Goal: Task Accomplishment & Management: Complete application form

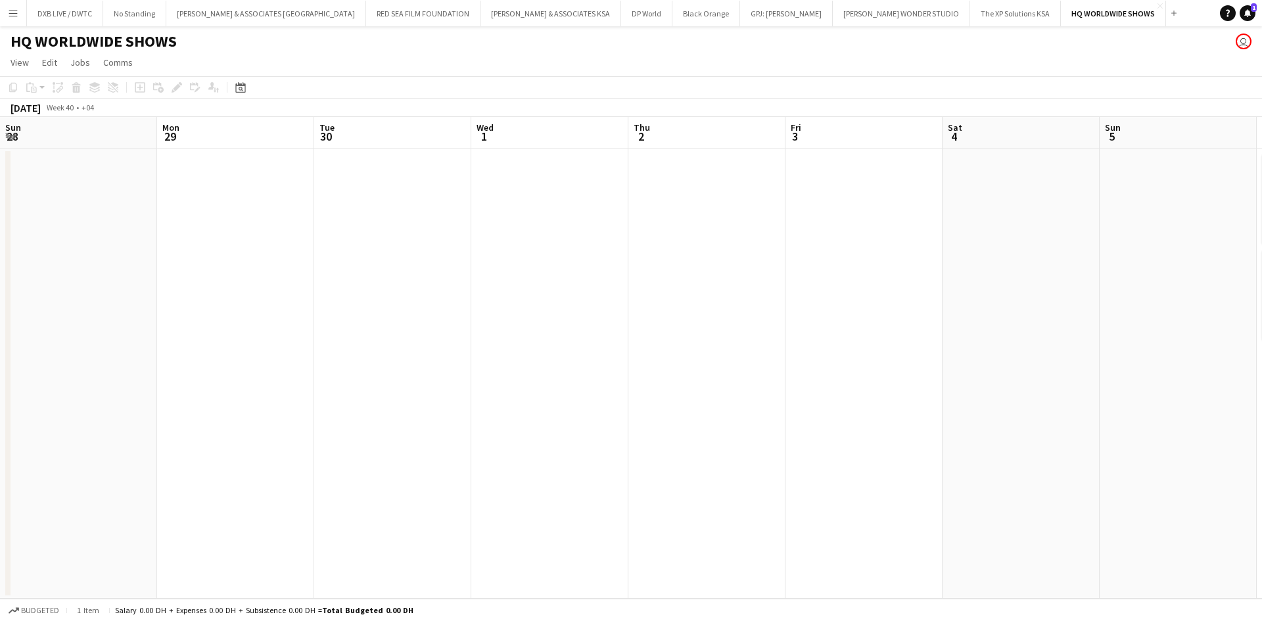
scroll to position [0, 418]
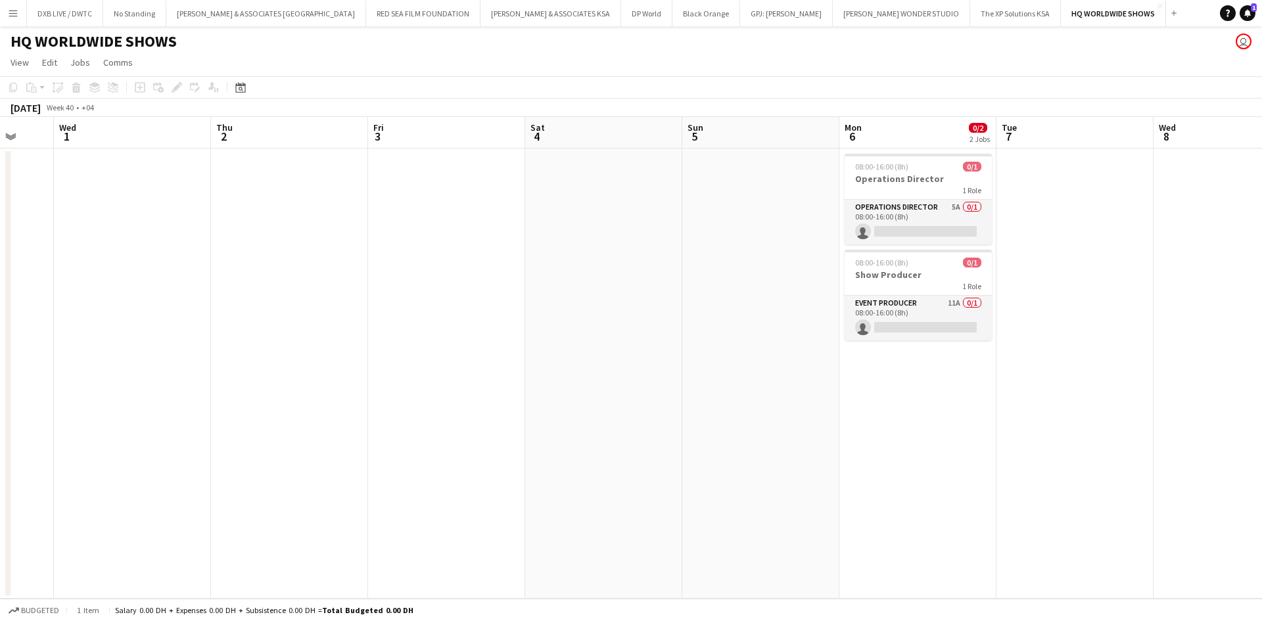
click at [906, 371] on app-date-cell "08:00-16:00 (8h) 0/1 Operations Director 1 Role Operations Director 5A 0/1 08:0…" at bounding box center [918, 374] width 157 height 450
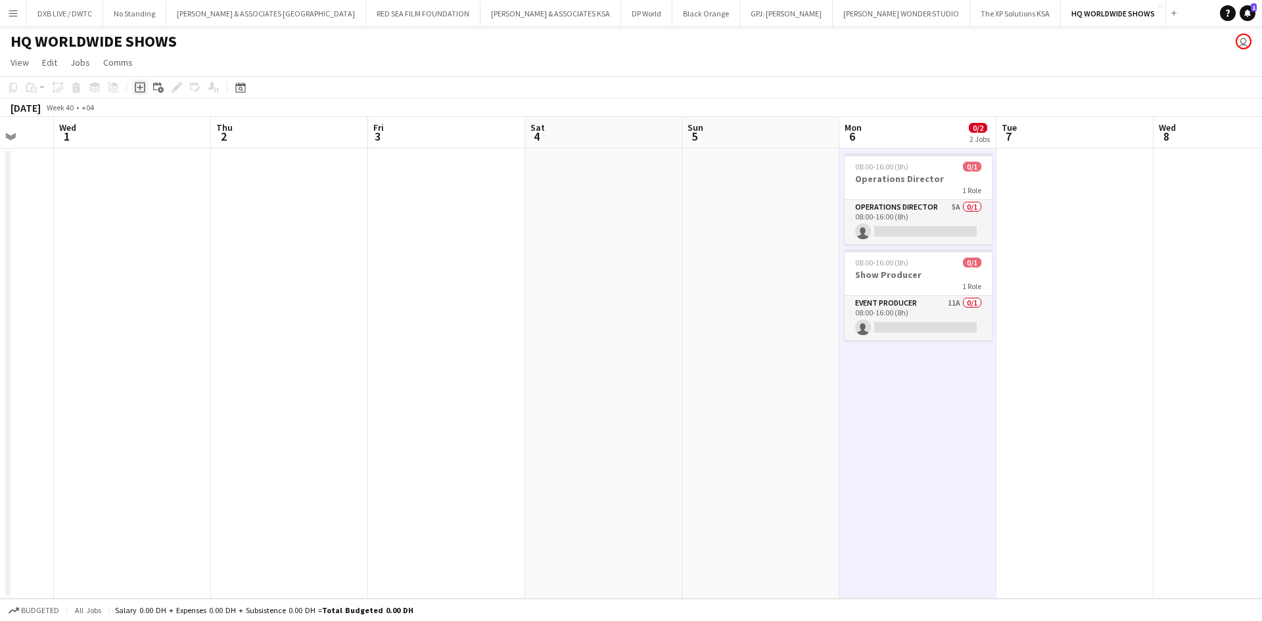
click at [139, 87] on icon "Add job" at bounding box center [140, 87] width 11 height 11
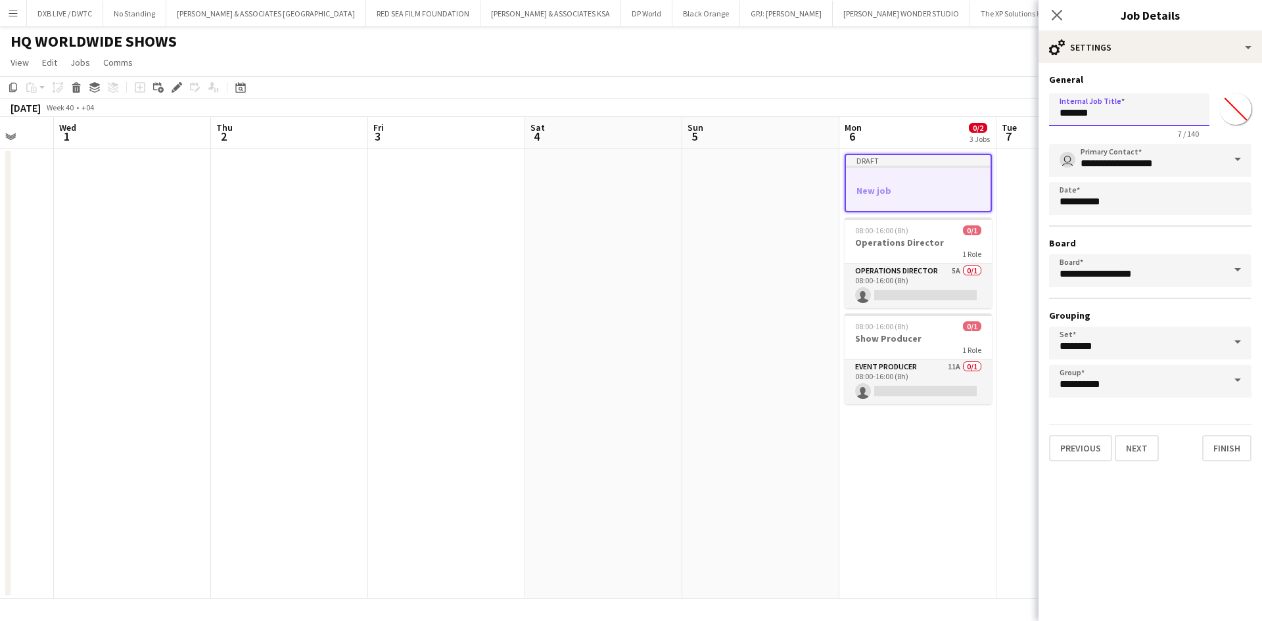
click at [1123, 109] on input "*******" at bounding box center [1129, 109] width 160 height 33
type input "*"
type input "**********"
click at [1153, 446] on button "Next" at bounding box center [1137, 448] width 44 height 26
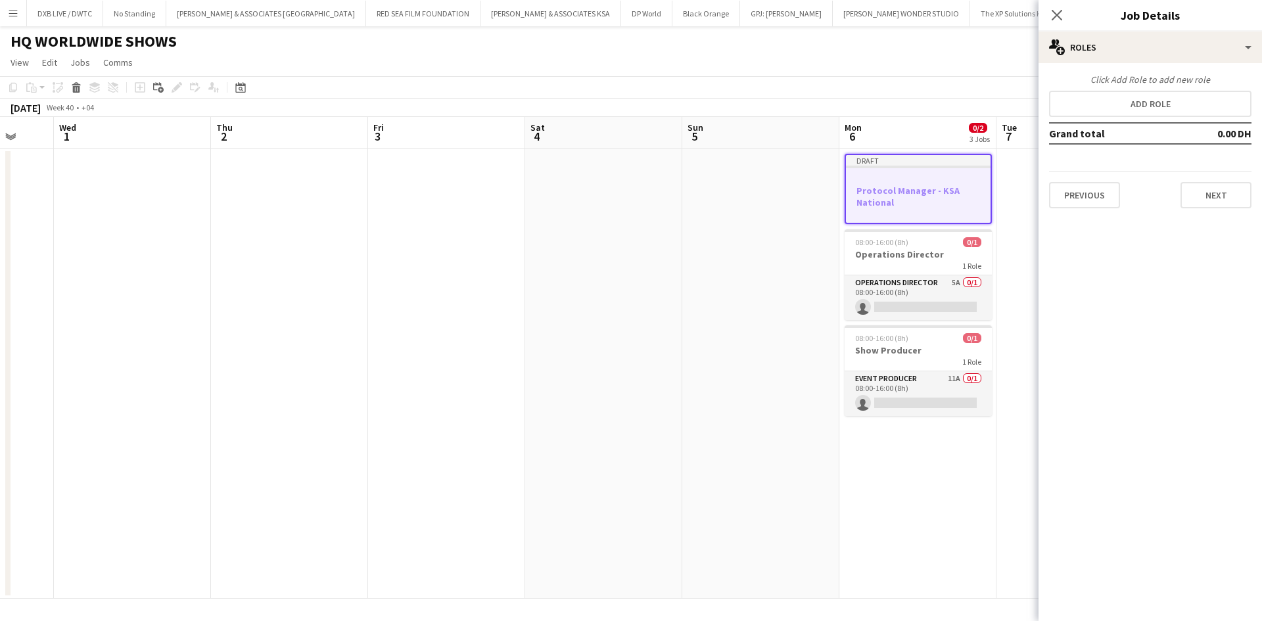
scroll to position [0, 0]
click at [1113, 91] on button "Add role" at bounding box center [1150, 104] width 203 height 26
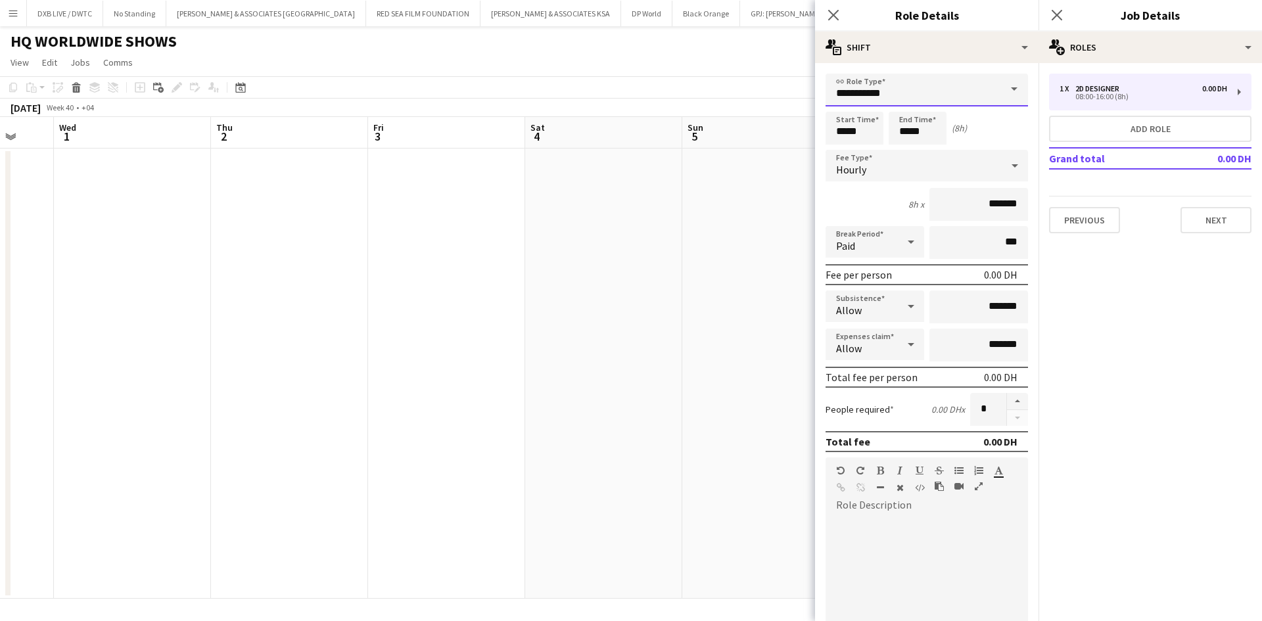
click at [912, 91] on input "**********" at bounding box center [927, 90] width 203 height 33
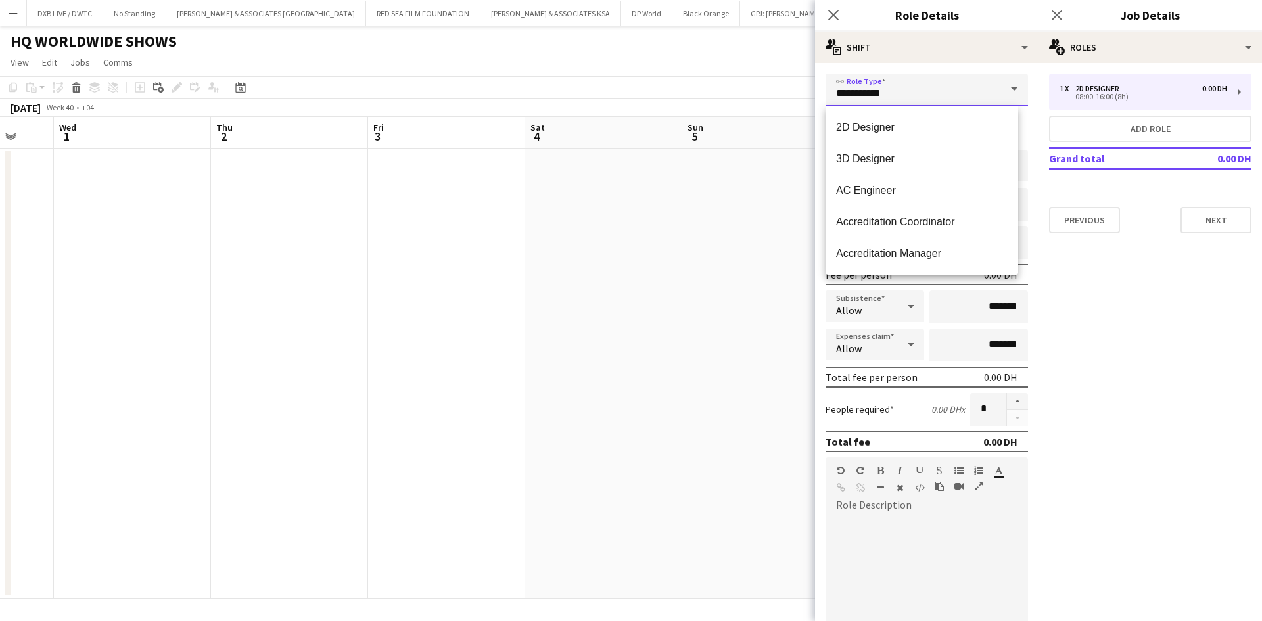
drag, startPoint x: 967, startPoint y: 93, endPoint x: 781, endPoint y: 86, distance: 186.2
click at [783, 87] on body "Menu Boards Boards Boards All jobs Status Workforce Workforce My Workforce Recr…" at bounding box center [631, 310] width 1262 height 621
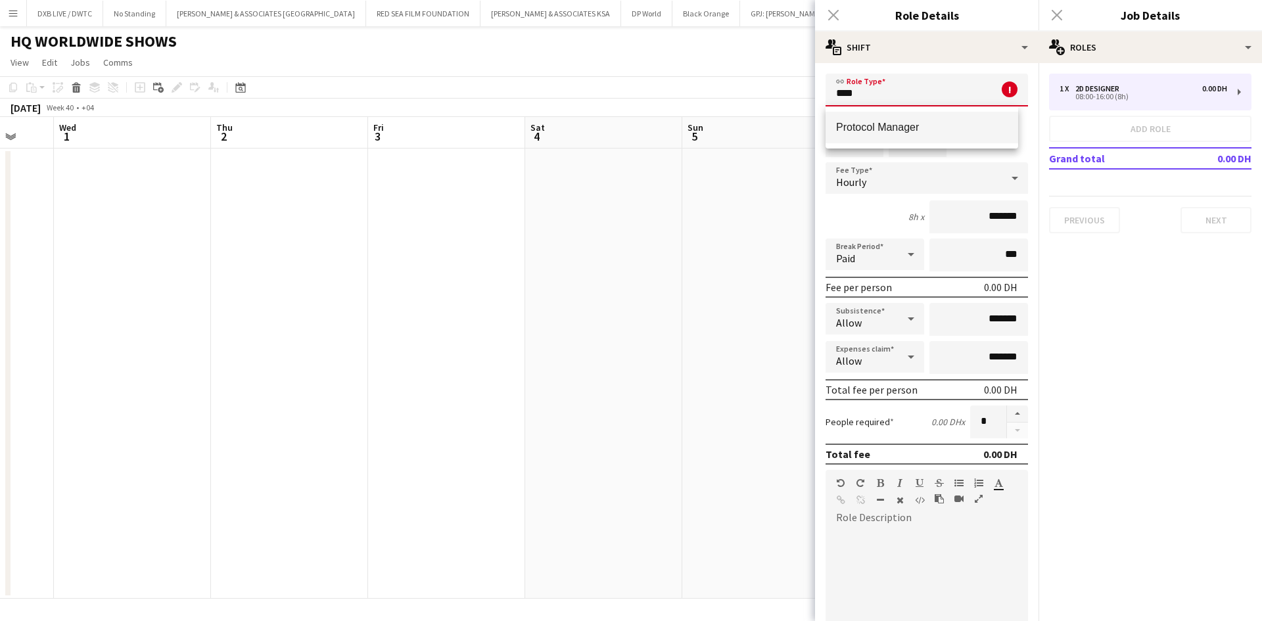
click at [901, 123] on span "Protocol Manager" at bounding box center [922, 127] width 172 height 12
type input "**********"
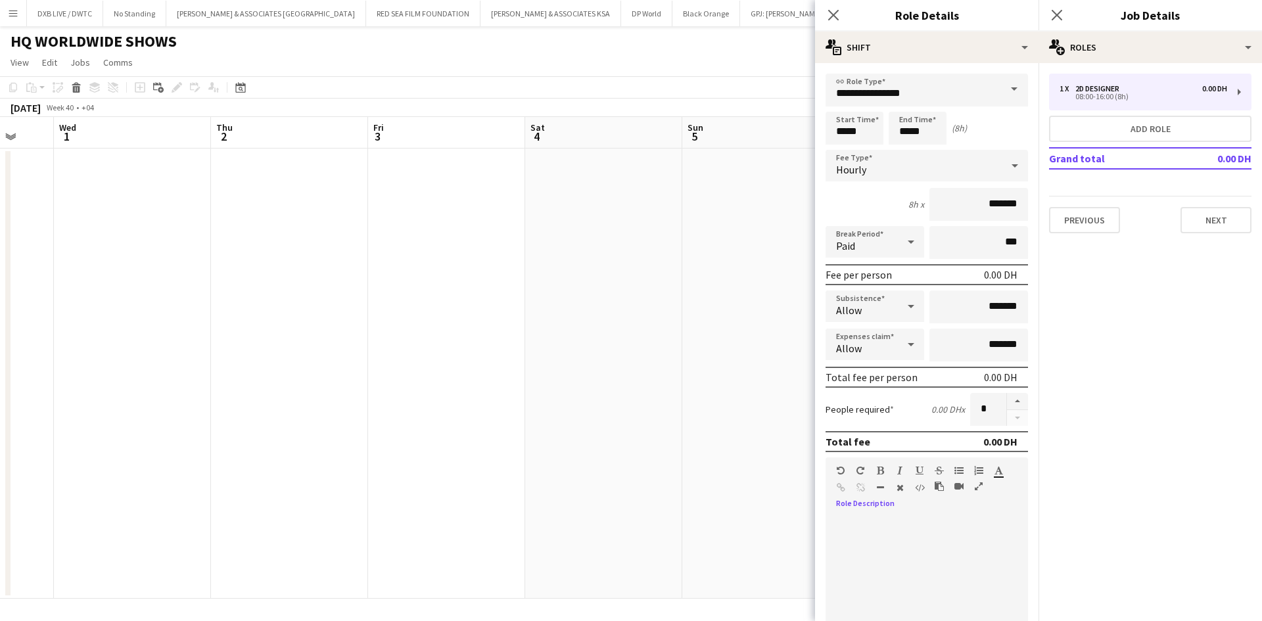
click at [898, 549] on div at bounding box center [927, 595] width 203 height 158
click at [863, 574] on div "**********" at bounding box center [922, 595] width 193 height 158
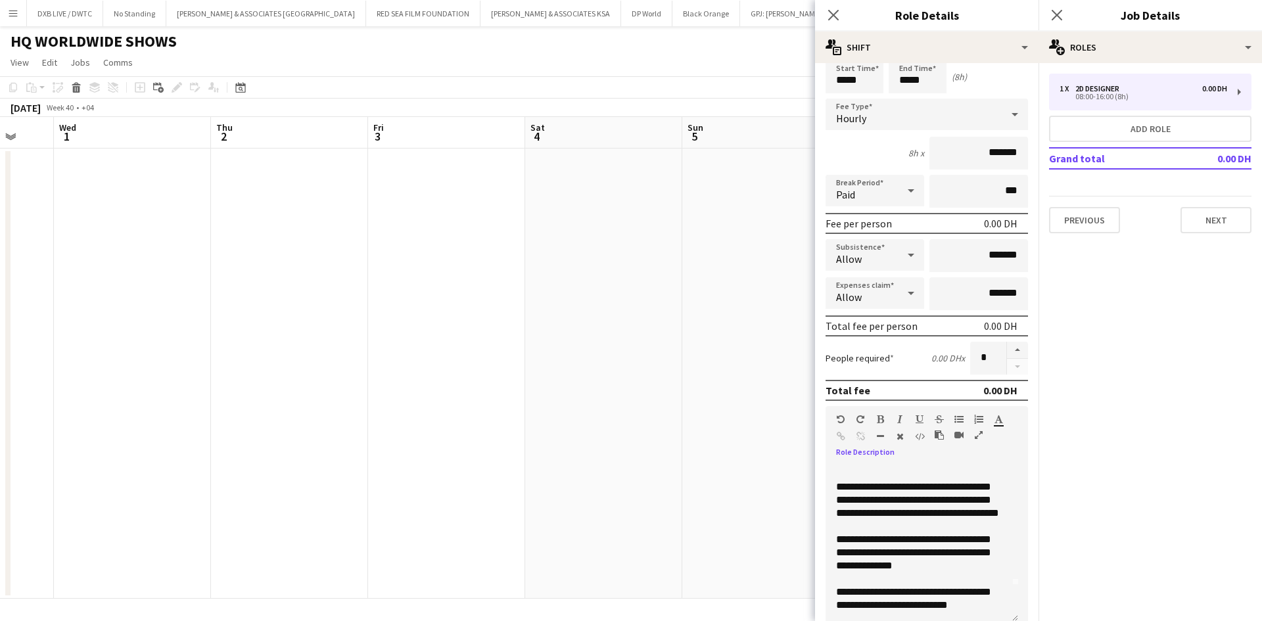
scroll to position [202, 0]
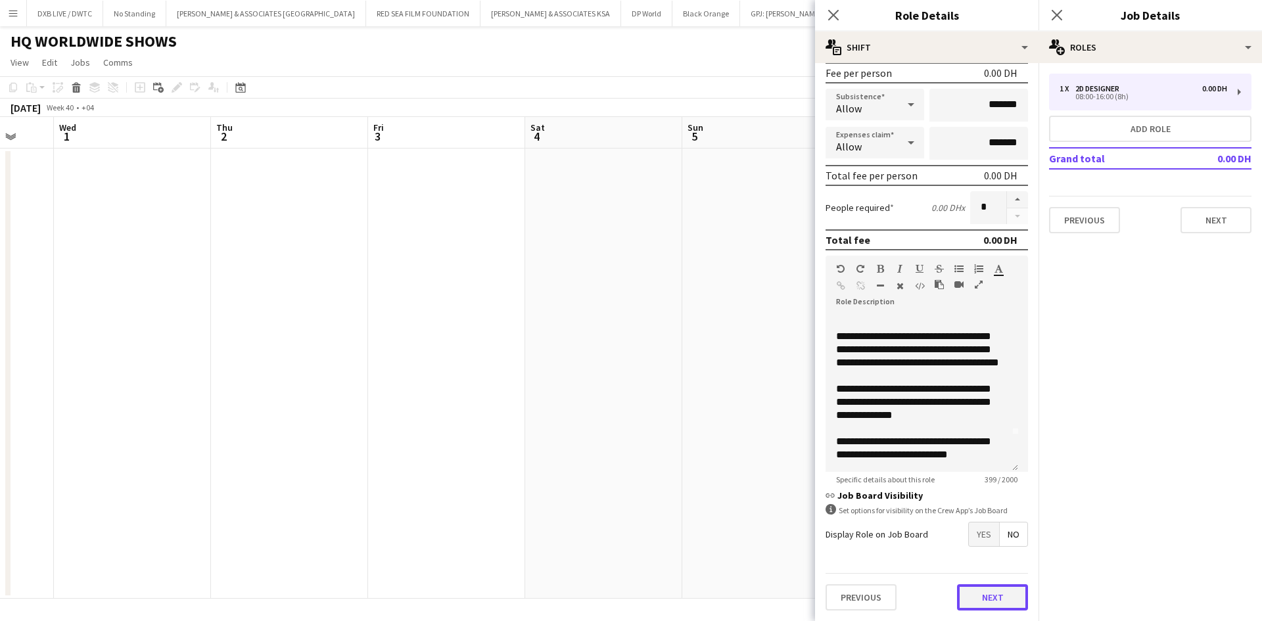
click at [984, 594] on button "Next" at bounding box center [992, 598] width 71 height 26
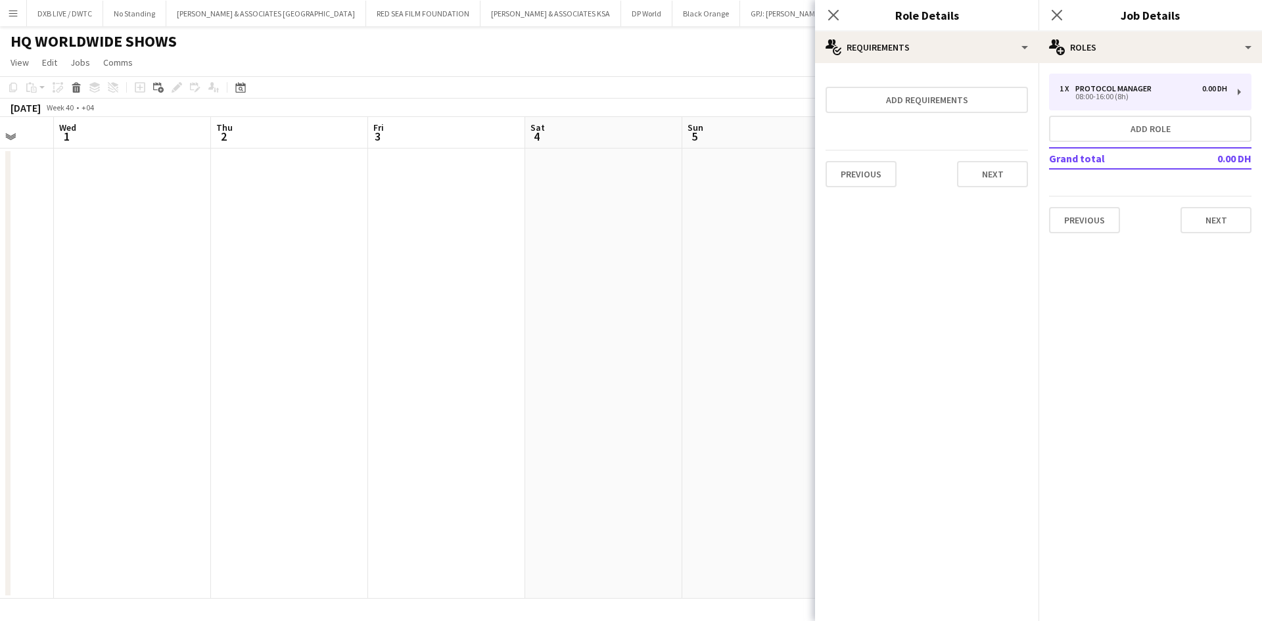
scroll to position [0, 0]
click at [990, 172] on button "Next" at bounding box center [992, 174] width 71 height 26
click at [990, 172] on button "Finish" at bounding box center [1003, 176] width 49 height 26
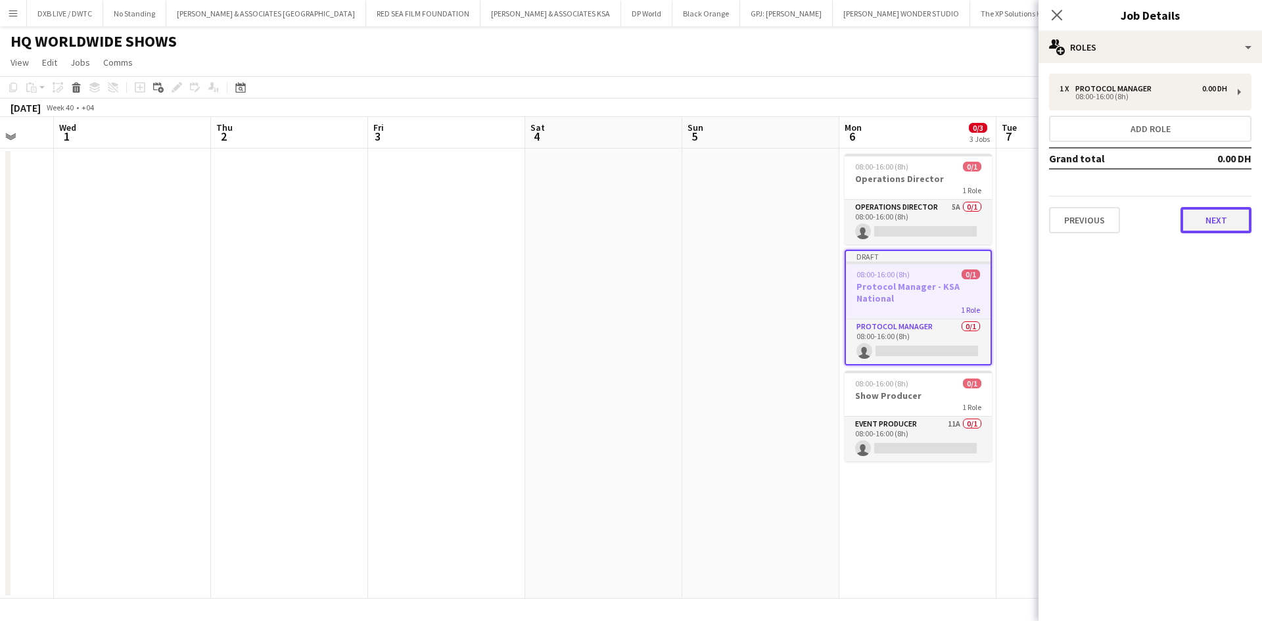
click at [1191, 220] on button "Next" at bounding box center [1216, 220] width 71 height 26
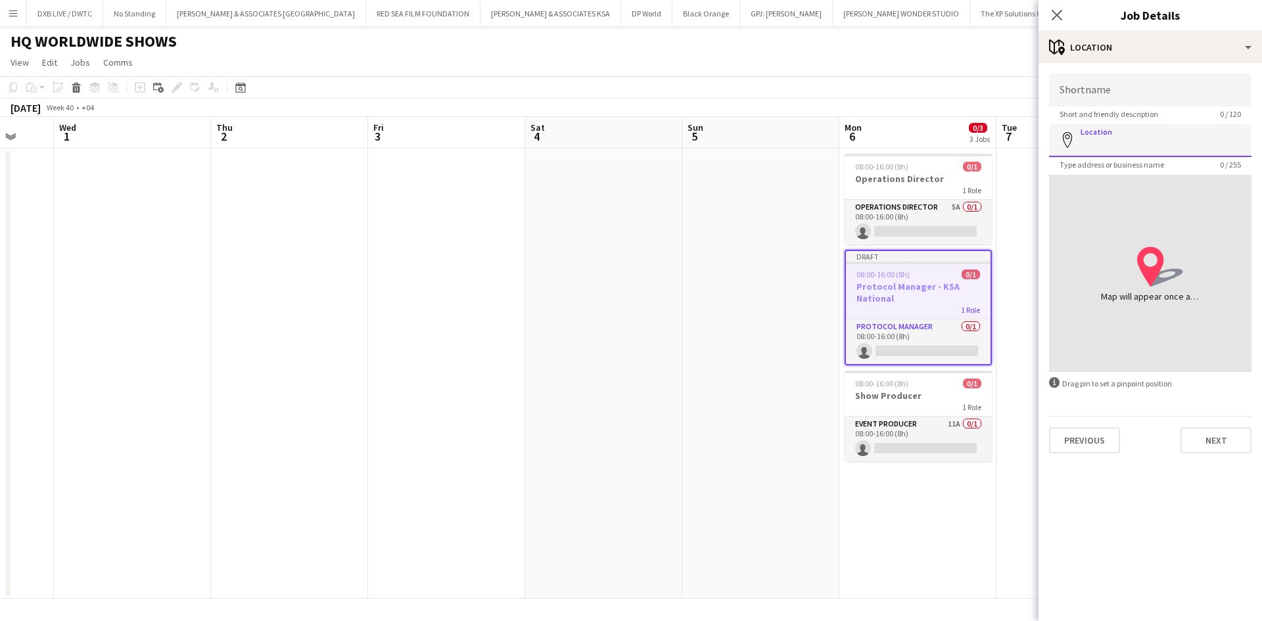
click at [1140, 143] on input "Location" at bounding box center [1150, 140] width 203 height 33
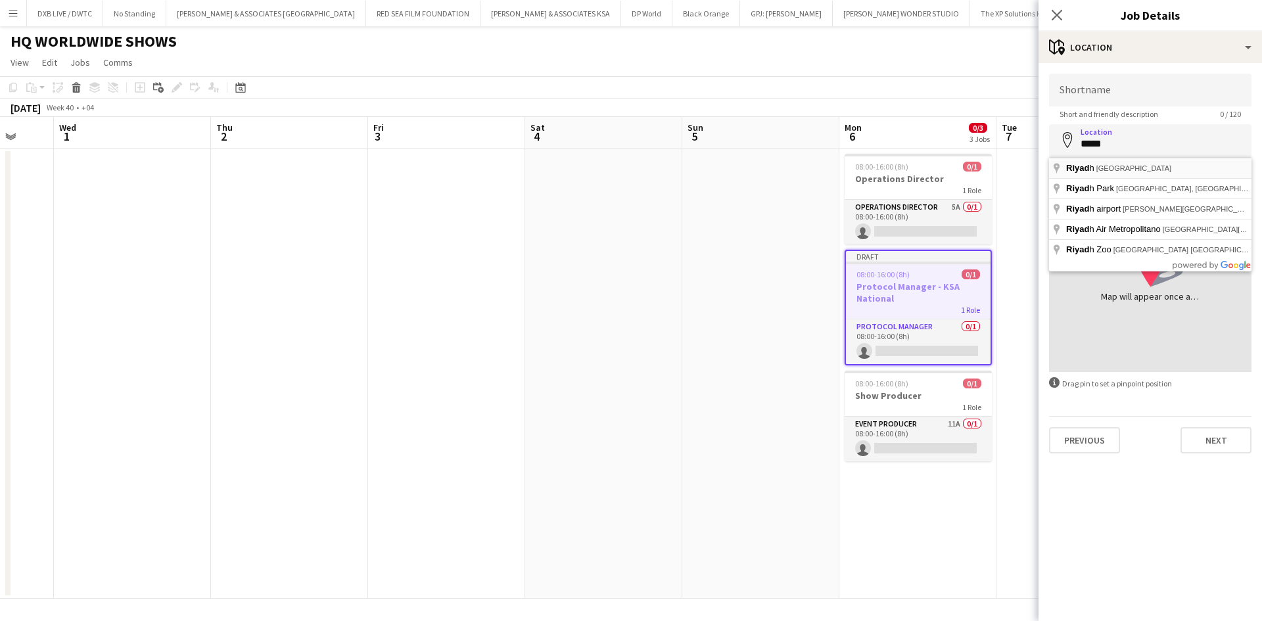
type input "**********"
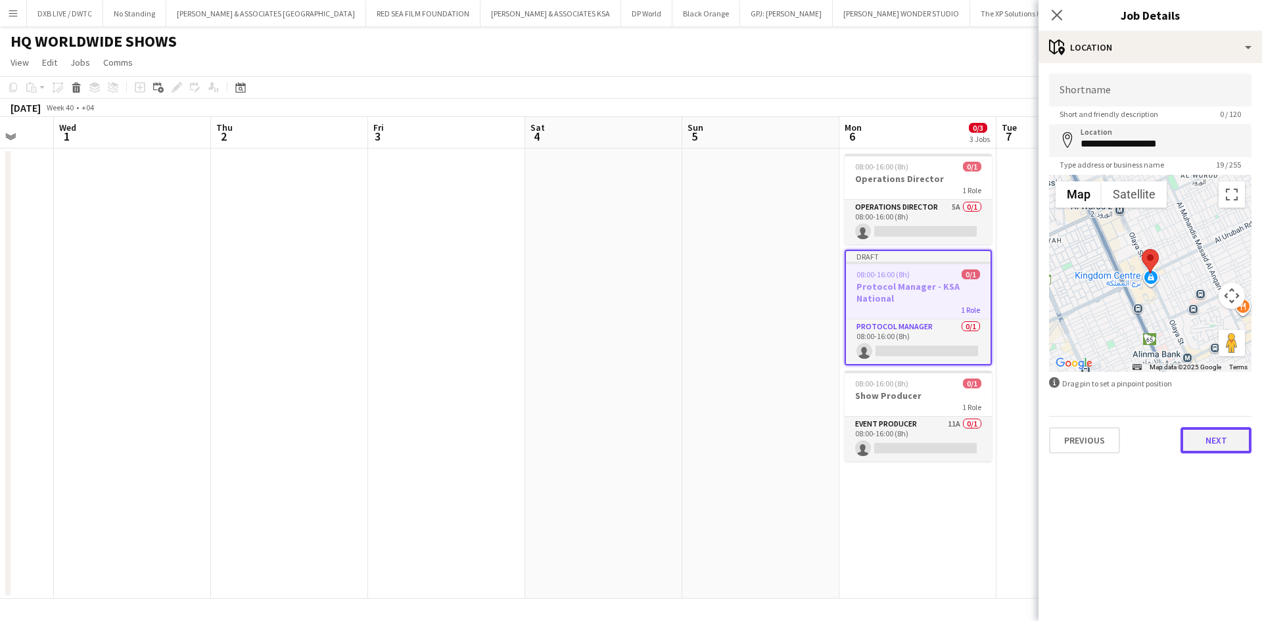
click at [1205, 445] on button "Next" at bounding box center [1216, 440] width 71 height 26
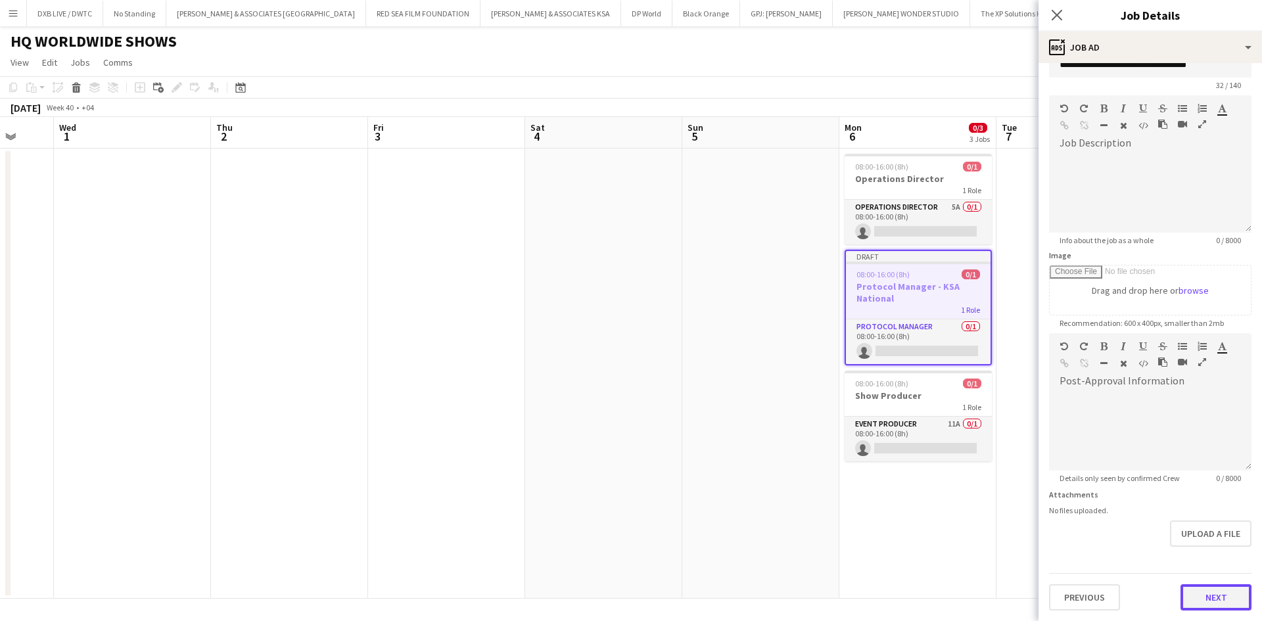
click at [1191, 562] on form "**********" at bounding box center [1151, 328] width 224 height 566
click at [1214, 602] on button "Next" at bounding box center [1216, 598] width 71 height 26
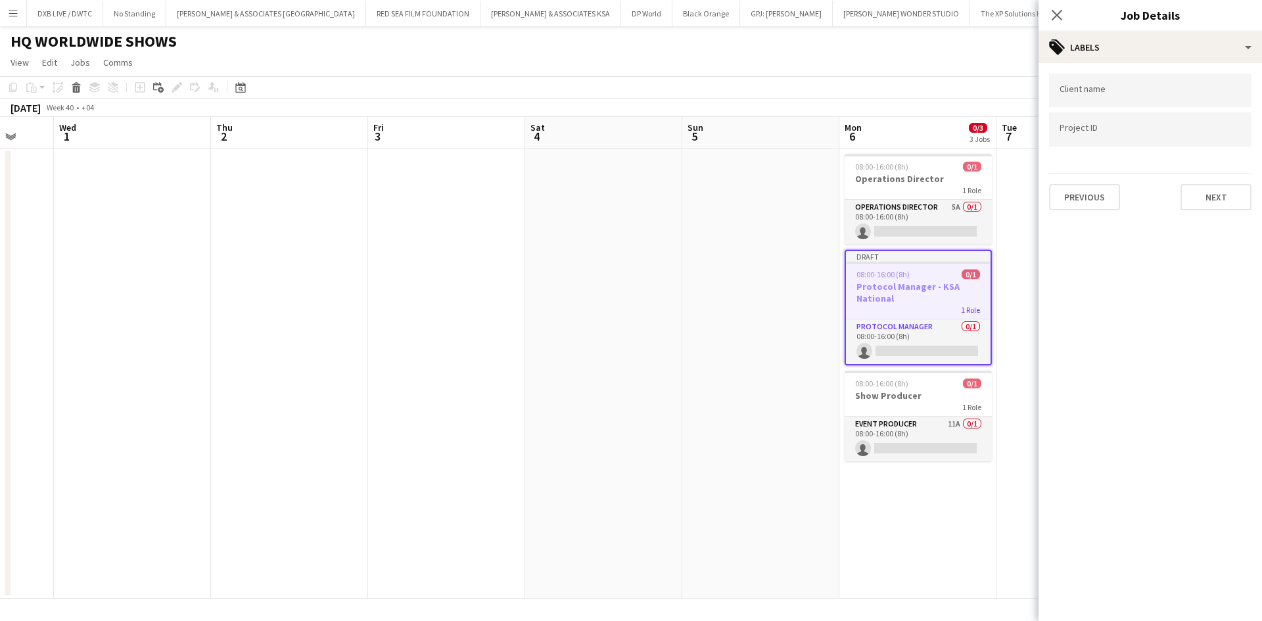
scroll to position [0, 0]
click at [1211, 197] on button "Next" at bounding box center [1216, 197] width 71 height 26
click at [1209, 128] on button "Next" at bounding box center [1216, 136] width 71 height 26
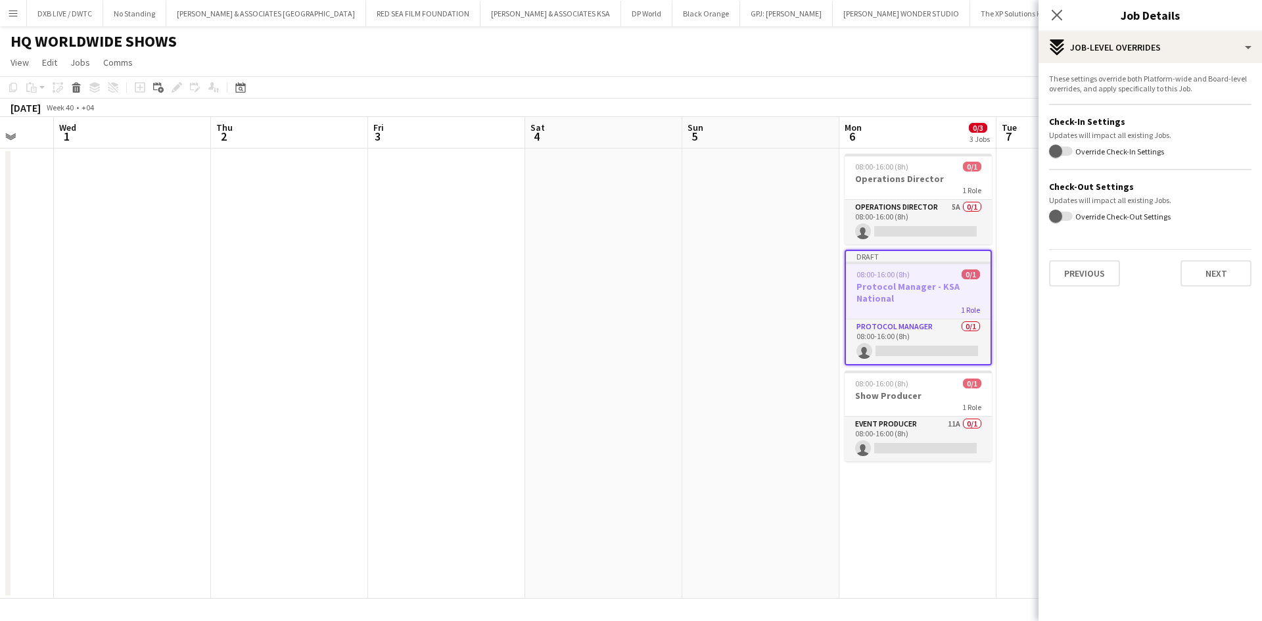
click at [1214, 292] on div "These settings override both Platform-wide and Board-level overrides, and apply…" at bounding box center [1151, 180] width 224 height 234
click at [1213, 277] on button "Next" at bounding box center [1216, 273] width 71 height 26
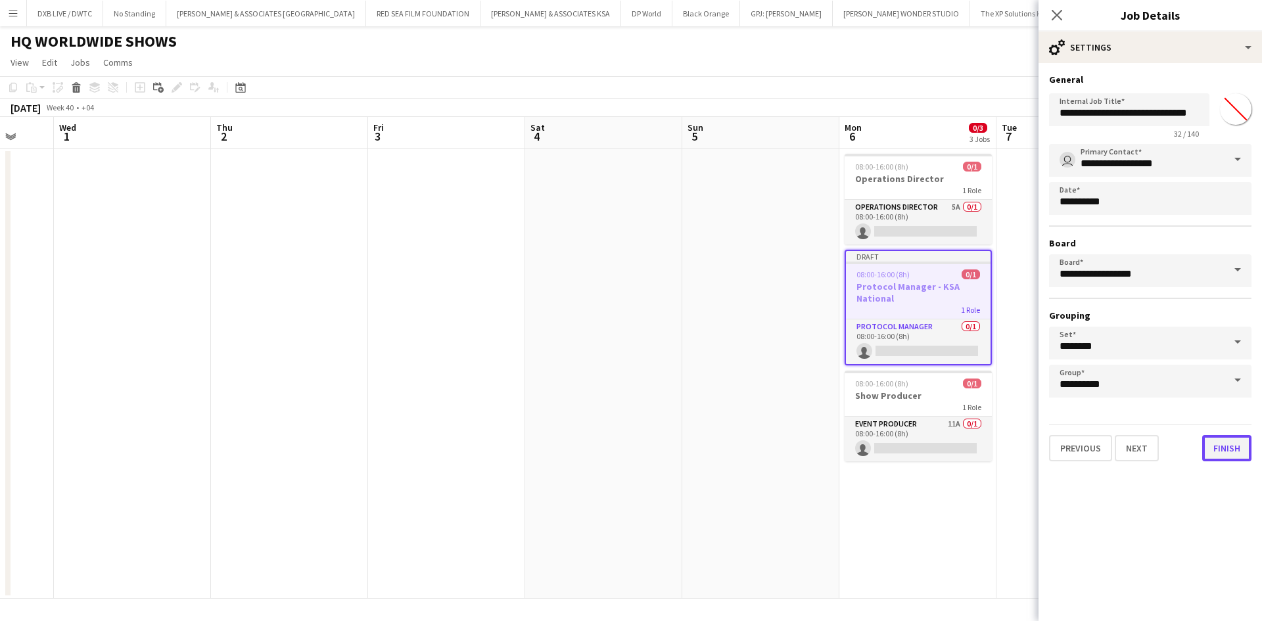
click at [1227, 454] on button "Finish" at bounding box center [1227, 448] width 49 height 26
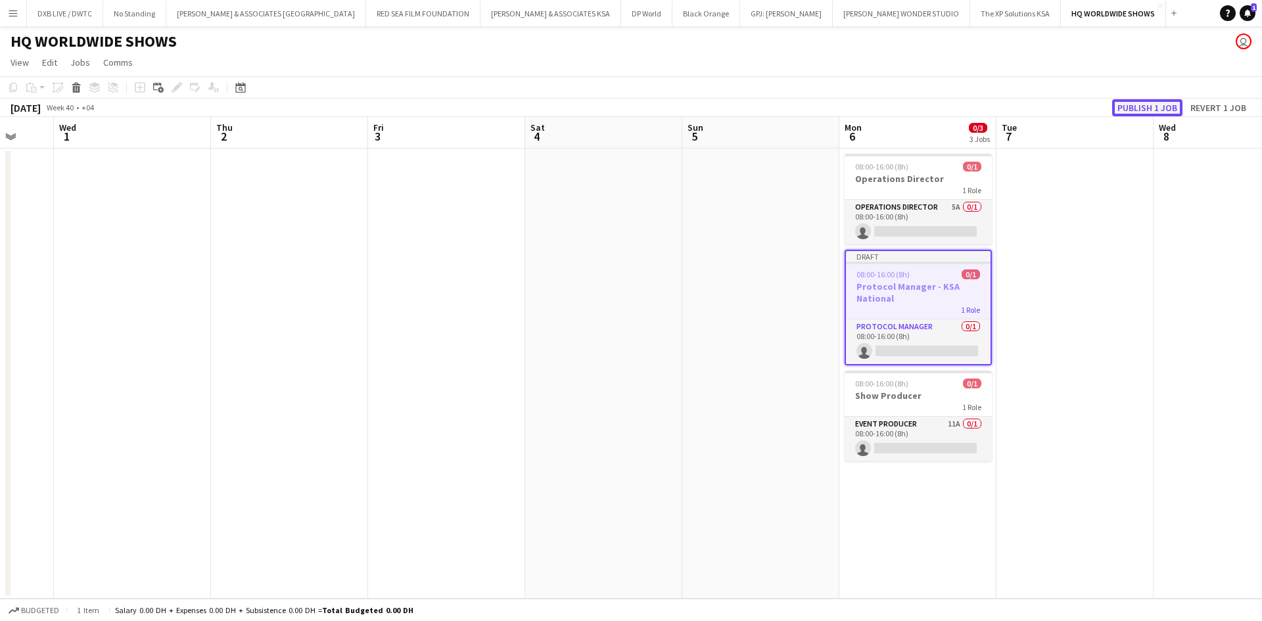
click at [1129, 112] on button "Publish 1 job" at bounding box center [1148, 107] width 70 height 17
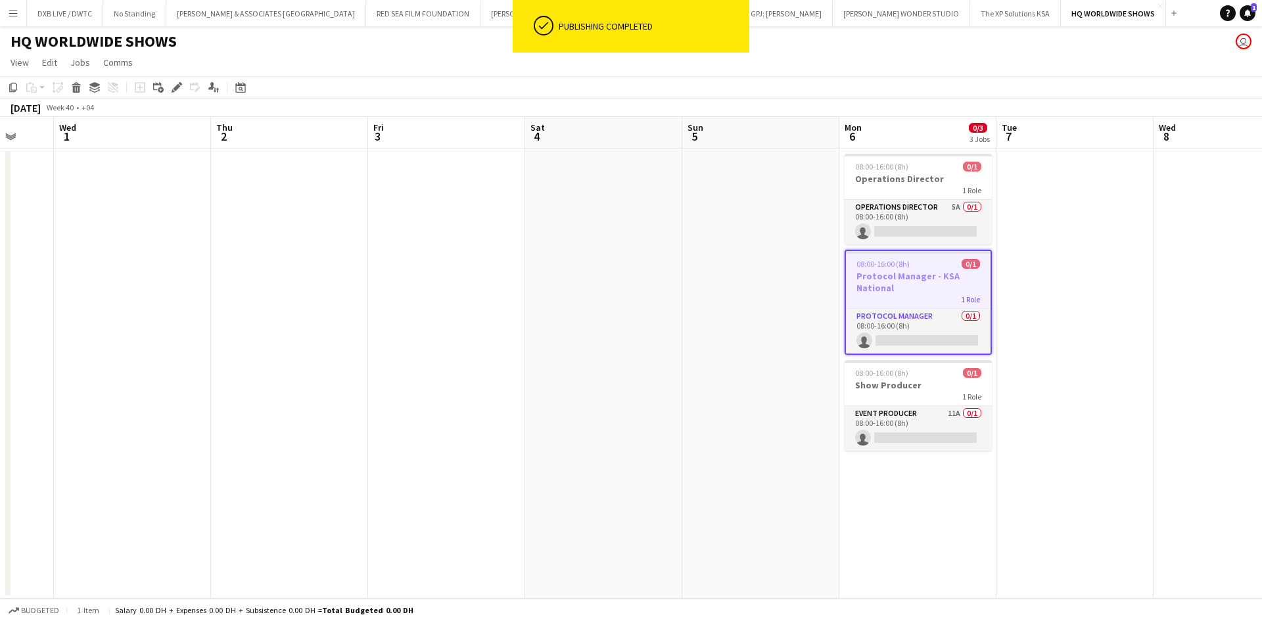
click at [921, 318] on app-card-role "Protocol Manager 0/1 08:00-16:00 (8h) single-neutral-actions" at bounding box center [918, 331] width 145 height 45
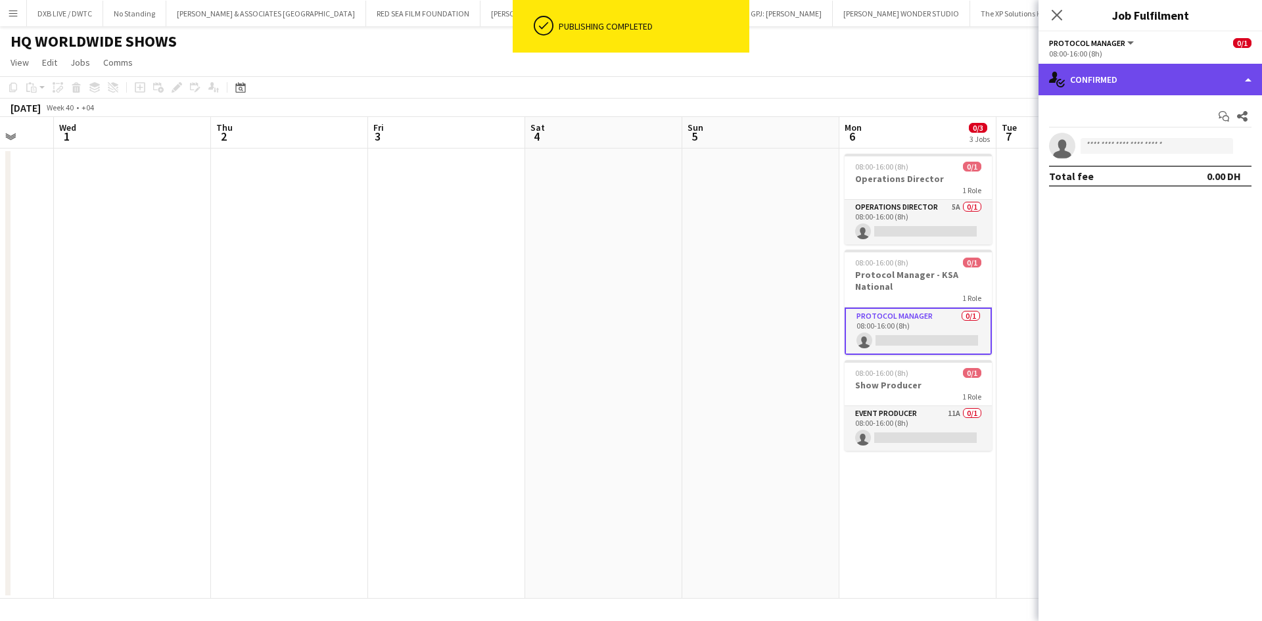
click at [1100, 71] on div "single-neutral-actions-check-2 Confirmed" at bounding box center [1151, 80] width 224 height 32
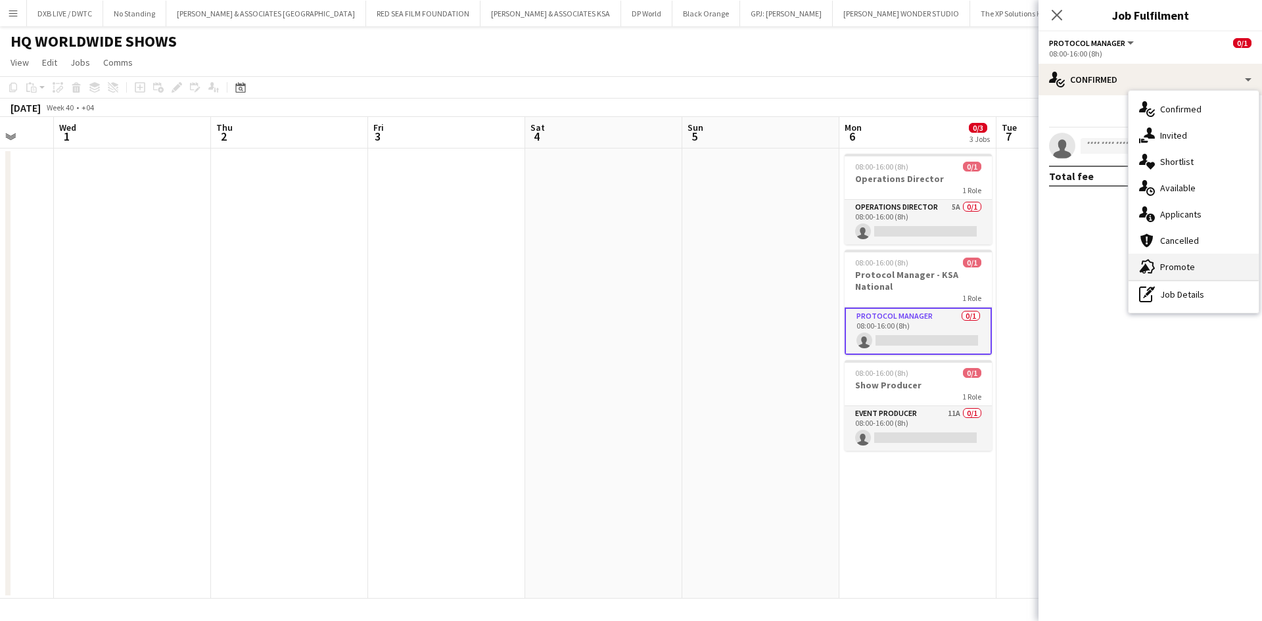
click at [1174, 276] on div "advertising-megaphone Promote" at bounding box center [1194, 267] width 130 height 26
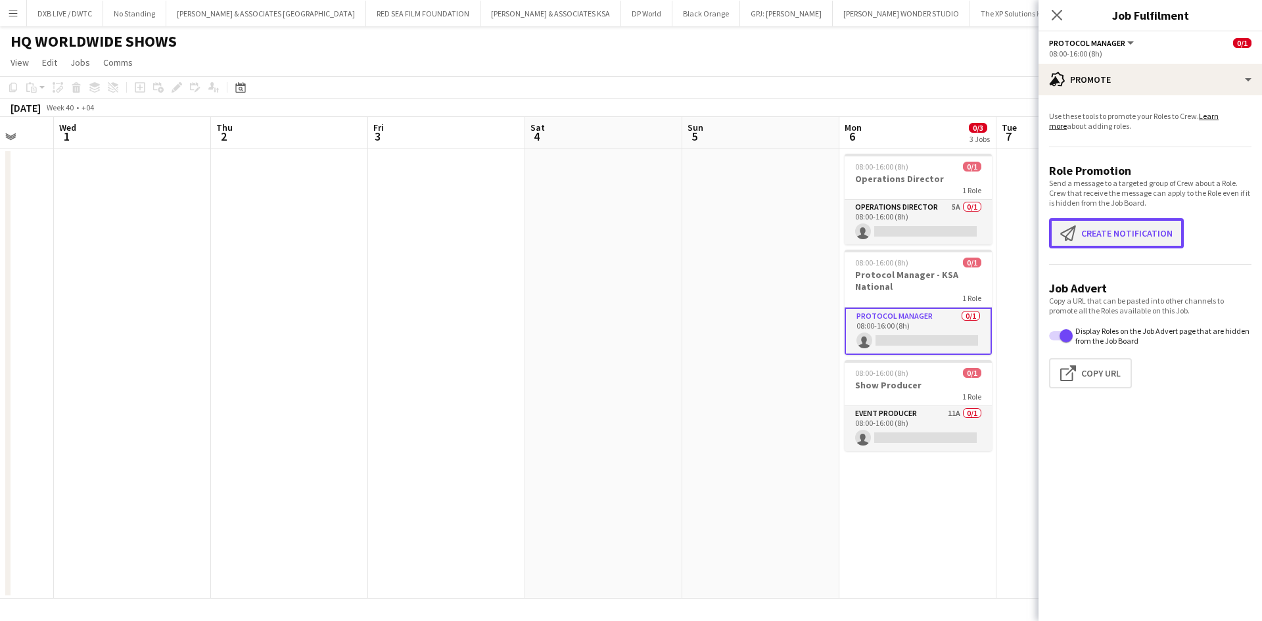
click at [1074, 239] on app-icon "Create notification" at bounding box center [1071, 234] width 21 height 16
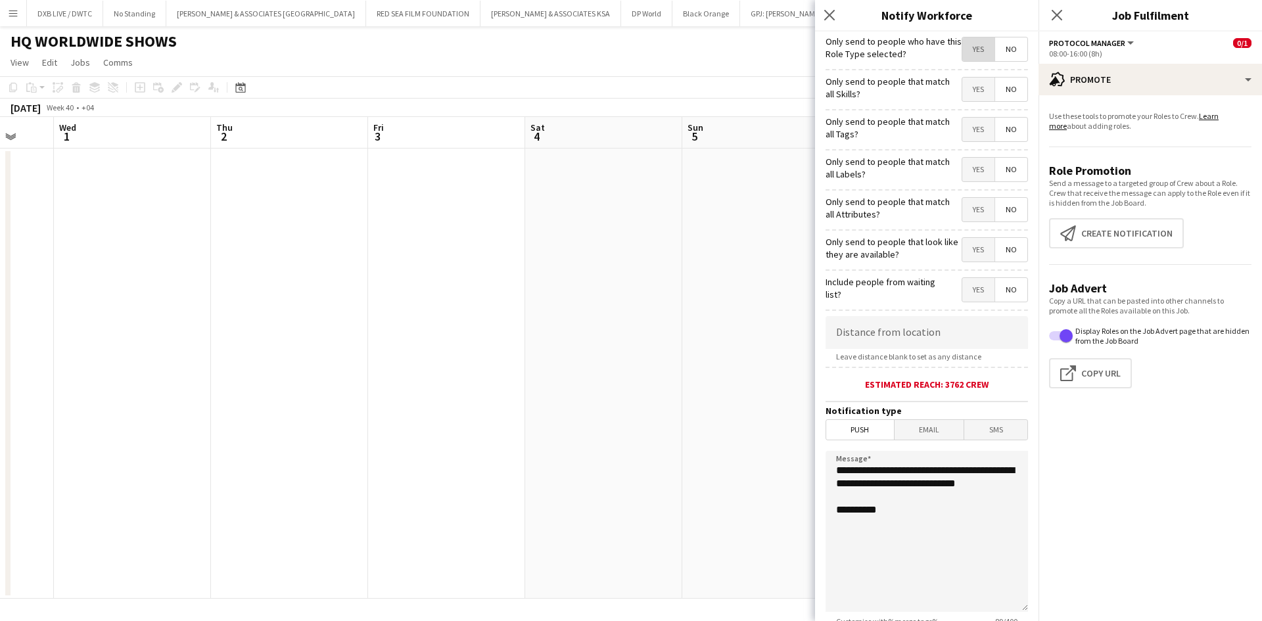
click at [966, 49] on span "Yes" at bounding box center [979, 49] width 32 height 24
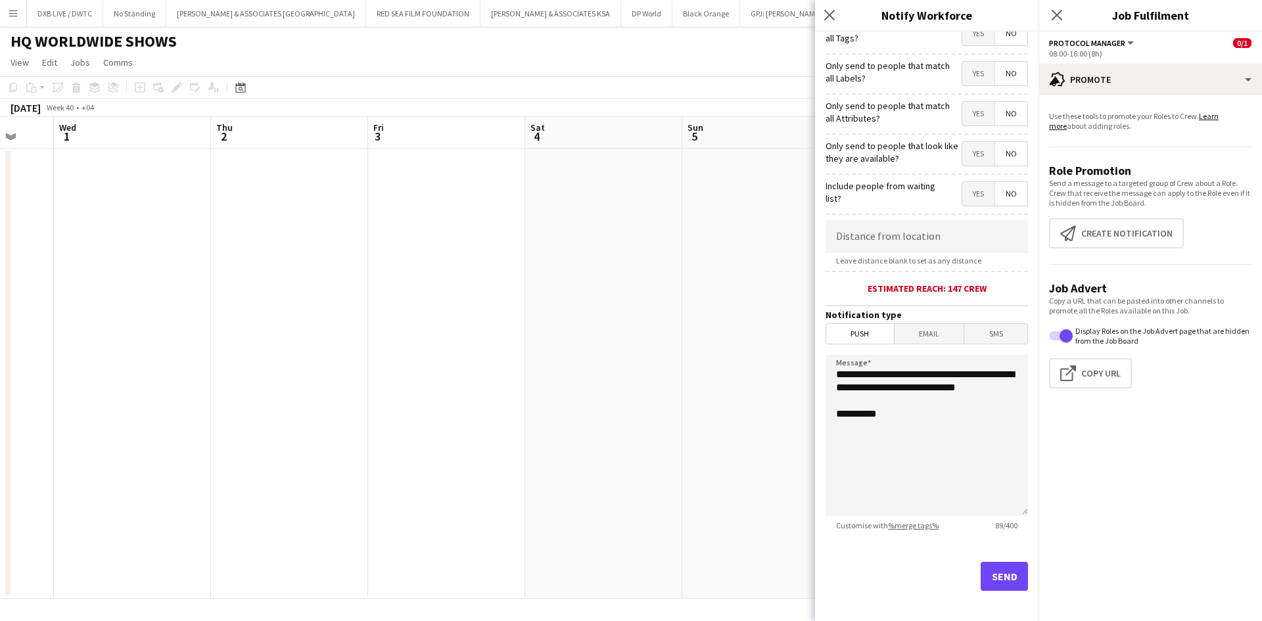
scroll to position [103, 0]
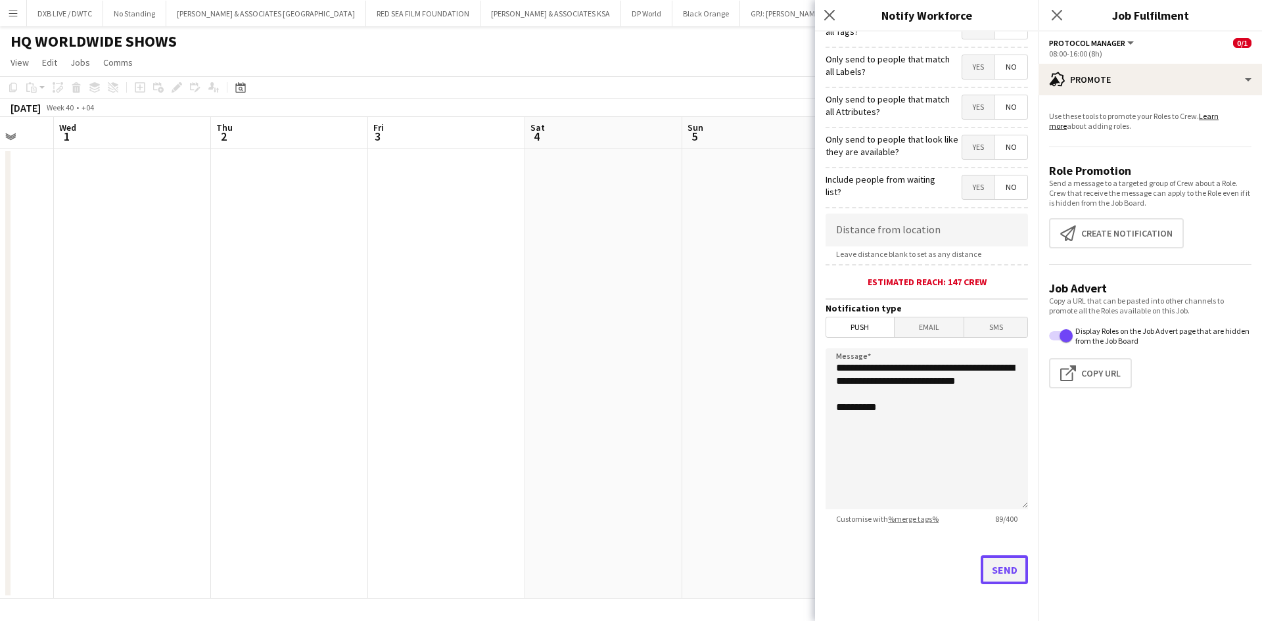
click at [984, 577] on button "Send" at bounding box center [1004, 570] width 47 height 29
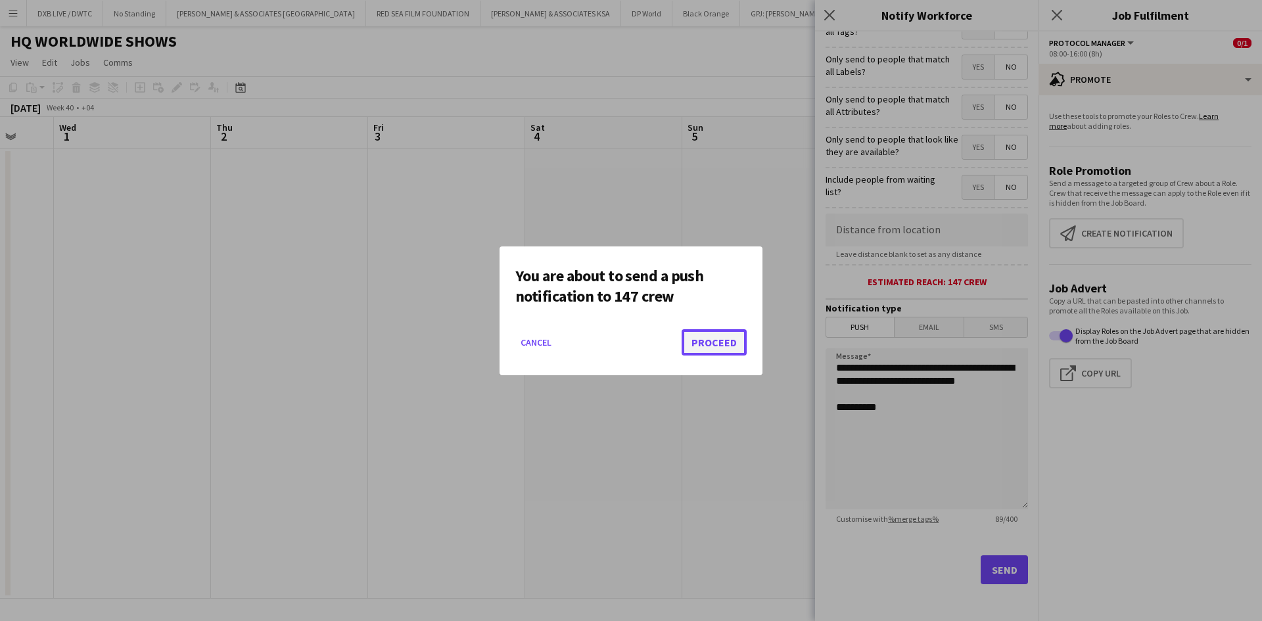
click at [716, 338] on button "Proceed" at bounding box center [714, 342] width 65 height 26
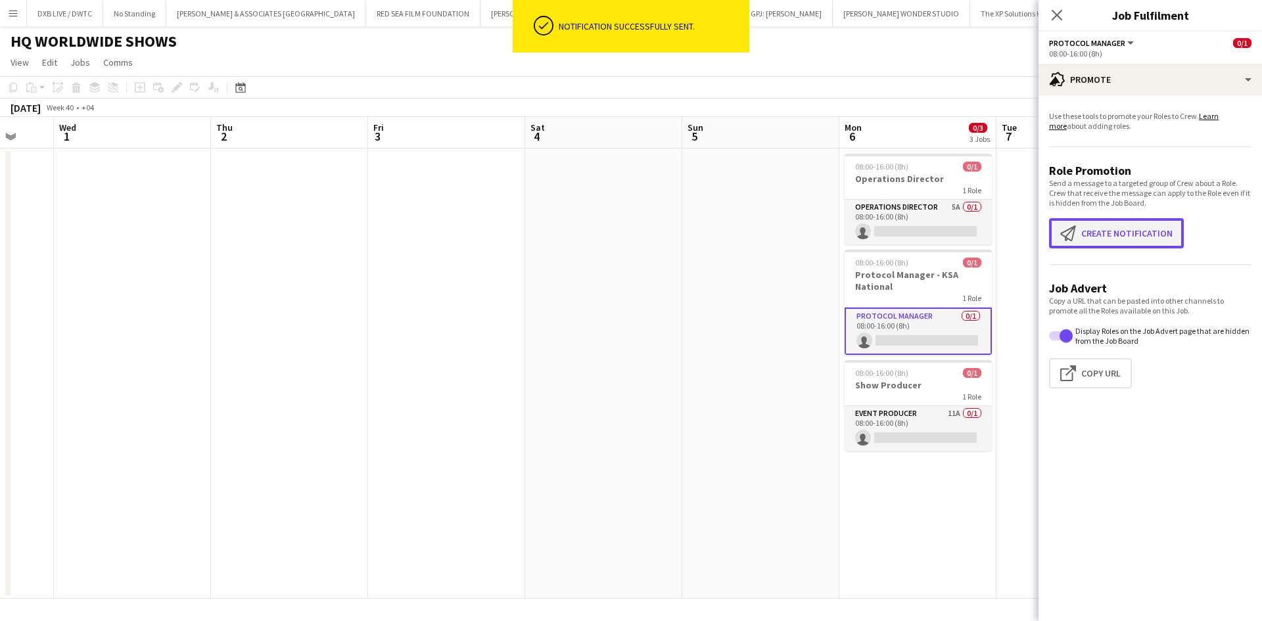
click at [1097, 220] on button "Create notification Create notification" at bounding box center [1116, 233] width 135 height 30
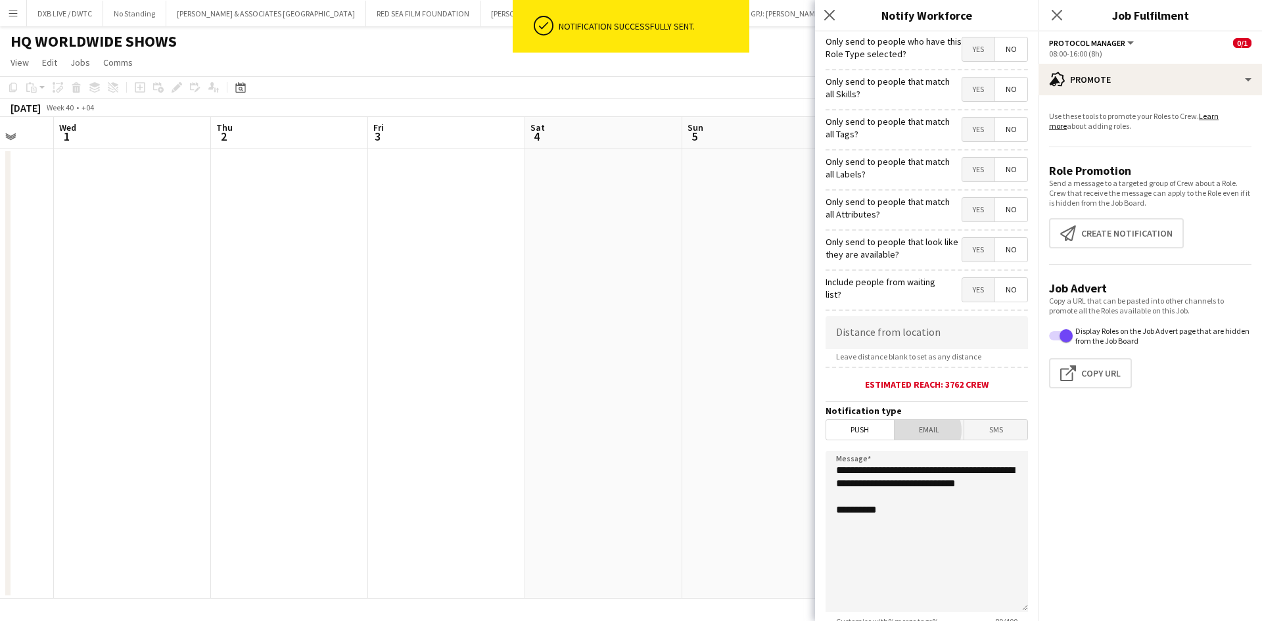
click at [922, 431] on span "Email" at bounding box center [930, 430] width 70 height 20
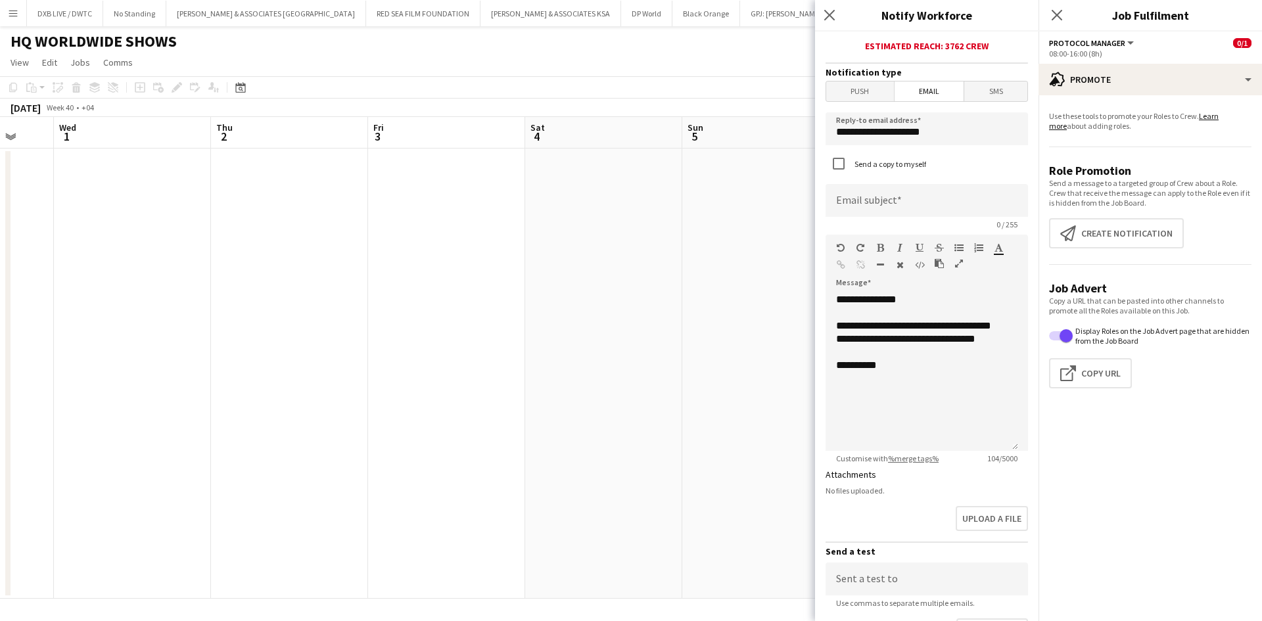
scroll to position [263, 0]
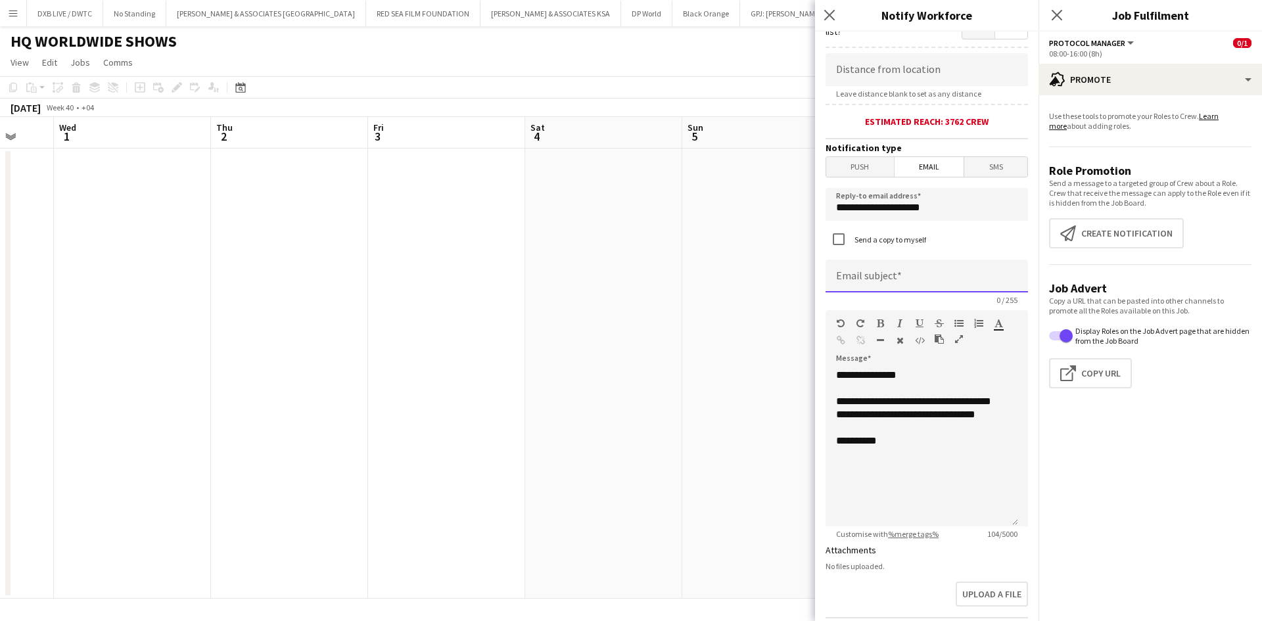
click at [899, 269] on input at bounding box center [927, 276] width 203 height 33
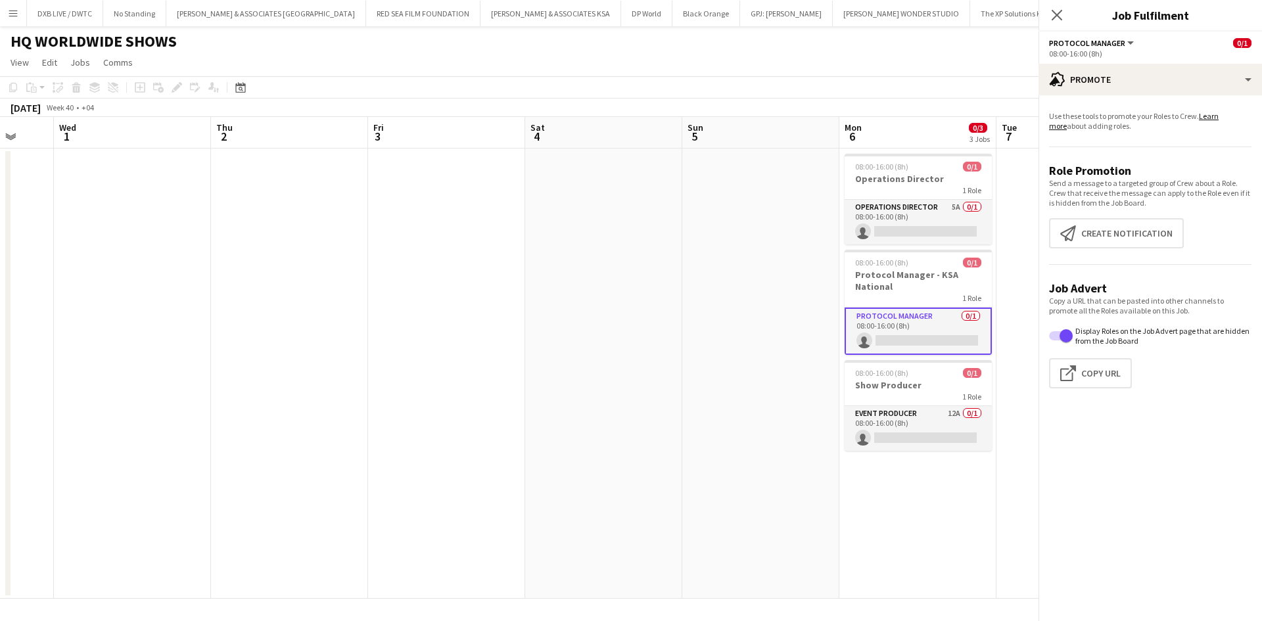
type input "**********"
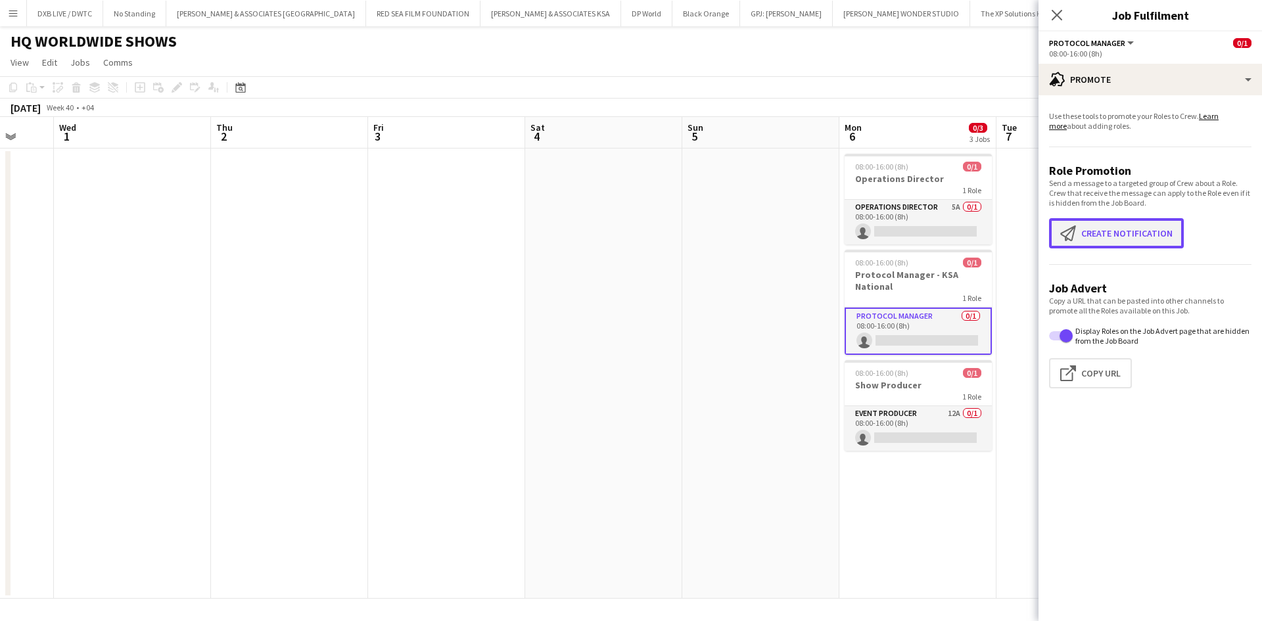
click at [1072, 225] on button "Create notification Create notification" at bounding box center [1116, 233] width 135 height 30
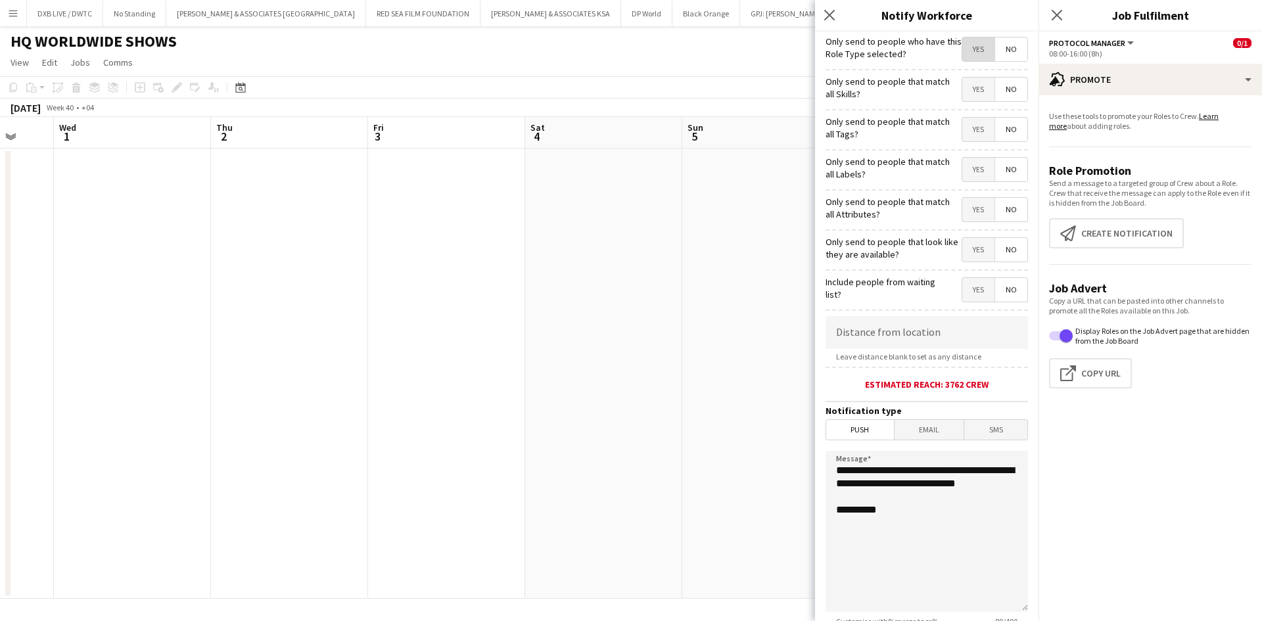
click at [976, 49] on span "Yes" at bounding box center [979, 49] width 32 height 24
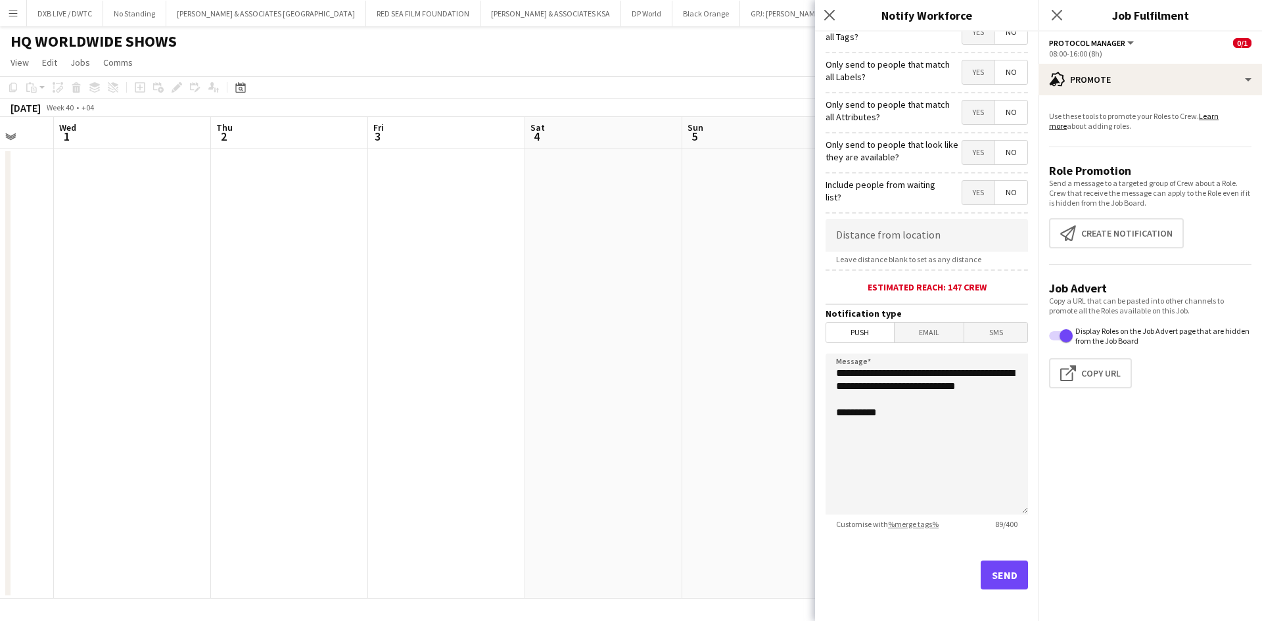
scroll to position [103, 0]
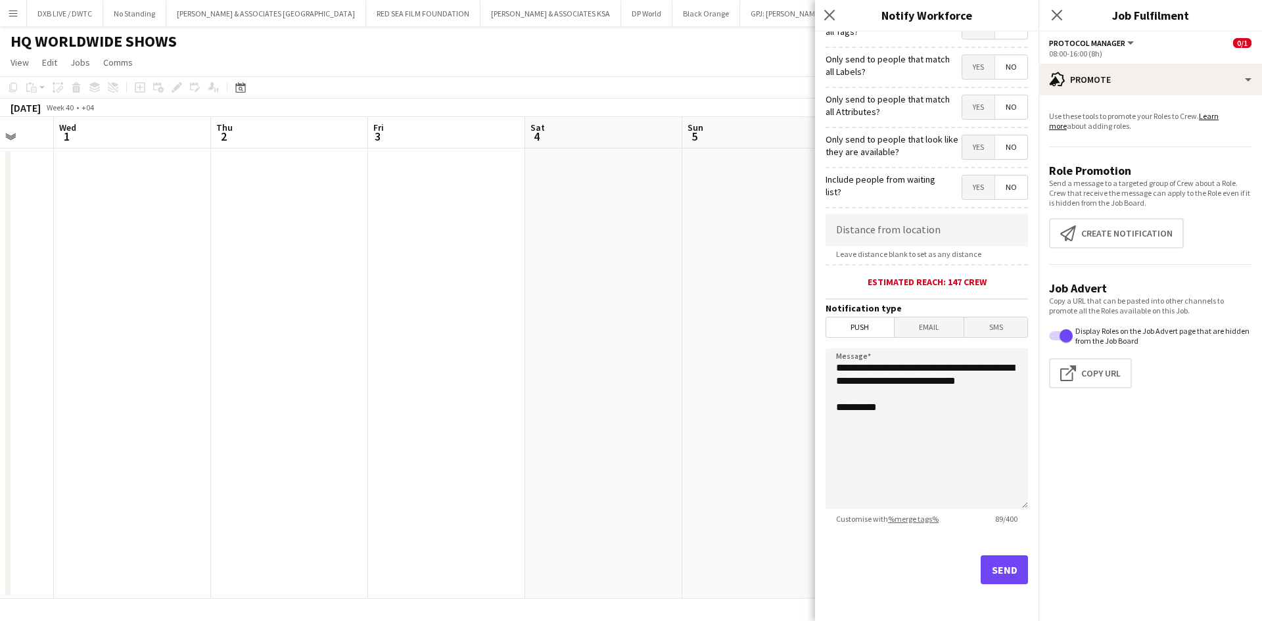
click at [919, 329] on span "Email" at bounding box center [930, 328] width 70 height 20
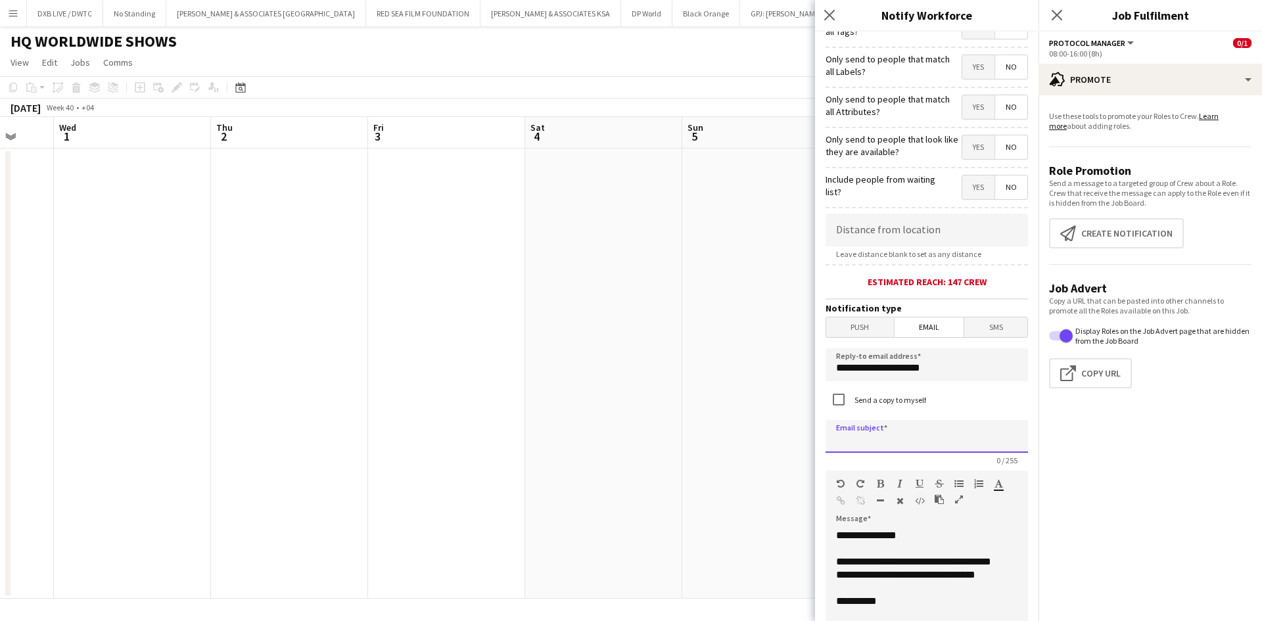
click at [922, 439] on input at bounding box center [927, 436] width 203 height 33
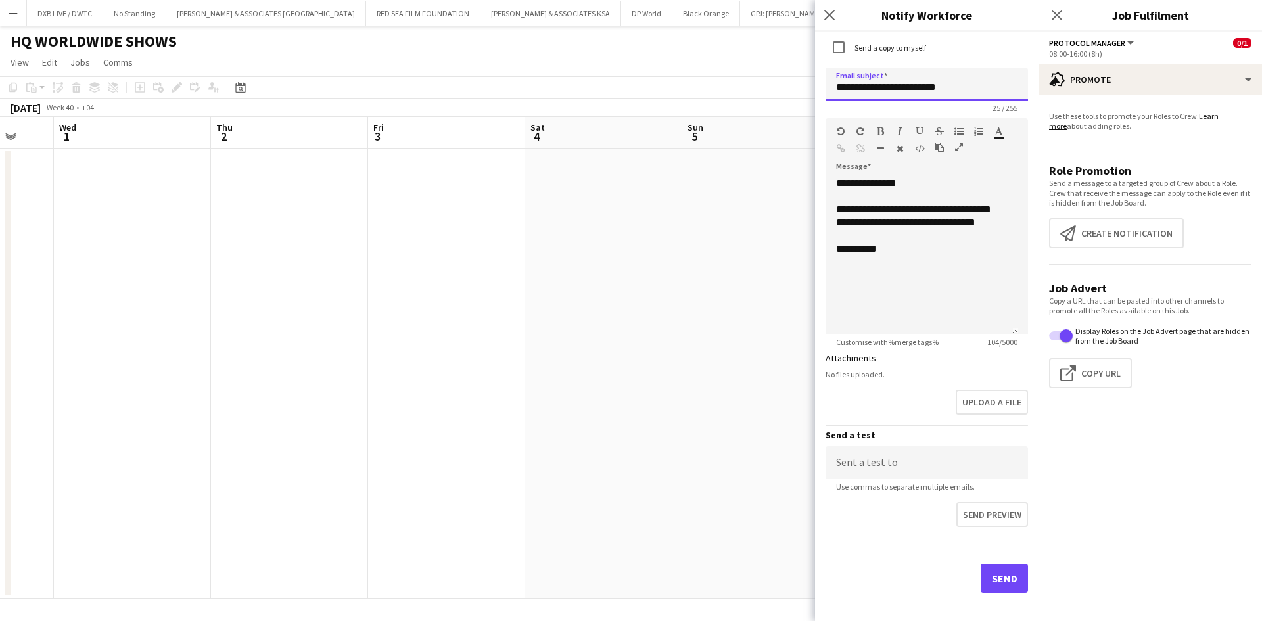
scroll to position [464, 0]
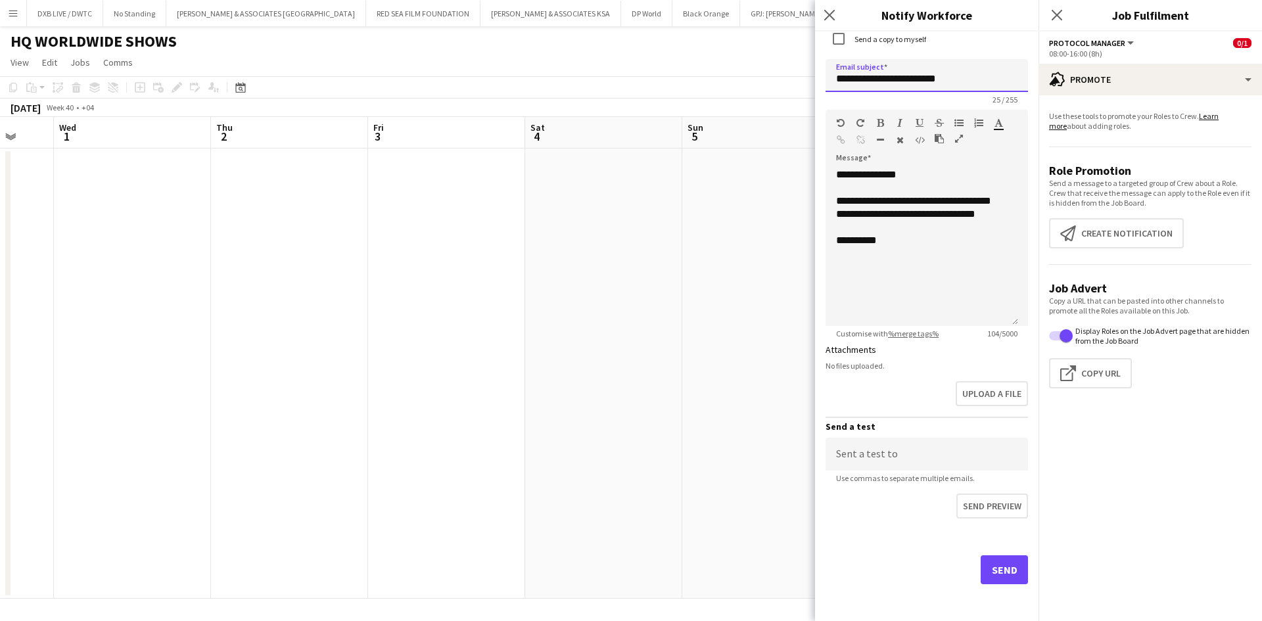
type input "**********"
click at [992, 577] on button "Send" at bounding box center [1004, 570] width 47 height 29
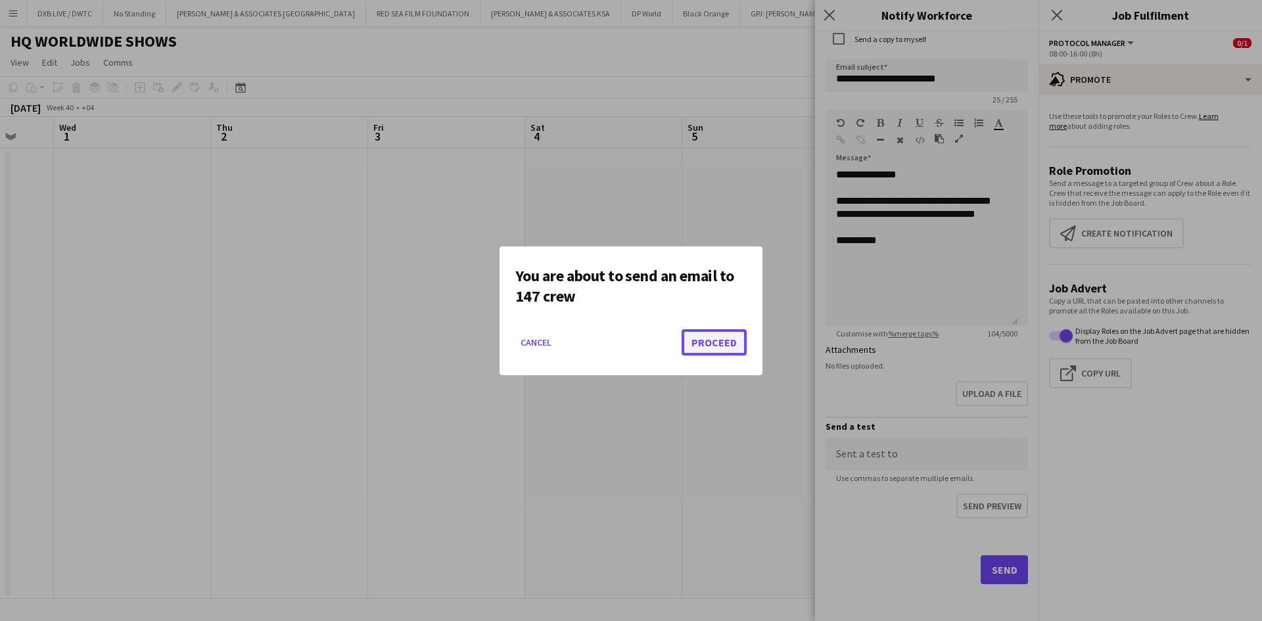
click at [737, 348] on button "Proceed" at bounding box center [714, 342] width 65 height 26
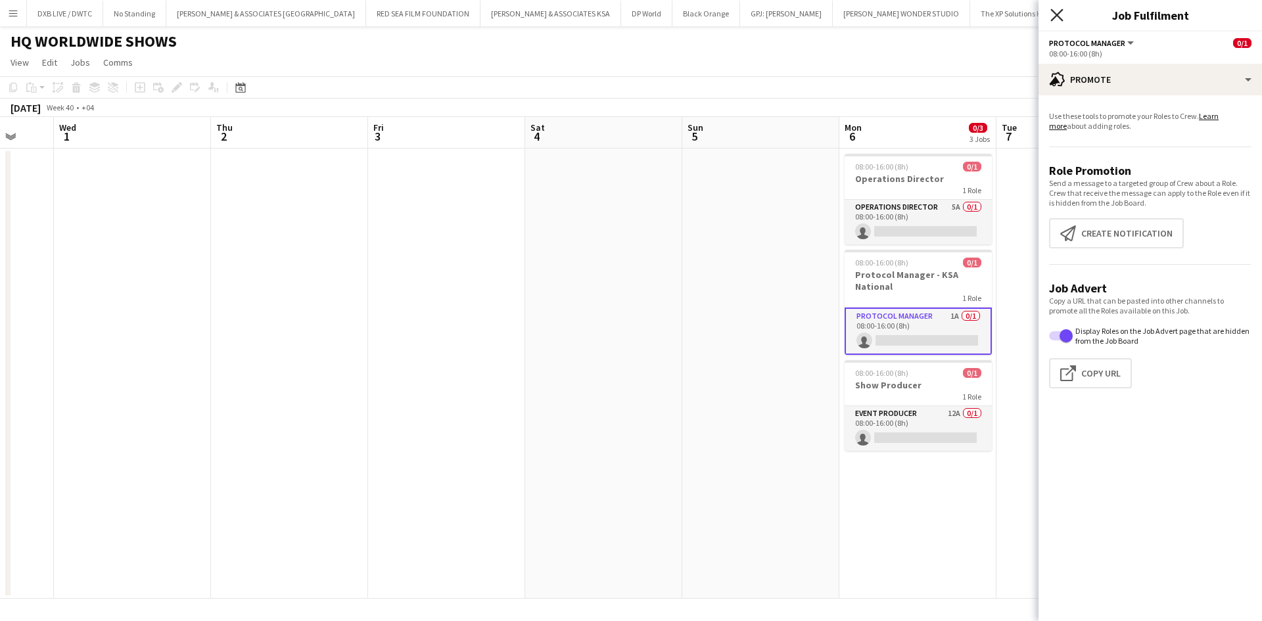
click at [1061, 16] on icon "Close pop-in" at bounding box center [1057, 15] width 12 height 12
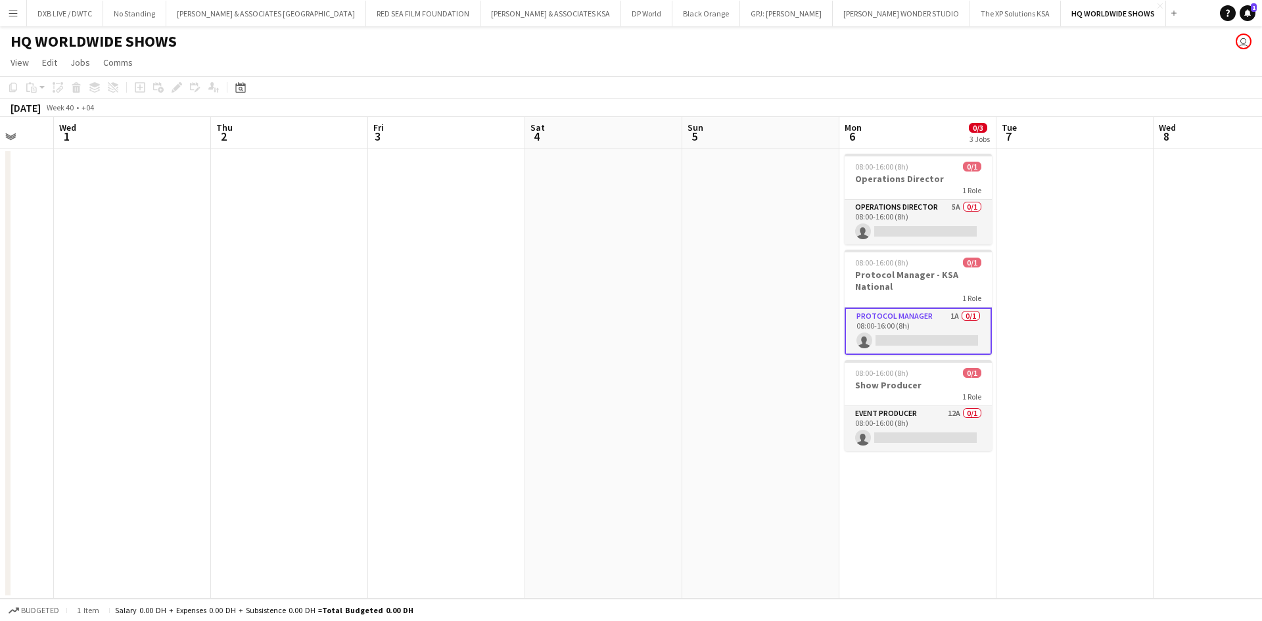
click at [914, 522] on app-date-cell "08:00-16:00 (8h) 0/1 Operations Director 1 Role Operations Director 5A 0/1 08:0…" at bounding box center [918, 374] width 157 height 450
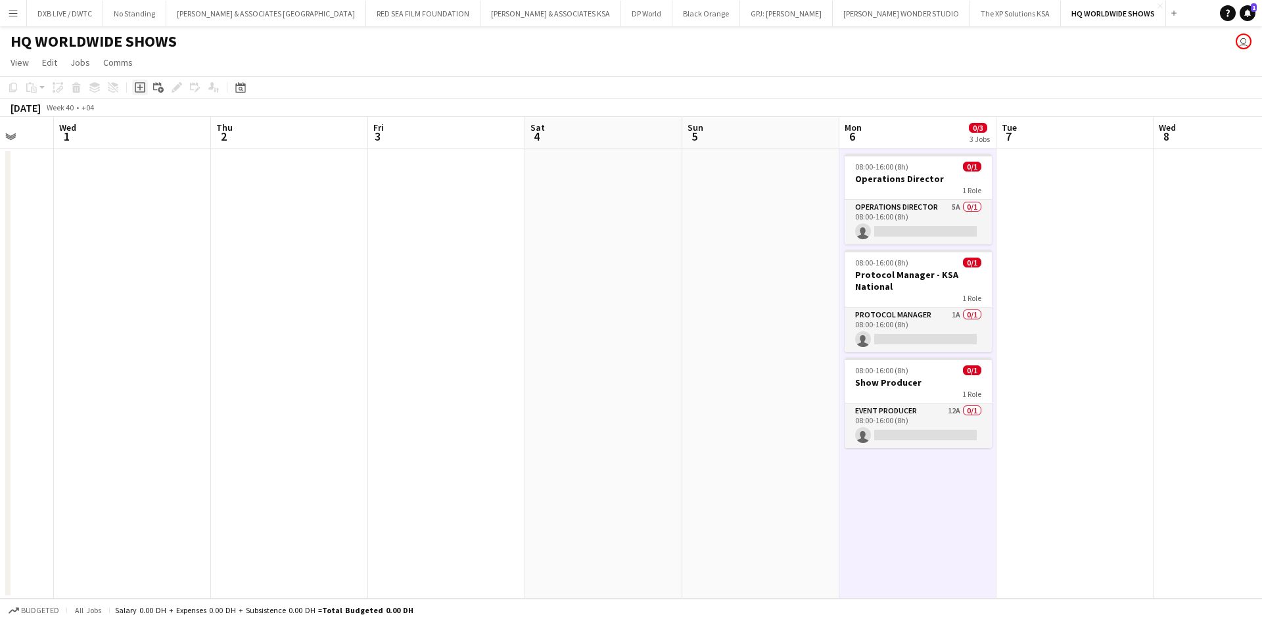
click at [142, 85] on icon "Add job" at bounding box center [140, 87] width 11 height 11
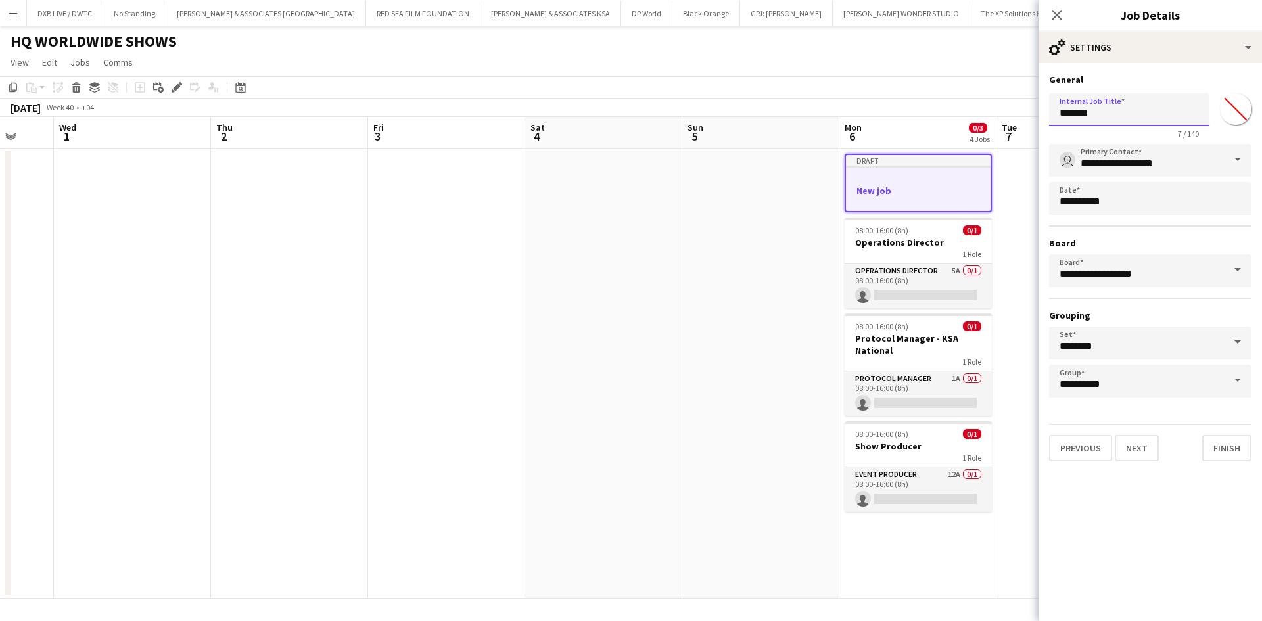
click at [1141, 116] on input "*******" at bounding box center [1129, 109] width 160 height 33
click at [1016, 120] on body "Menu Boards Boards Boards All jobs Status Workforce Workforce My Workforce Recr…" at bounding box center [631, 310] width 1262 height 621
type input "**********"
click at [1132, 439] on button "Next" at bounding box center [1137, 448] width 44 height 26
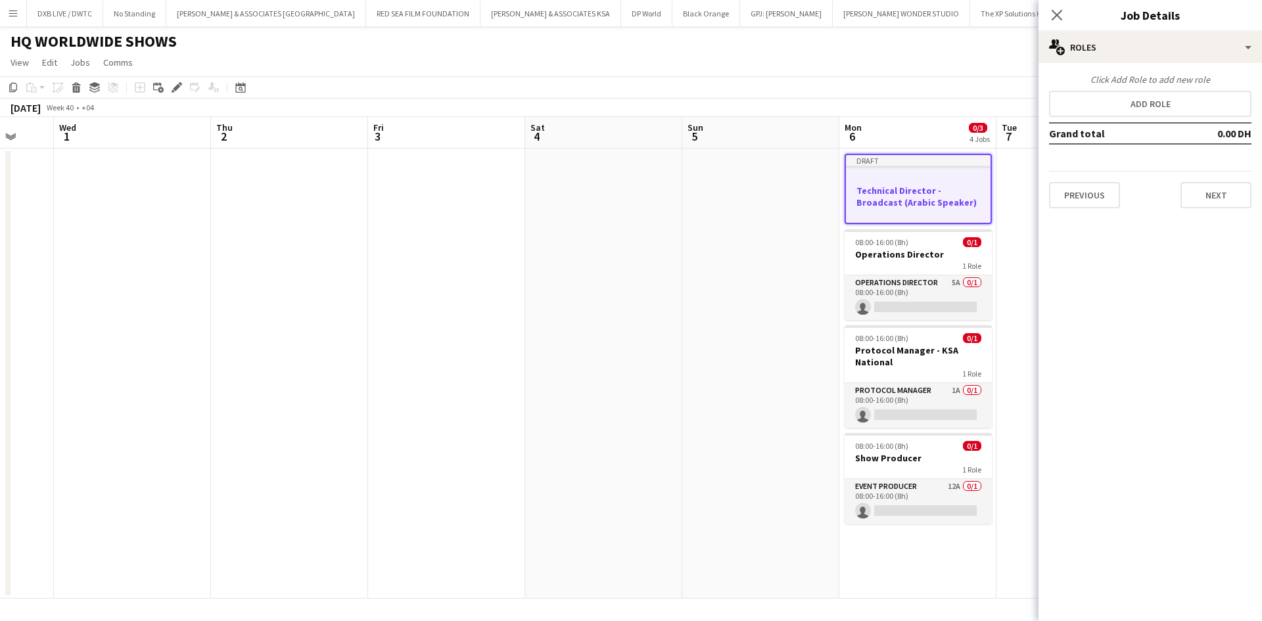
scroll to position [0, 0]
click at [1184, 113] on button "Add role" at bounding box center [1150, 104] width 203 height 26
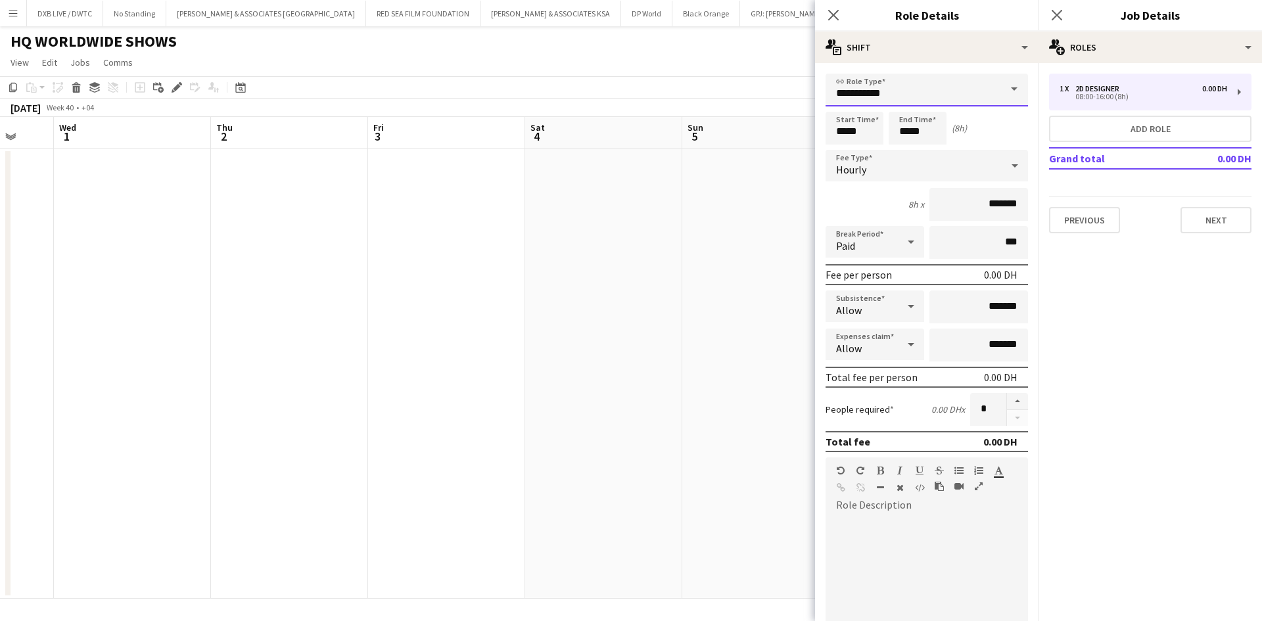
click at [896, 96] on input "**********" at bounding box center [927, 90] width 203 height 33
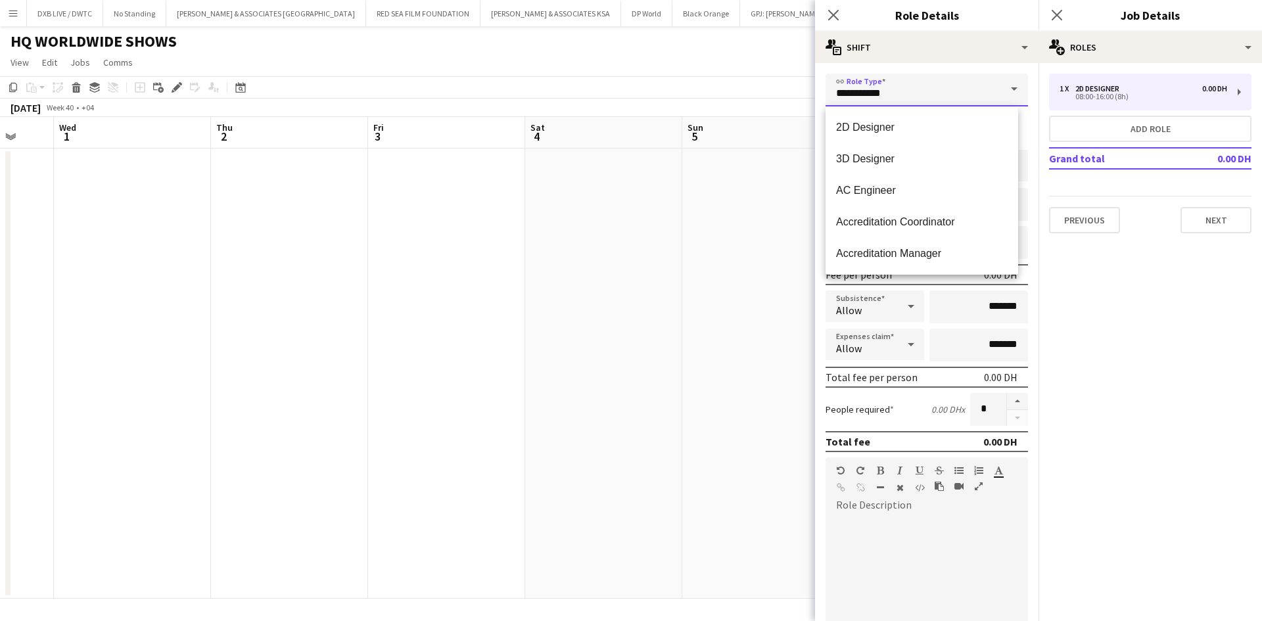
drag, startPoint x: 936, startPoint y: 101, endPoint x: 798, endPoint y: 92, distance: 138.3
click at [798, 92] on body "Menu Boards Boards Boards All jobs Status Workforce Workforce My Workforce Recr…" at bounding box center [631, 310] width 1262 height 621
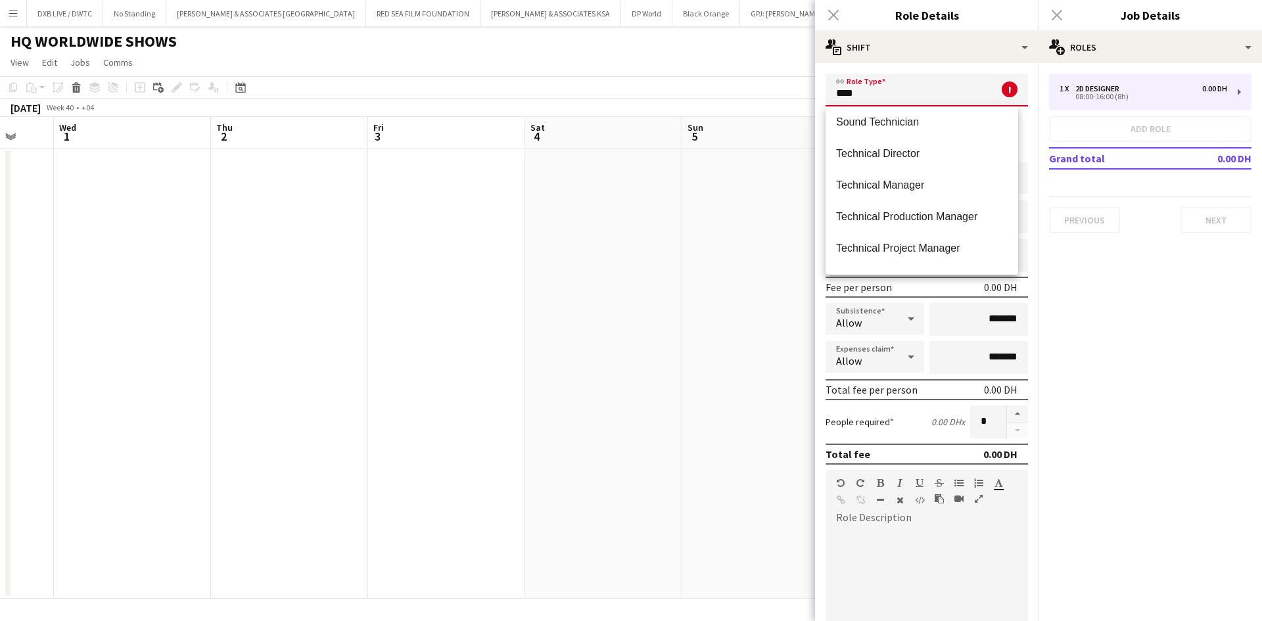
scroll to position [158, 0]
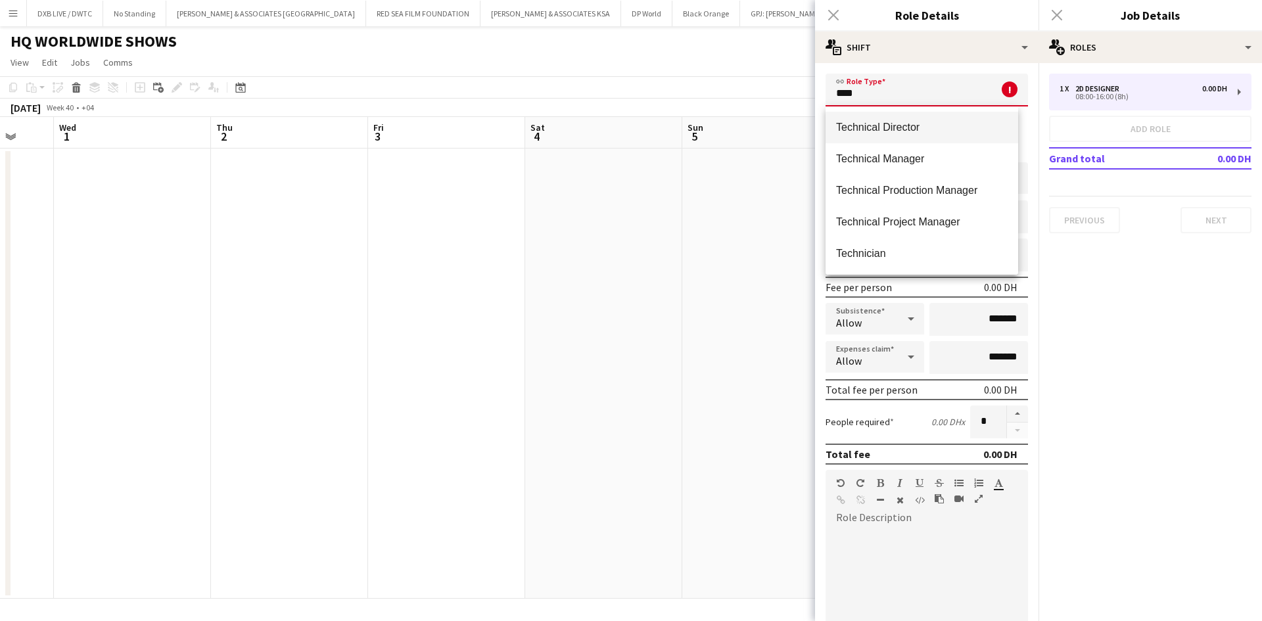
click at [906, 136] on mat-option "Technical Director" at bounding box center [922, 128] width 193 height 32
type input "**********"
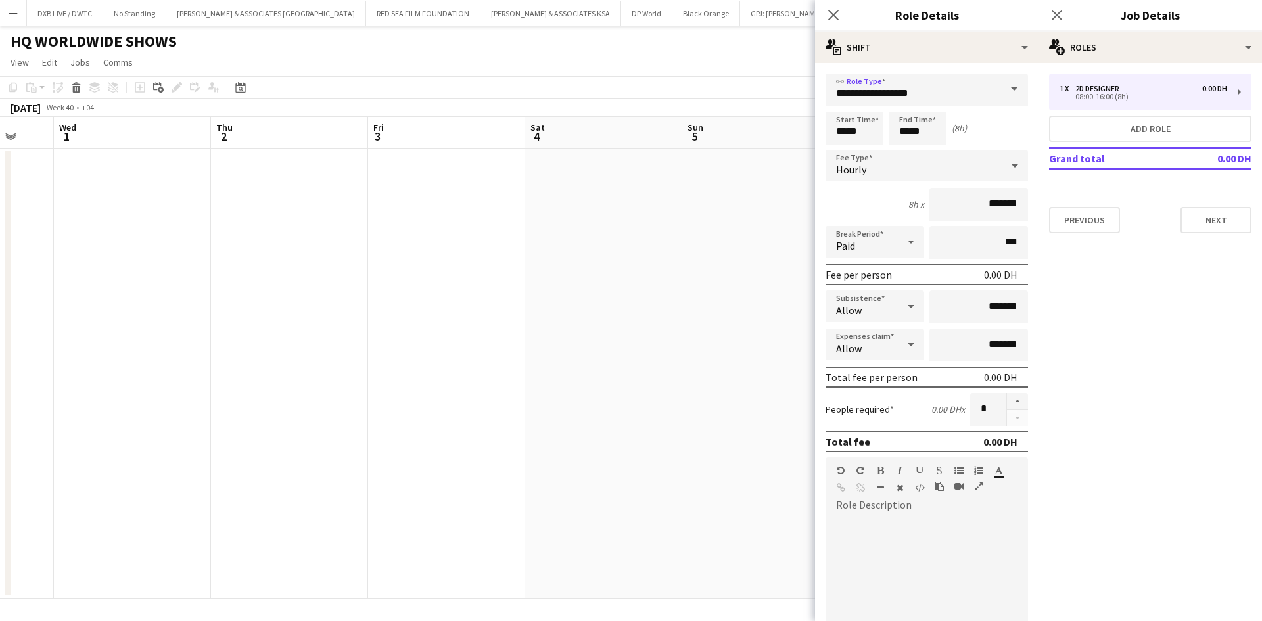
click at [918, 519] on div at bounding box center [927, 595] width 203 height 158
click at [881, 531] on div at bounding box center [927, 595] width 203 height 158
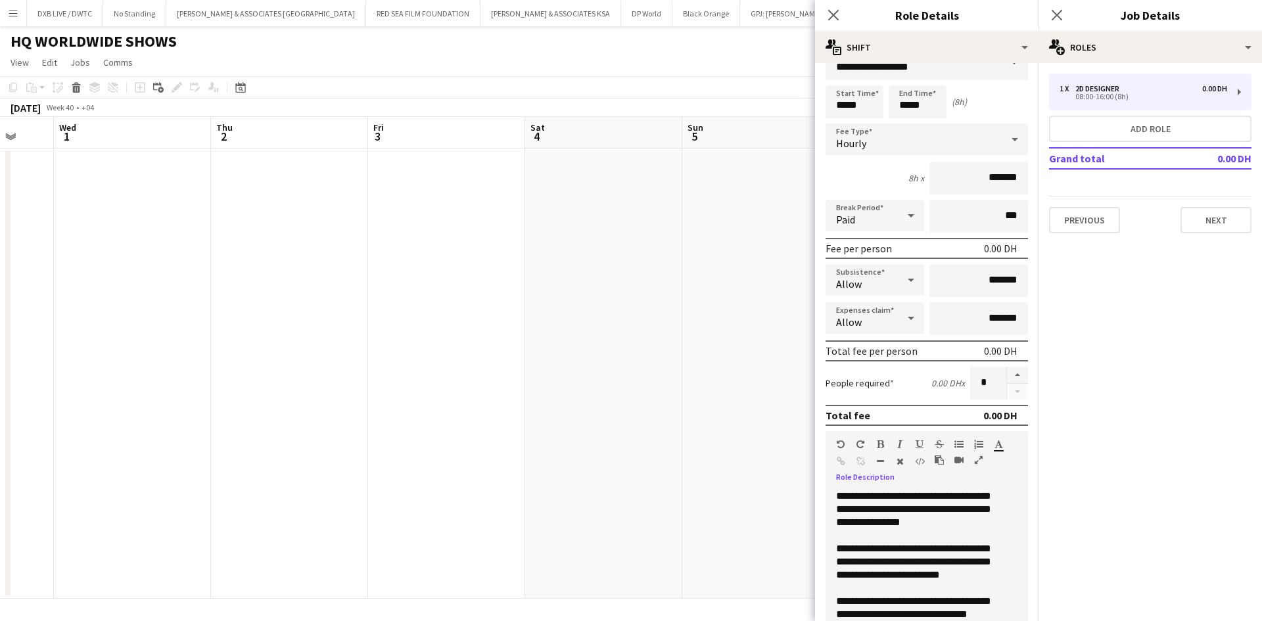
scroll to position [39, 0]
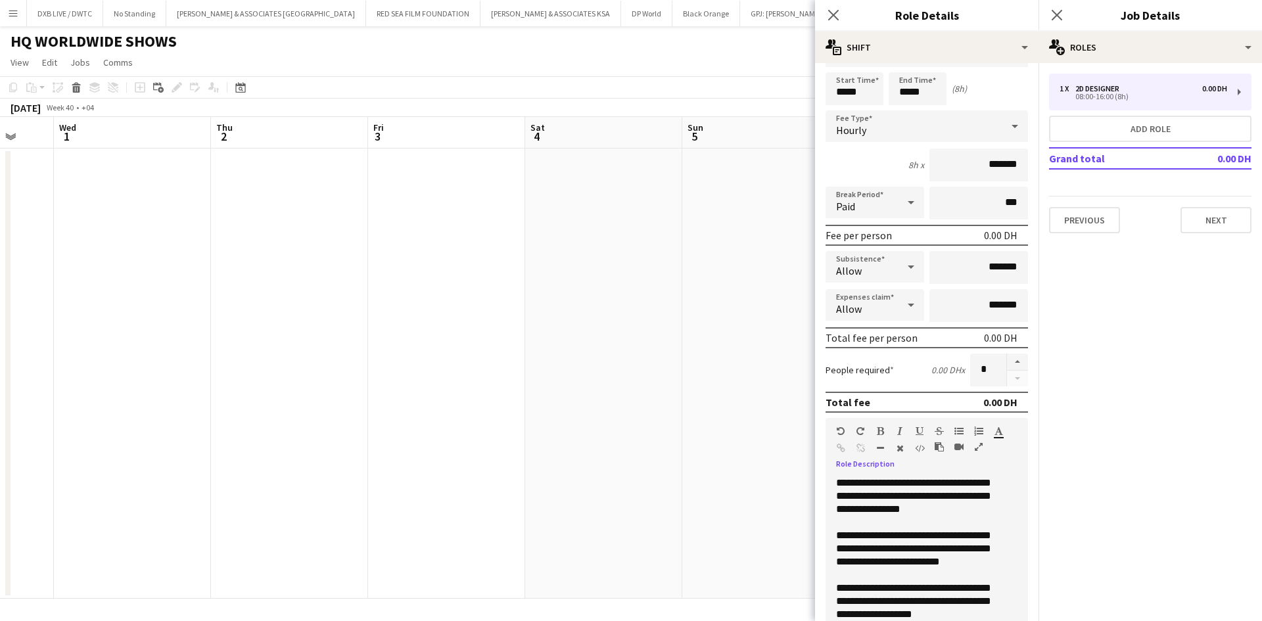
click at [889, 617] on div "**********" at bounding box center [922, 556] width 193 height 158
click at [998, 616] on div "**********" at bounding box center [922, 556] width 193 height 158
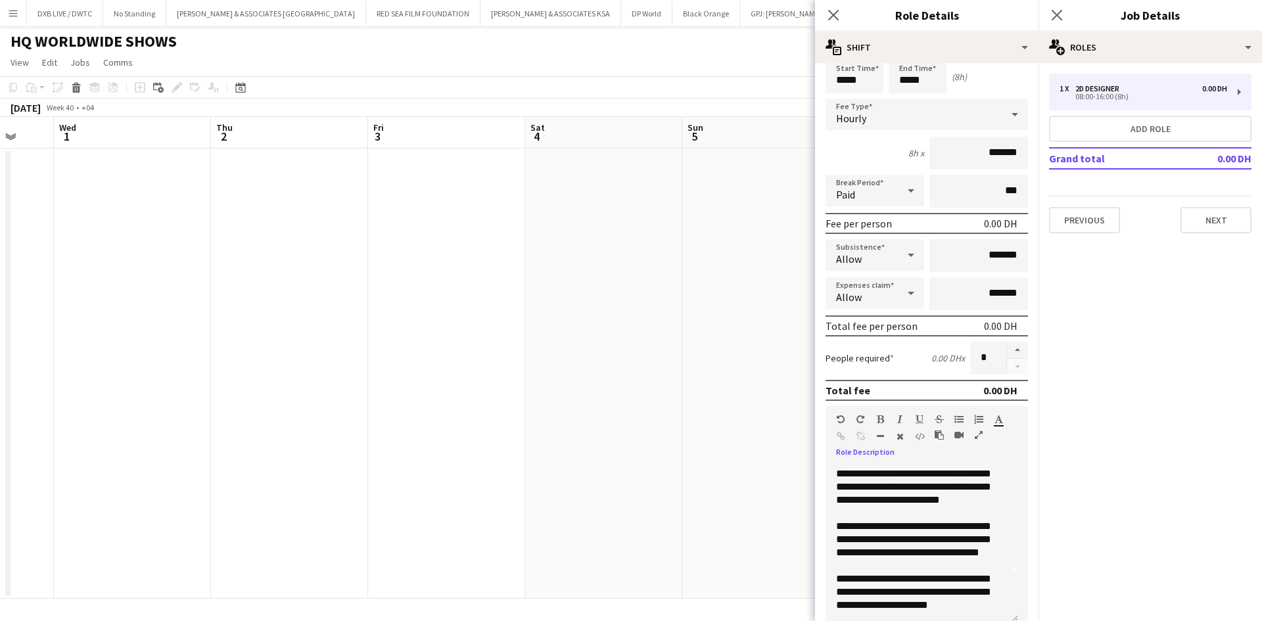
scroll to position [80, 0]
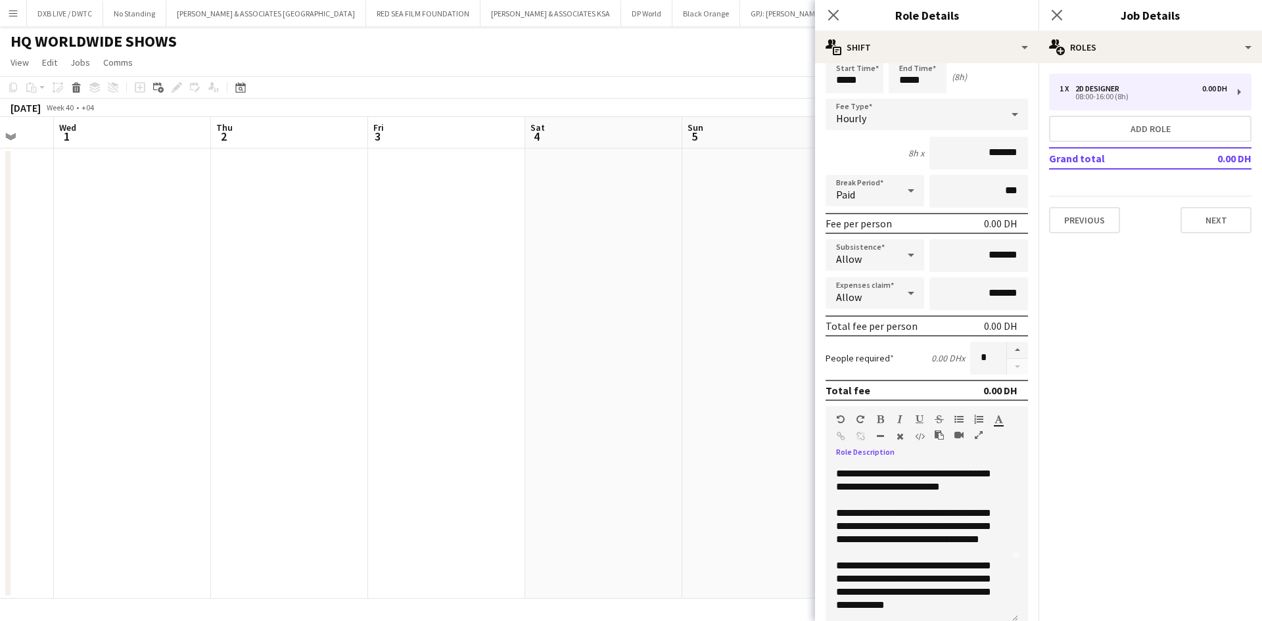
click at [988, 604] on div "**********" at bounding box center [922, 544] width 193 height 158
click at [973, 608] on div "**********" at bounding box center [922, 544] width 193 height 158
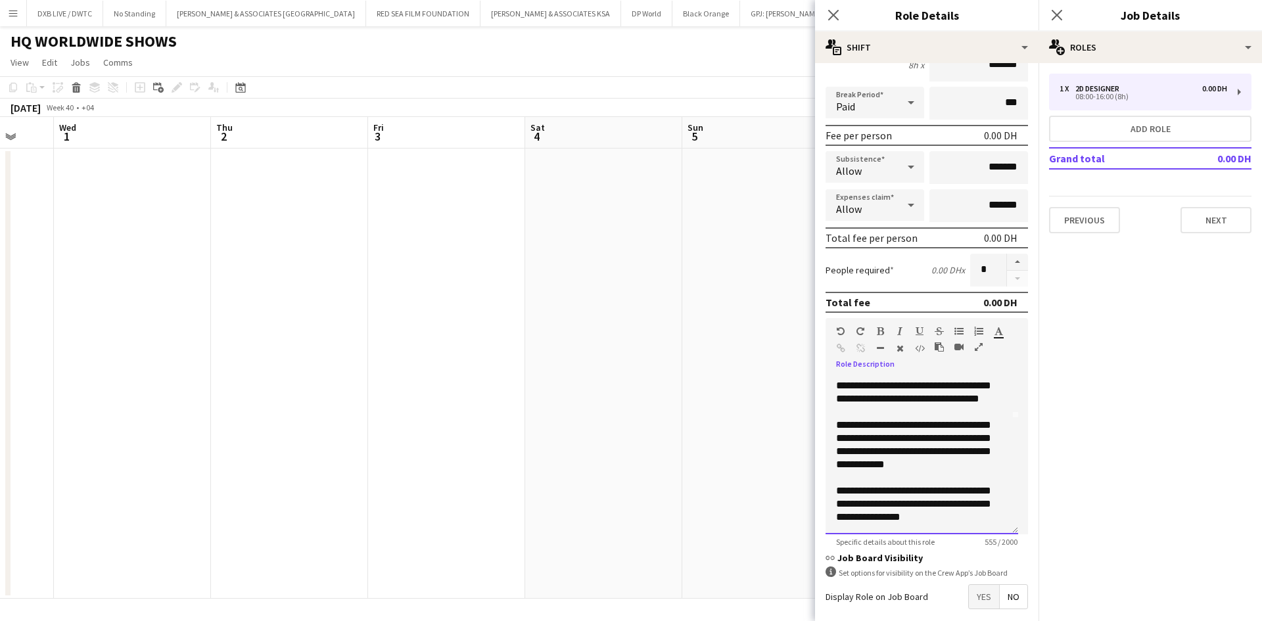
scroll to position [202, 0]
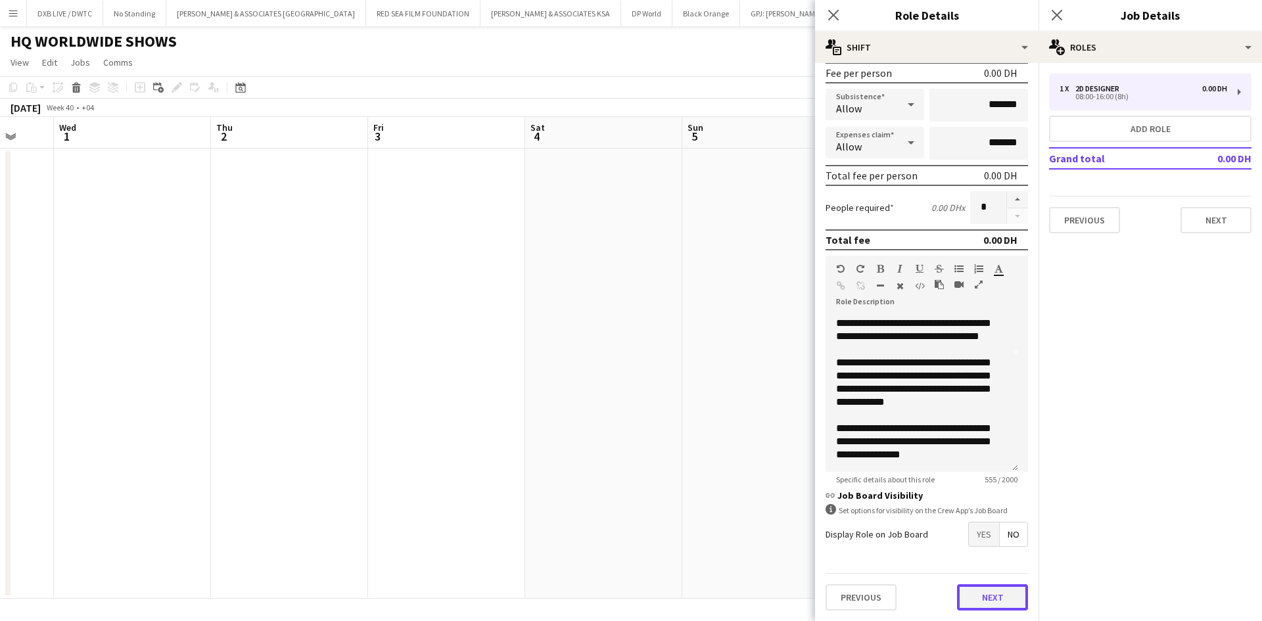
click at [999, 604] on button "Next" at bounding box center [992, 598] width 71 height 26
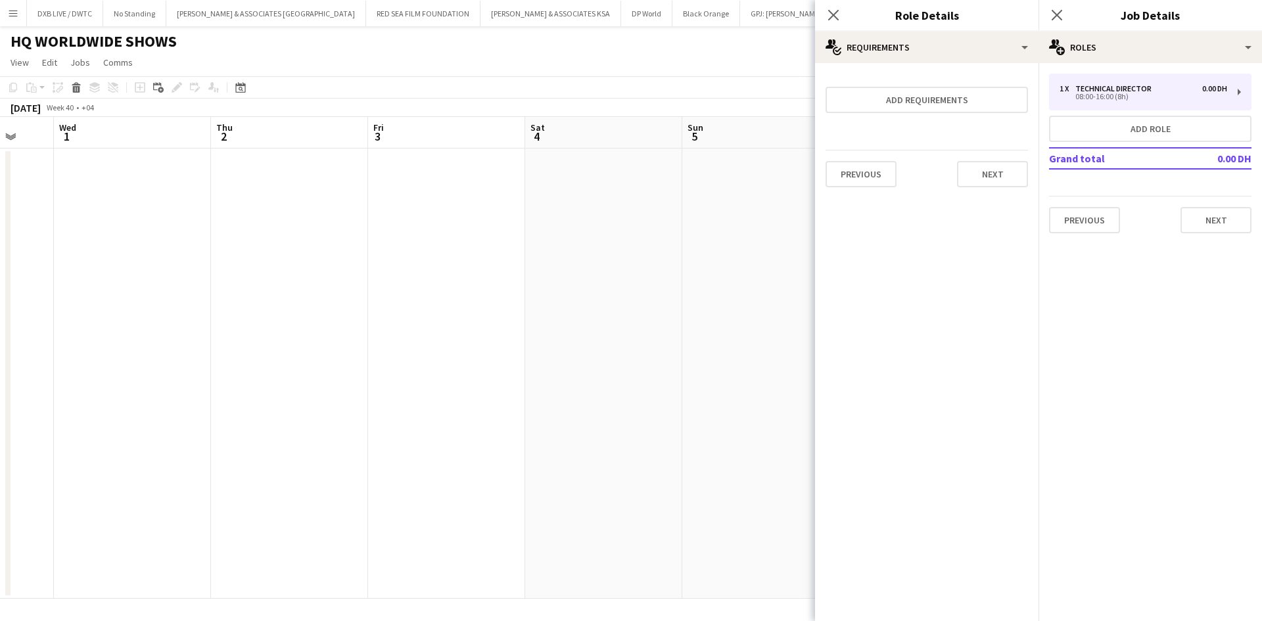
scroll to position [0, 0]
click at [973, 181] on button "Next" at bounding box center [992, 174] width 71 height 26
click at [994, 179] on button "Finish" at bounding box center [1003, 176] width 49 height 26
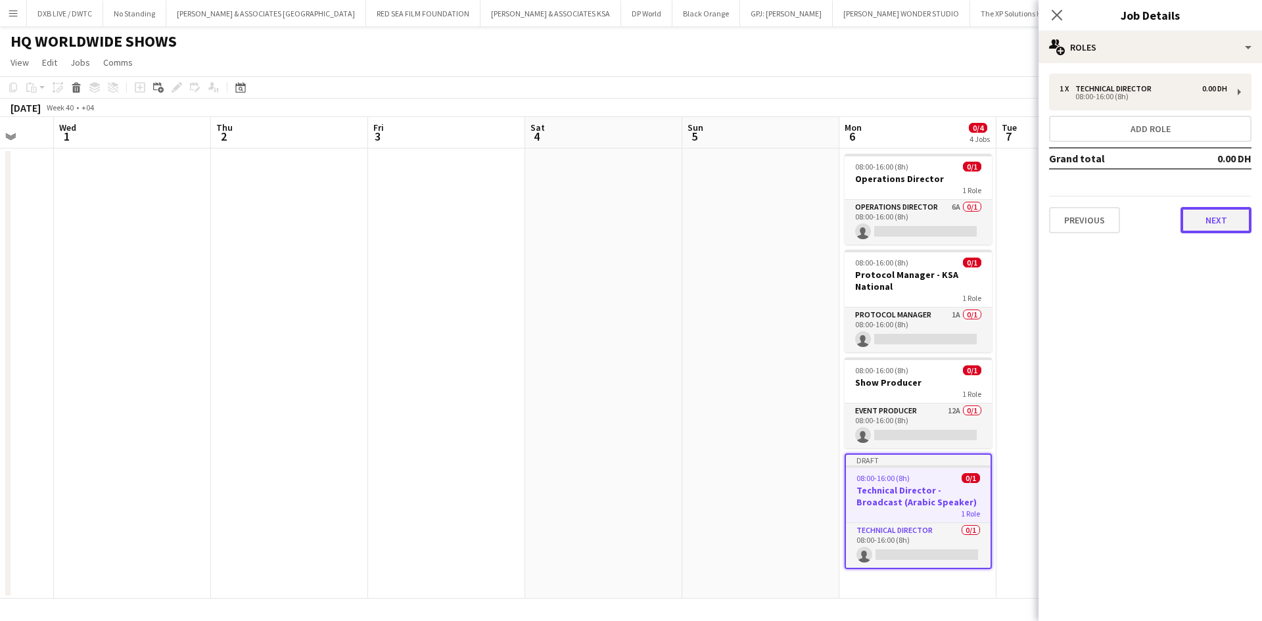
click at [1238, 228] on button "Next" at bounding box center [1216, 220] width 71 height 26
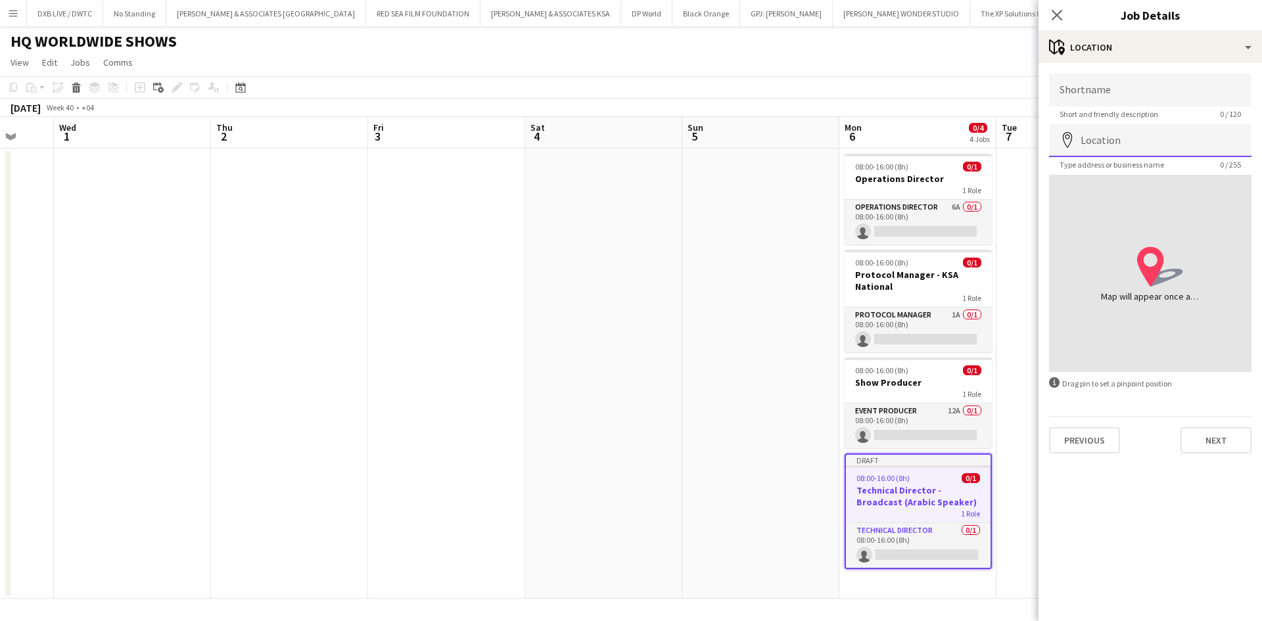
click at [1176, 146] on input "Location" at bounding box center [1150, 140] width 203 height 33
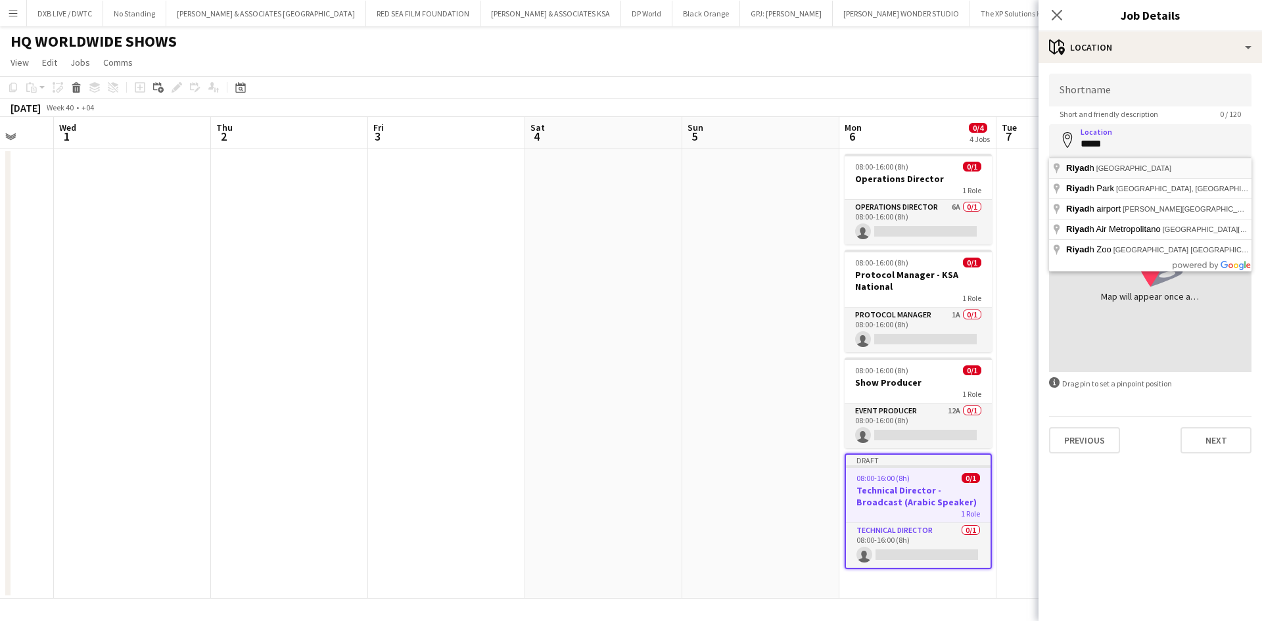
type input "**********"
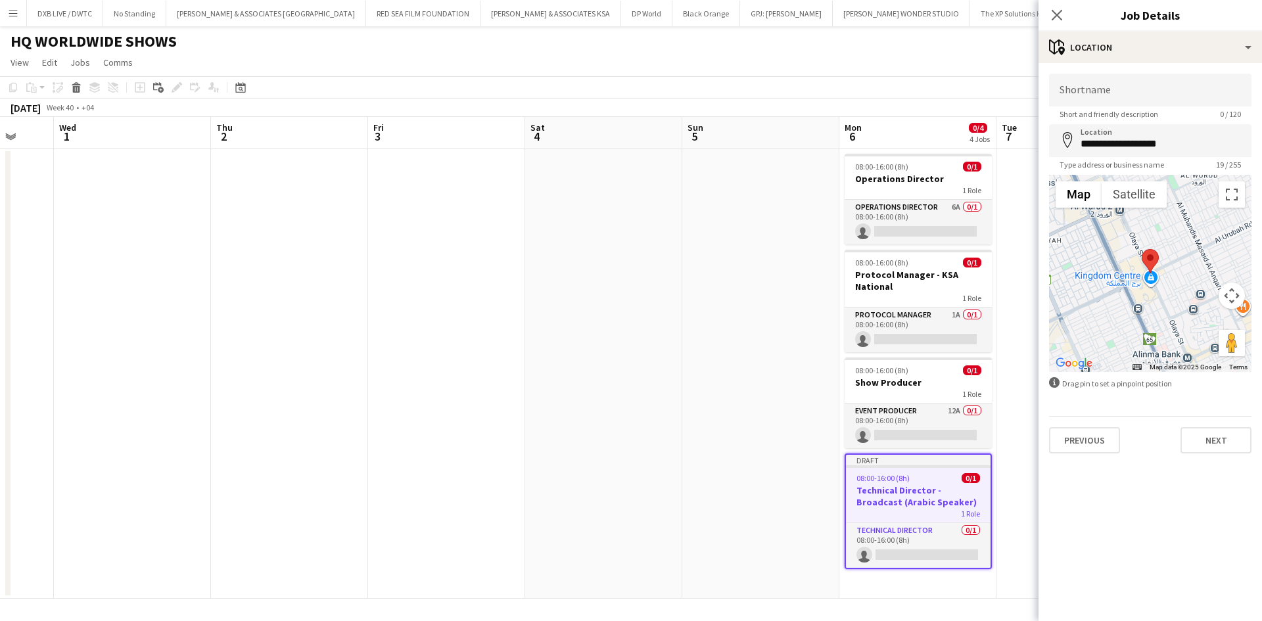
click at [1217, 426] on div "Previous Next" at bounding box center [1150, 434] width 203 height 37
click at [1217, 437] on button "Next" at bounding box center [1216, 440] width 71 height 26
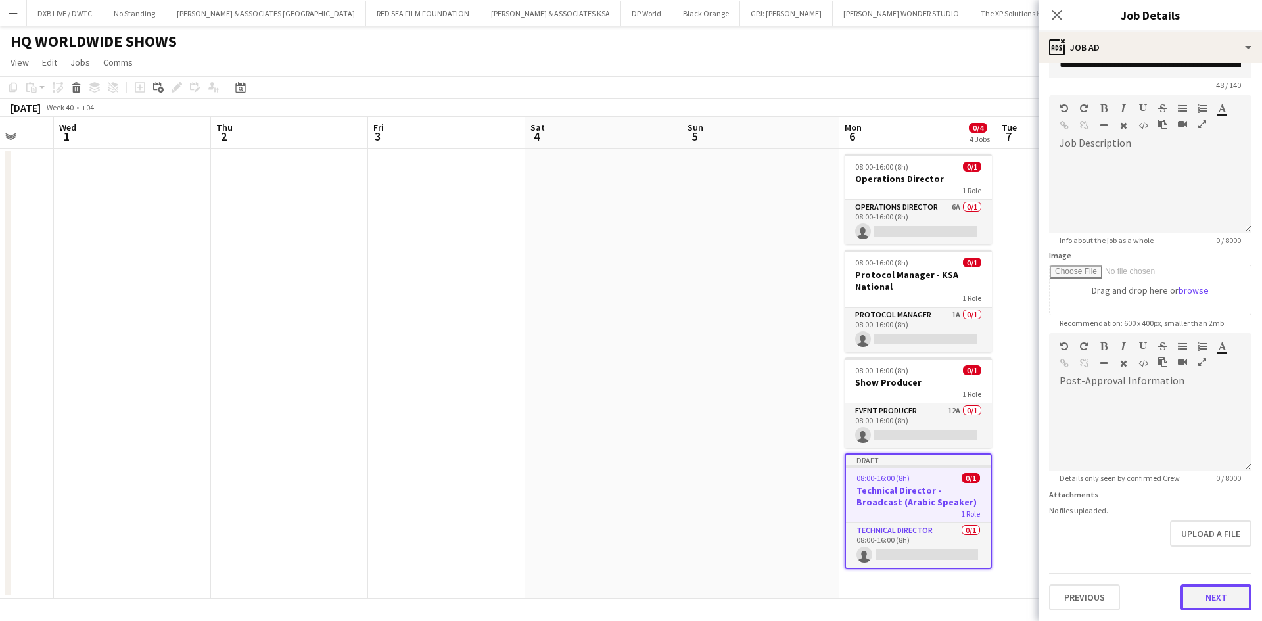
click at [1193, 554] on form "**********" at bounding box center [1151, 328] width 224 height 566
click at [1220, 601] on button "Next" at bounding box center [1216, 598] width 71 height 26
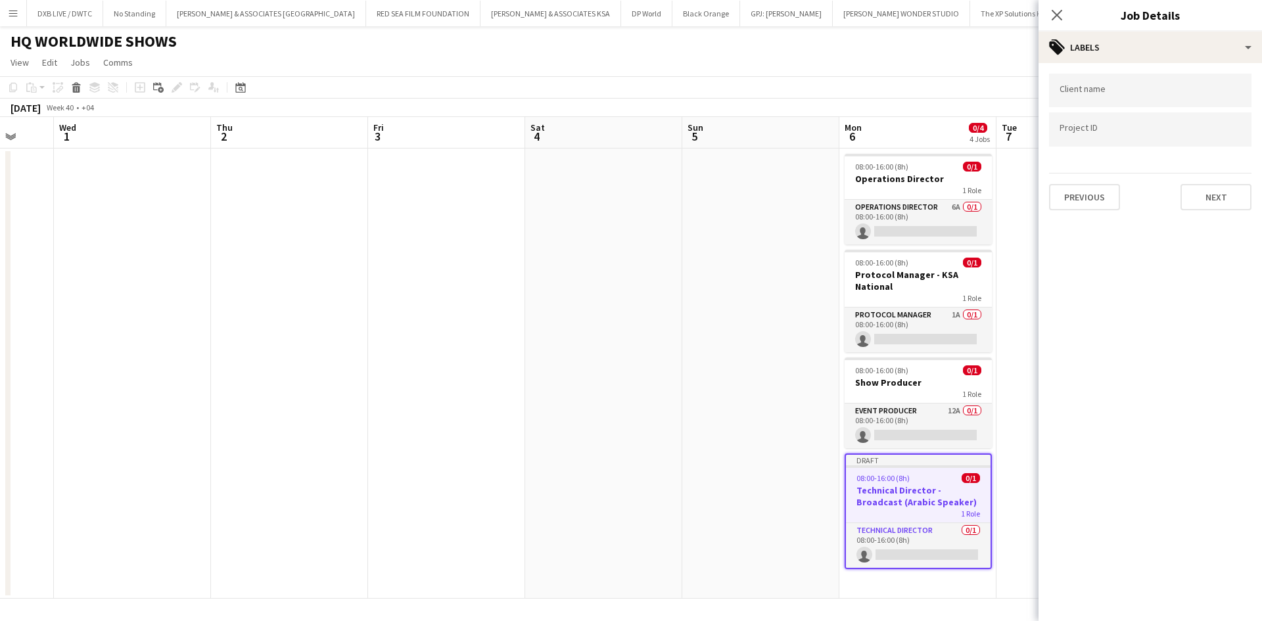
scroll to position [0, 0]
click at [1218, 199] on button "Next" at bounding box center [1216, 197] width 71 height 26
click at [1207, 143] on button "Next" at bounding box center [1216, 136] width 71 height 26
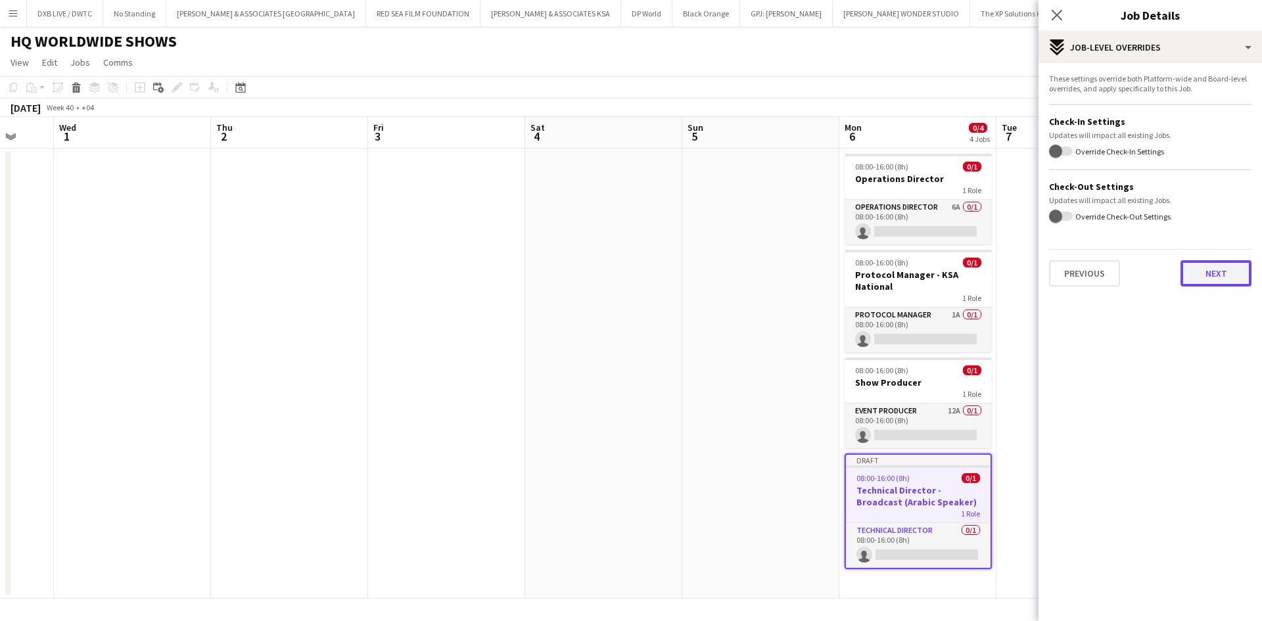
click at [1206, 268] on button "Next" at bounding box center [1216, 273] width 71 height 26
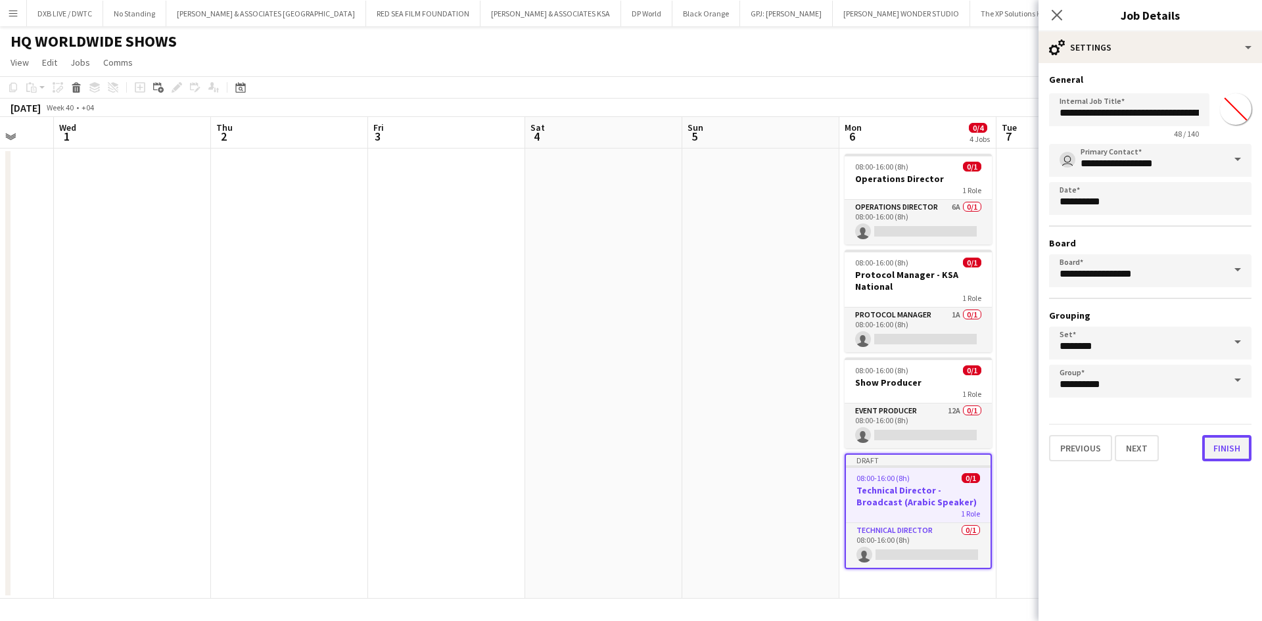
click at [1224, 458] on button "Finish" at bounding box center [1227, 448] width 49 height 26
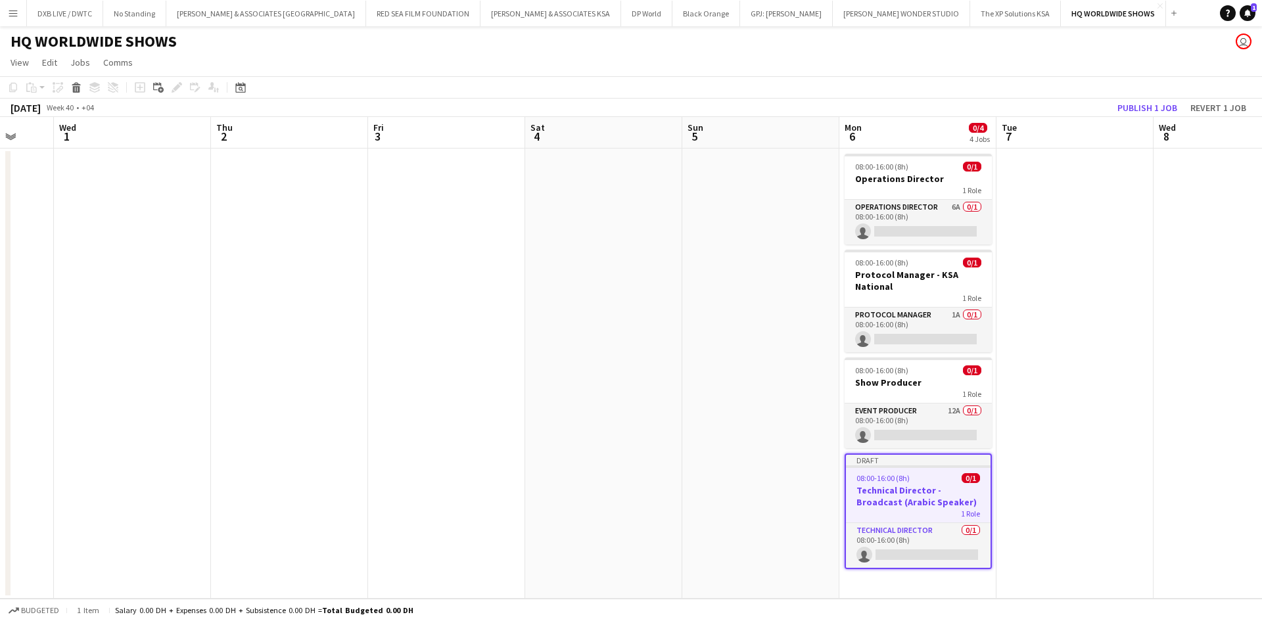
click at [1142, 96] on app-toolbar "Copy Paste Paste Ctrl+V Paste with crew Ctrl+Shift+V Paste linked Job [GEOGRAPH…" at bounding box center [631, 87] width 1262 height 22
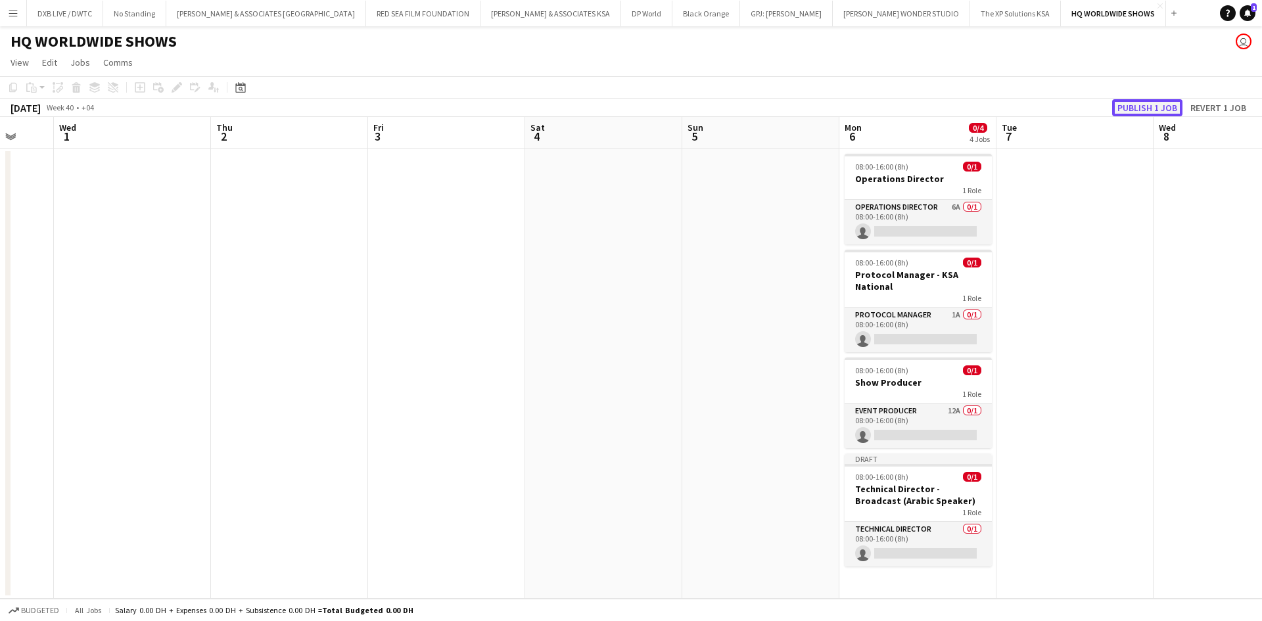
click at [1143, 101] on button "Publish 1 job" at bounding box center [1148, 107] width 70 height 17
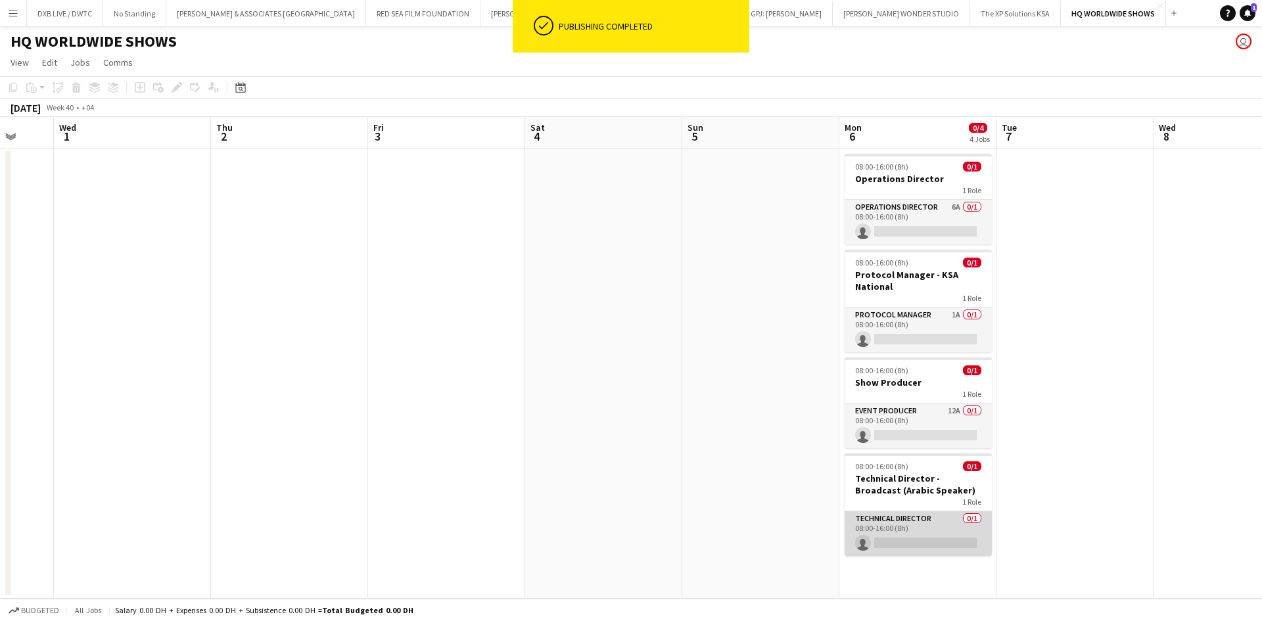
click at [913, 542] on app-card-role "Technical Director 0/1 08:00-16:00 (8h) single-neutral-actions" at bounding box center [918, 534] width 147 height 45
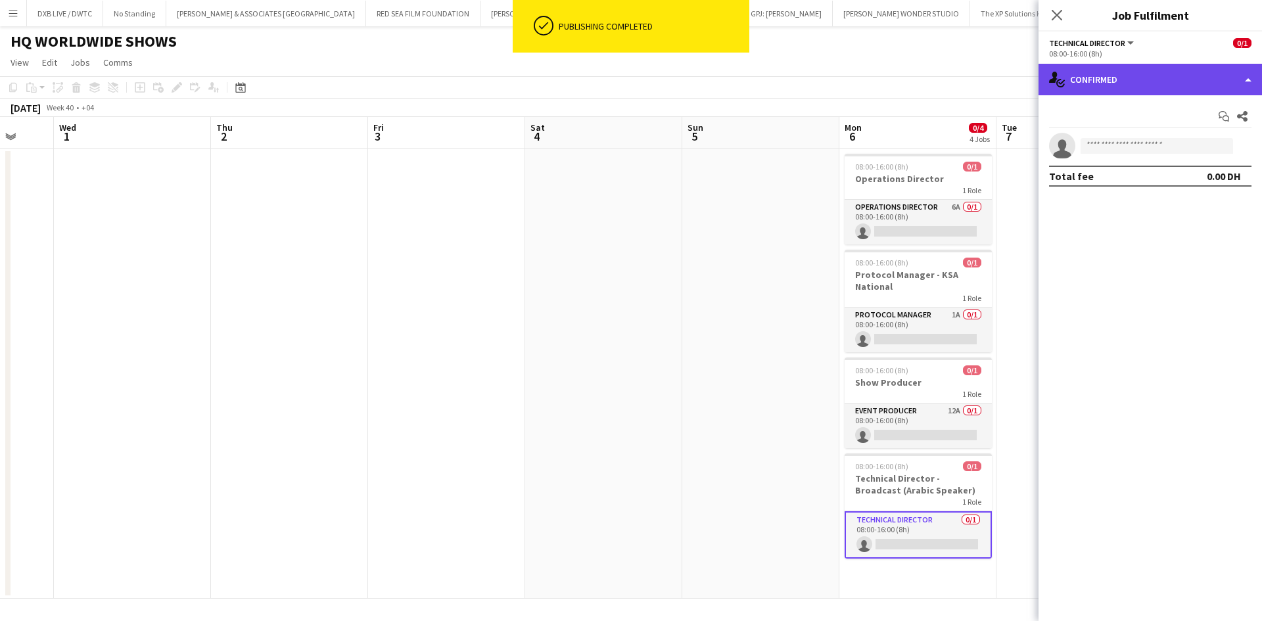
click at [1119, 84] on div "single-neutral-actions-check-2 Confirmed" at bounding box center [1151, 80] width 224 height 32
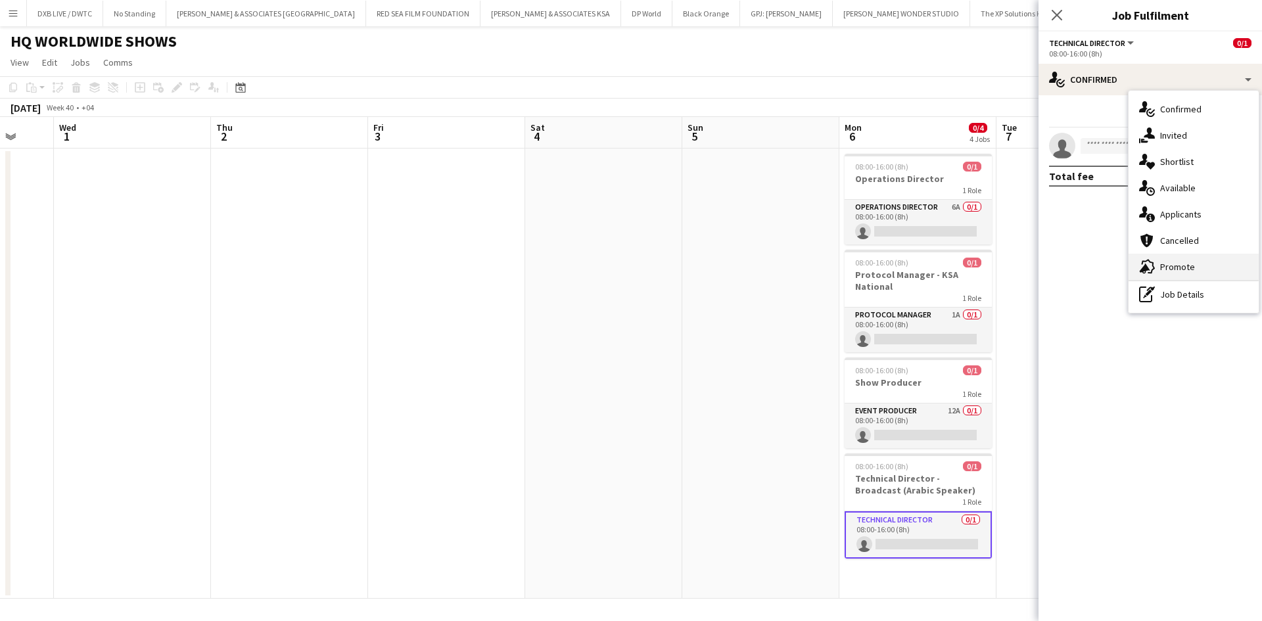
click at [1174, 255] on div "advertising-megaphone Promote" at bounding box center [1194, 267] width 130 height 26
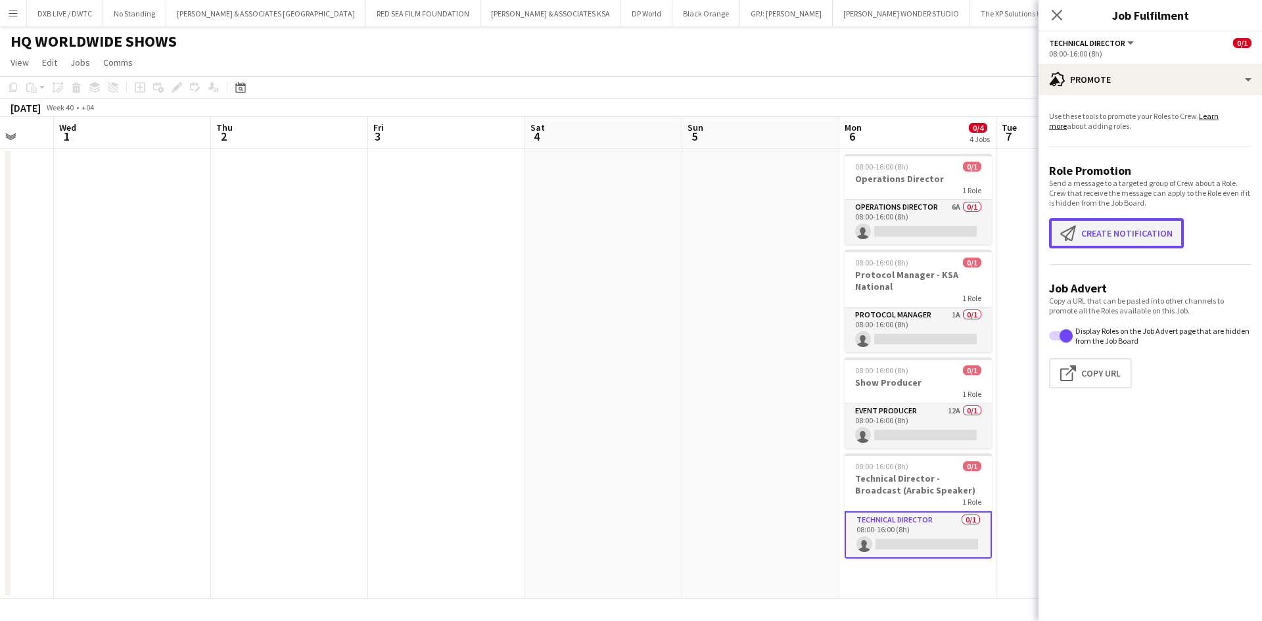
click at [1136, 228] on button "Create notification Create notification" at bounding box center [1116, 233] width 135 height 30
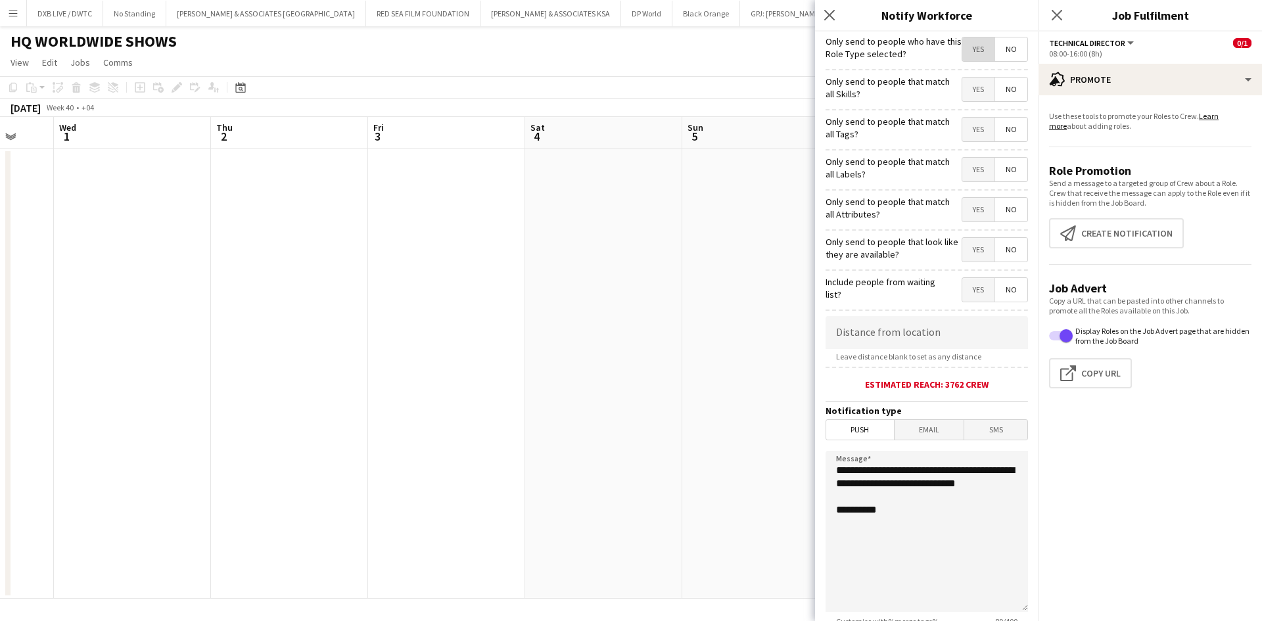
click at [963, 50] on span "Yes" at bounding box center [979, 49] width 32 height 24
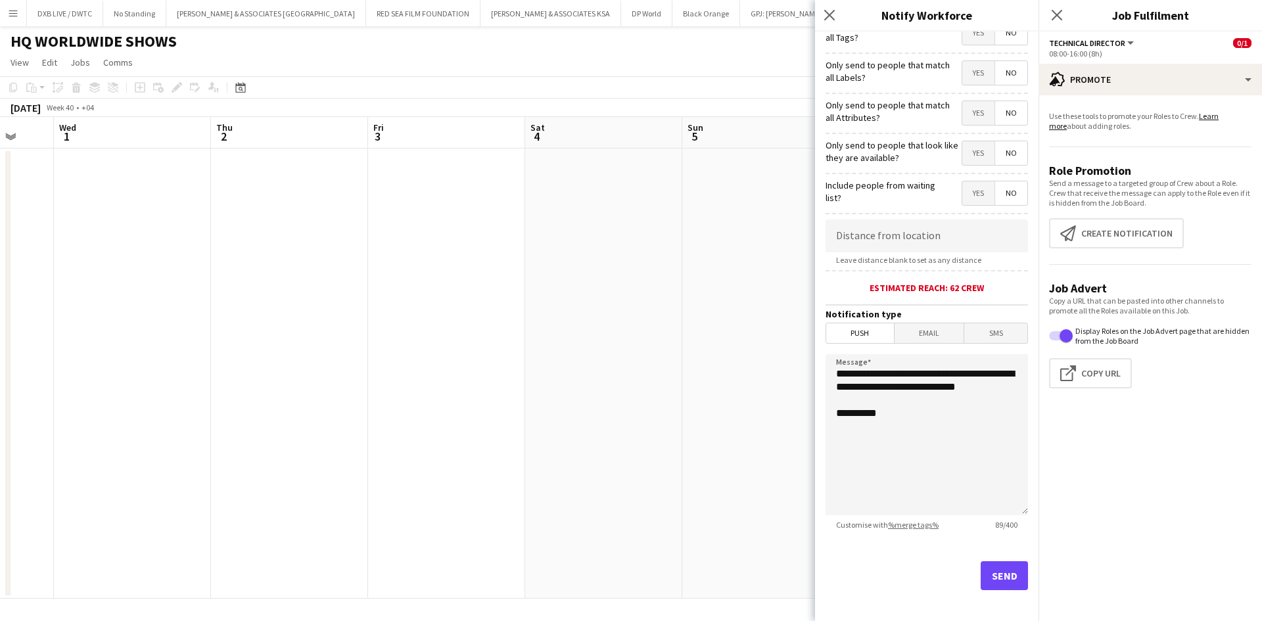
scroll to position [103, 0]
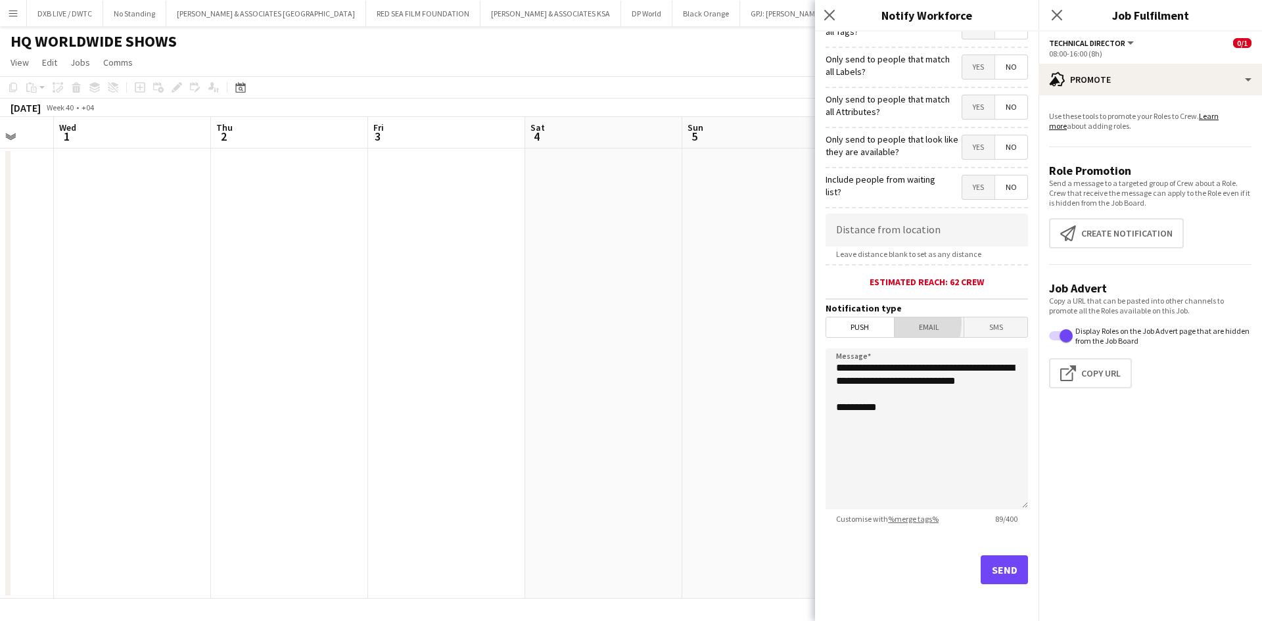
click at [901, 324] on span "Email" at bounding box center [930, 328] width 70 height 20
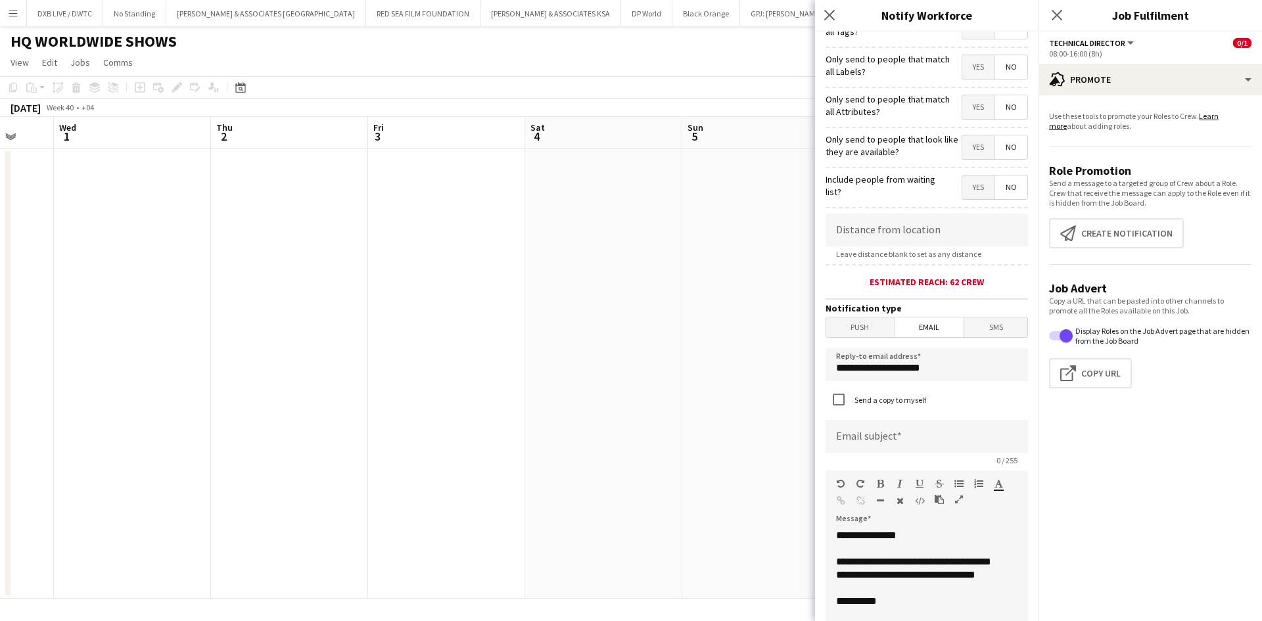
click at [858, 327] on span "Push" at bounding box center [861, 328] width 68 height 20
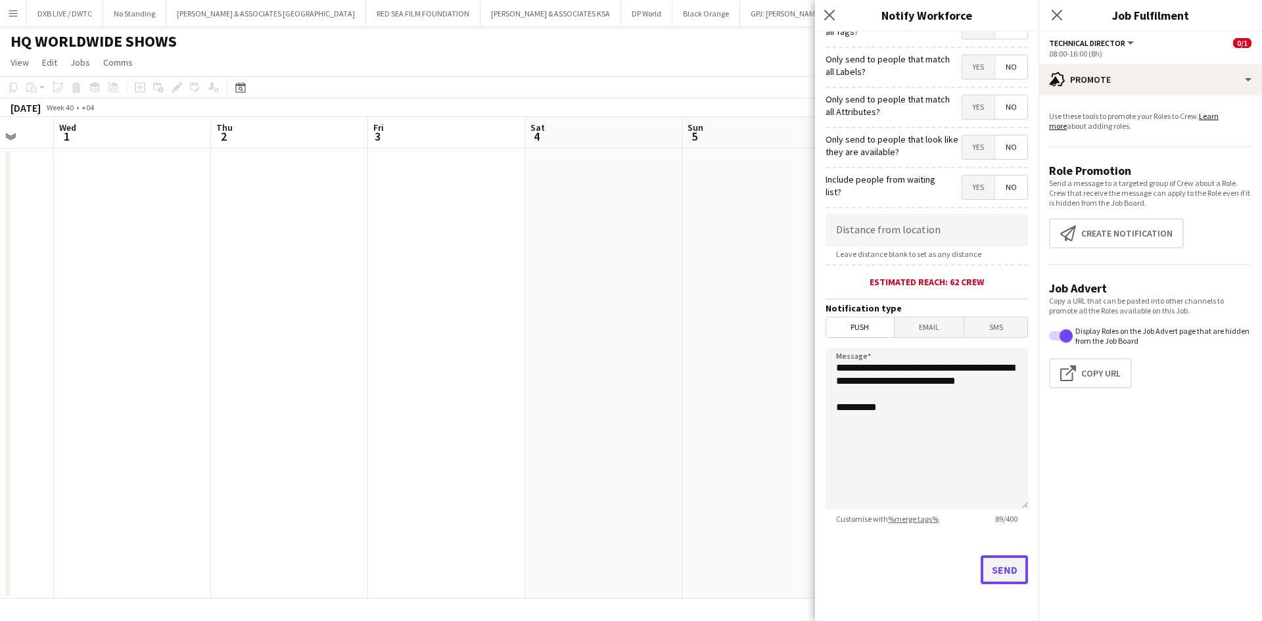
click at [1002, 565] on button "Send" at bounding box center [1004, 570] width 47 height 29
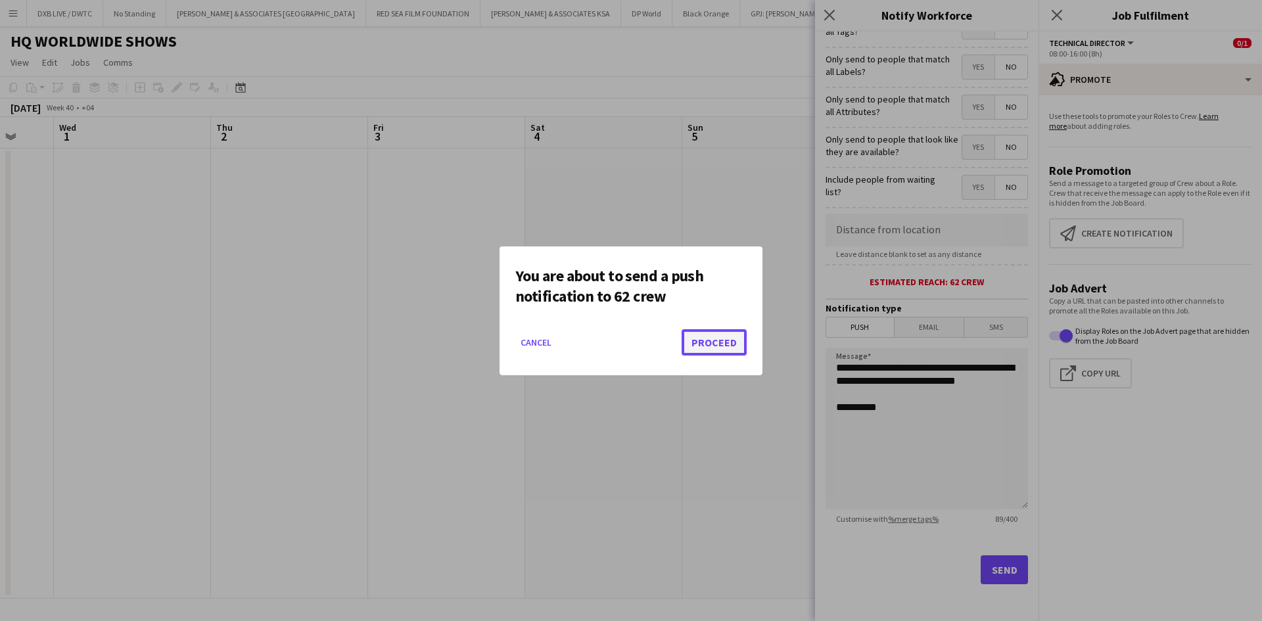
click at [722, 335] on button "Proceed" at bounding box center [714, 342] width 65 height 26
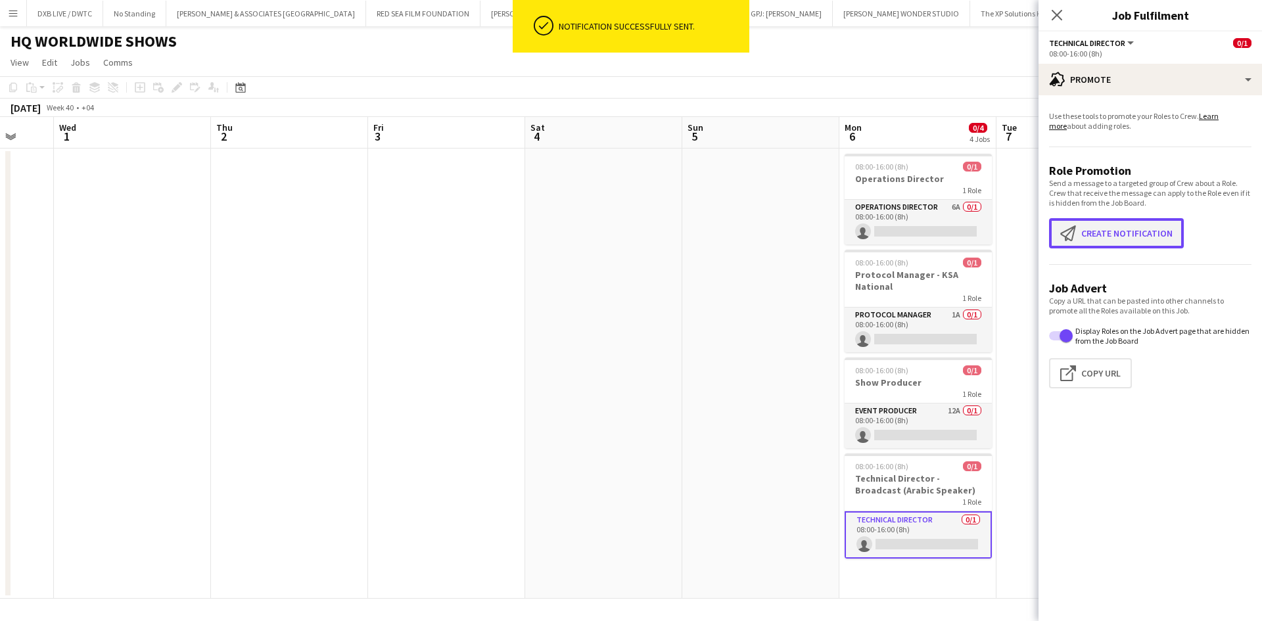
click at [1130, 221] on button "Create notification Create notification" at bounding box center [1116, 233] width 135 height 30
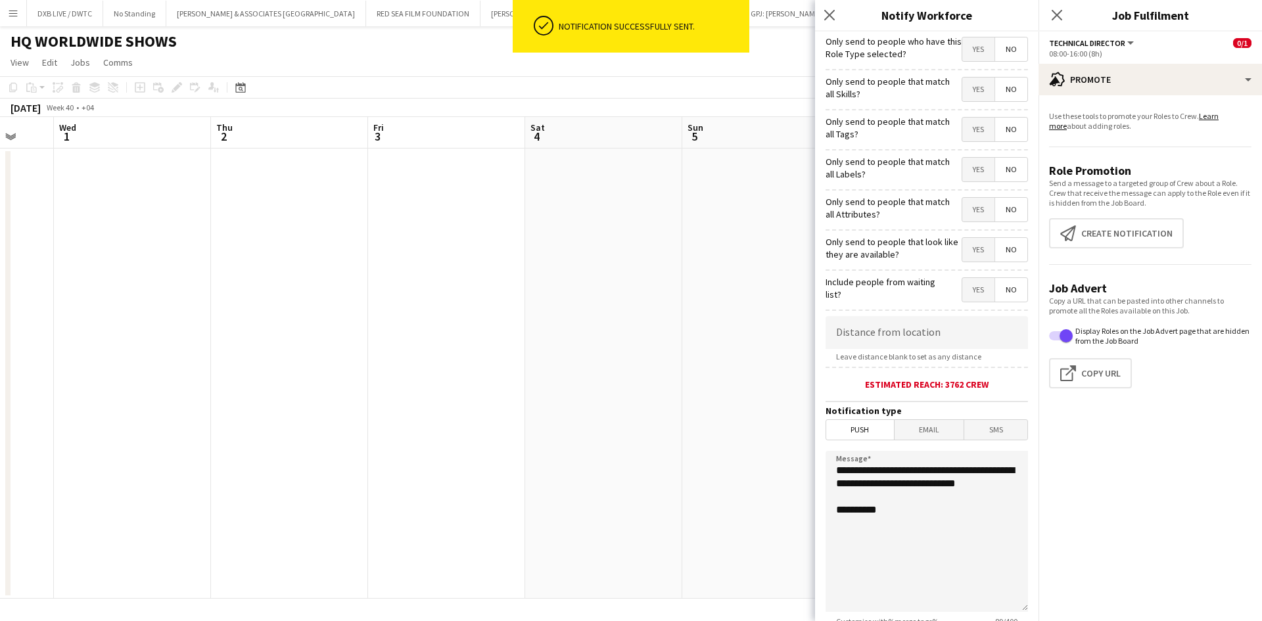
click at [940, 421] on span "Email" at bounding box center [930, 430] width 70 height 20
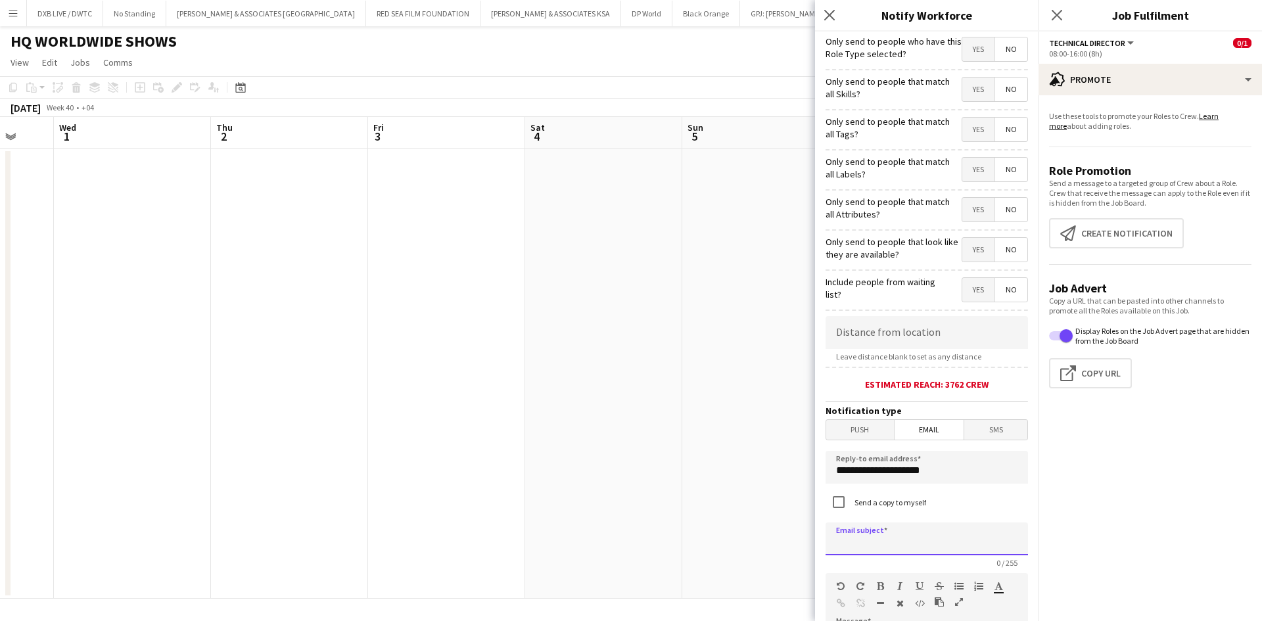
click at [918, 541] on input at bounding box center [927, 539] width 203 height 33
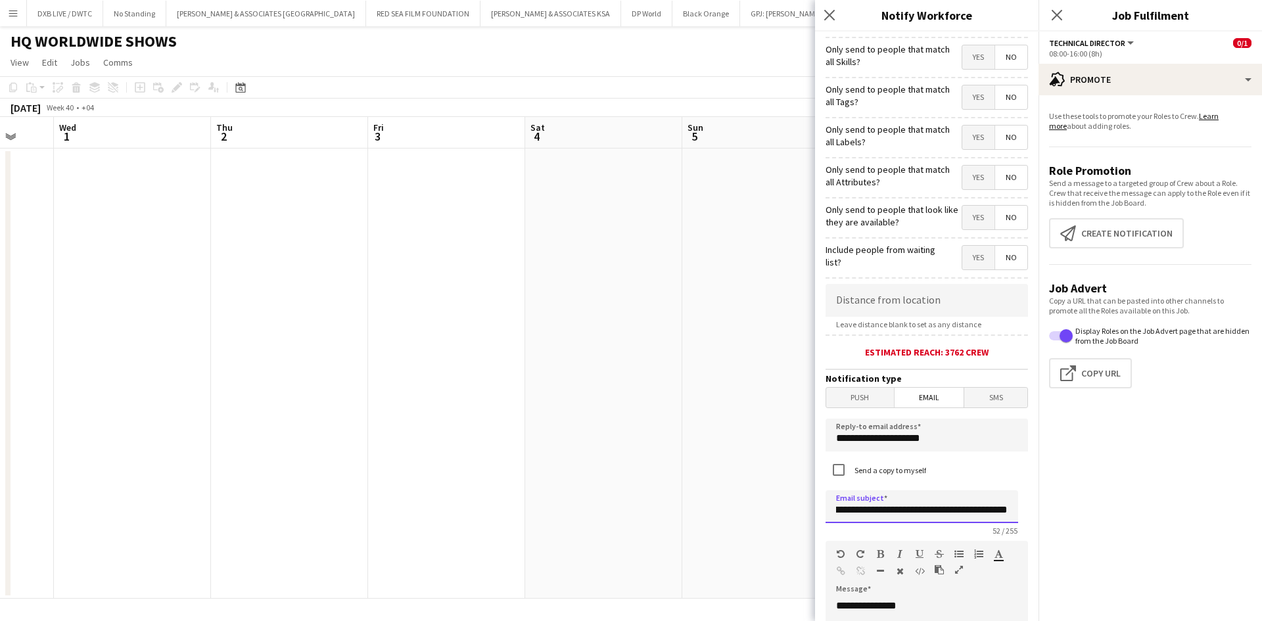
scroll to position [0, 0]
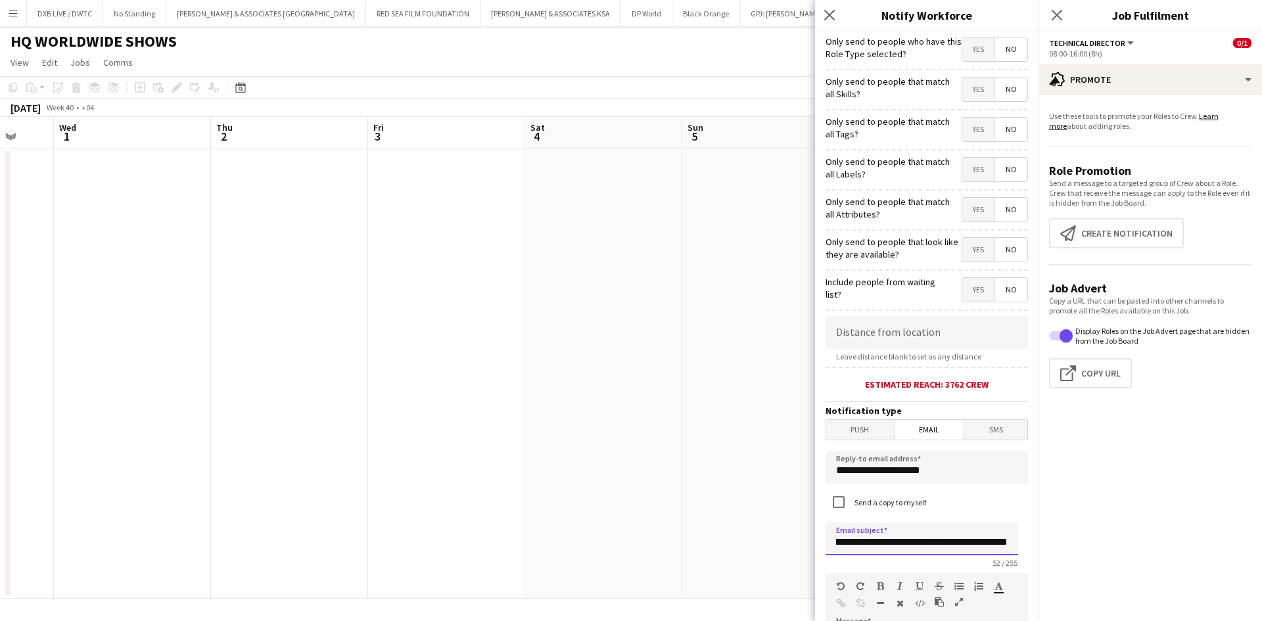
type input "**********"
click at [964, 59] on span "Yes" at bounding box center [979, 49] width 32 height 24
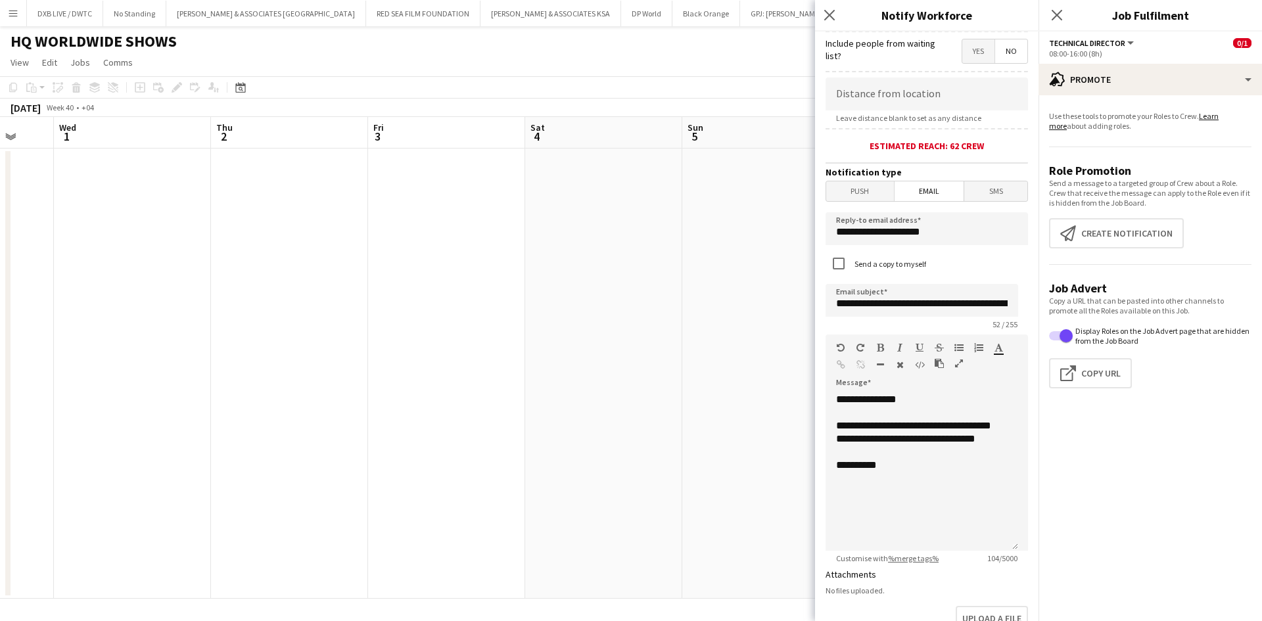
scroll to position [460, 0]
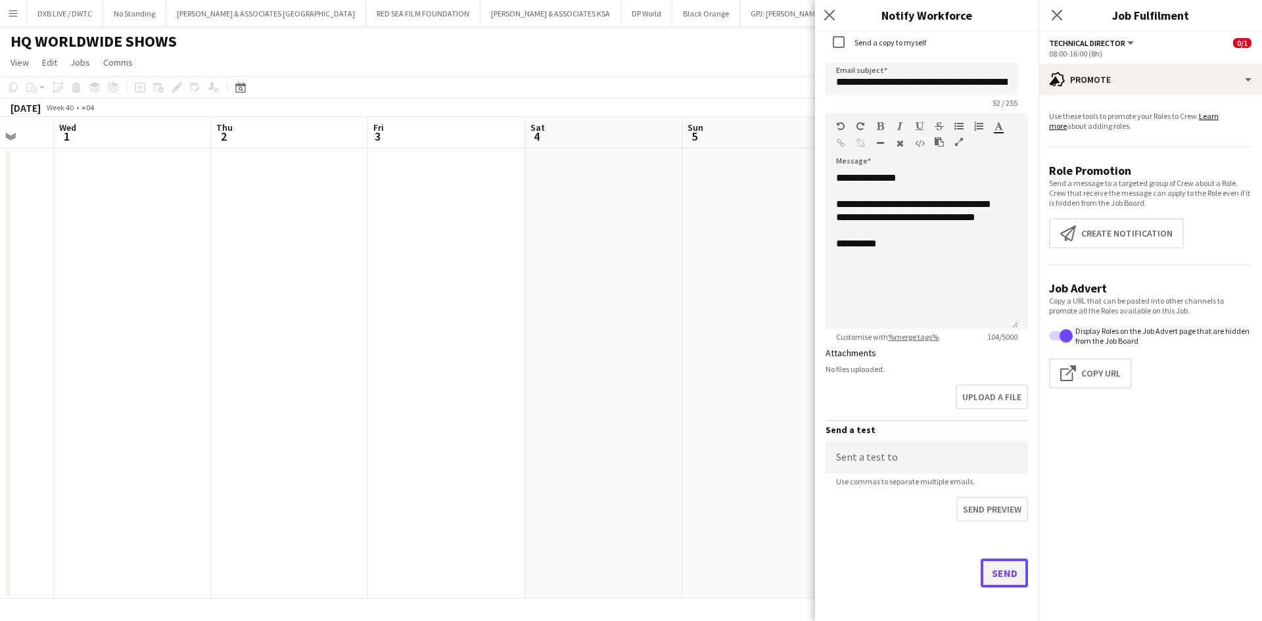
click at [981, 562] on button "Send" at bounding box center [1004, 573] width 47 height 29
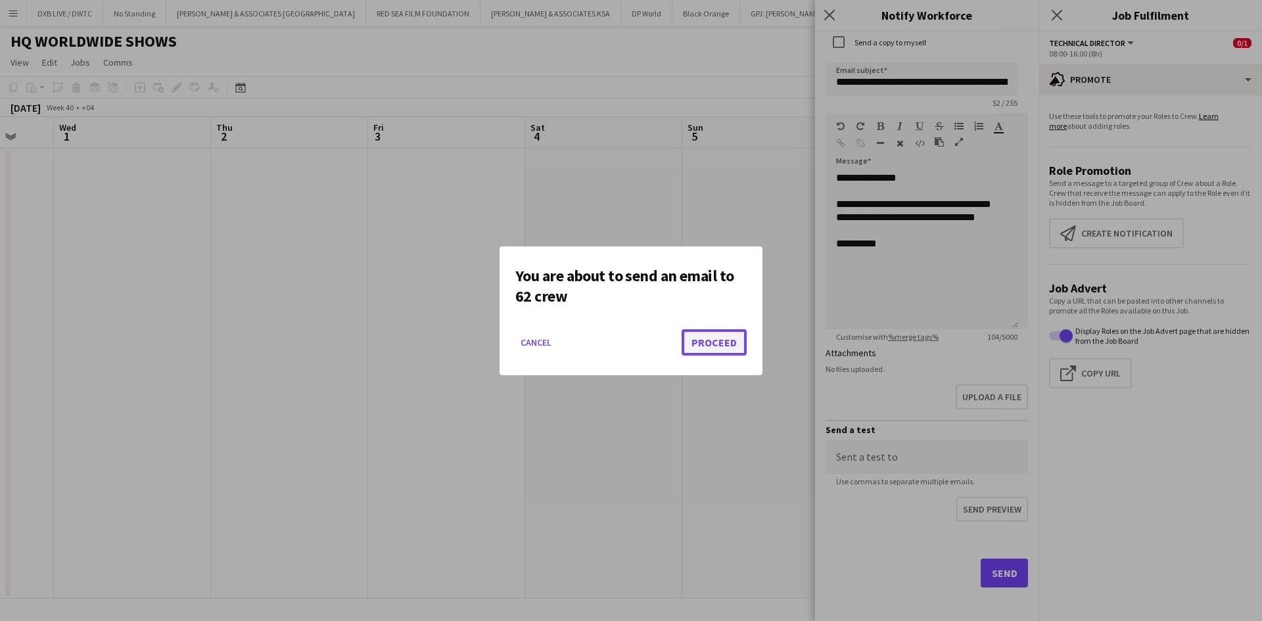
click at [703, 347] on button "Proceed" at bounding box center [714, 342] width 65 height 26
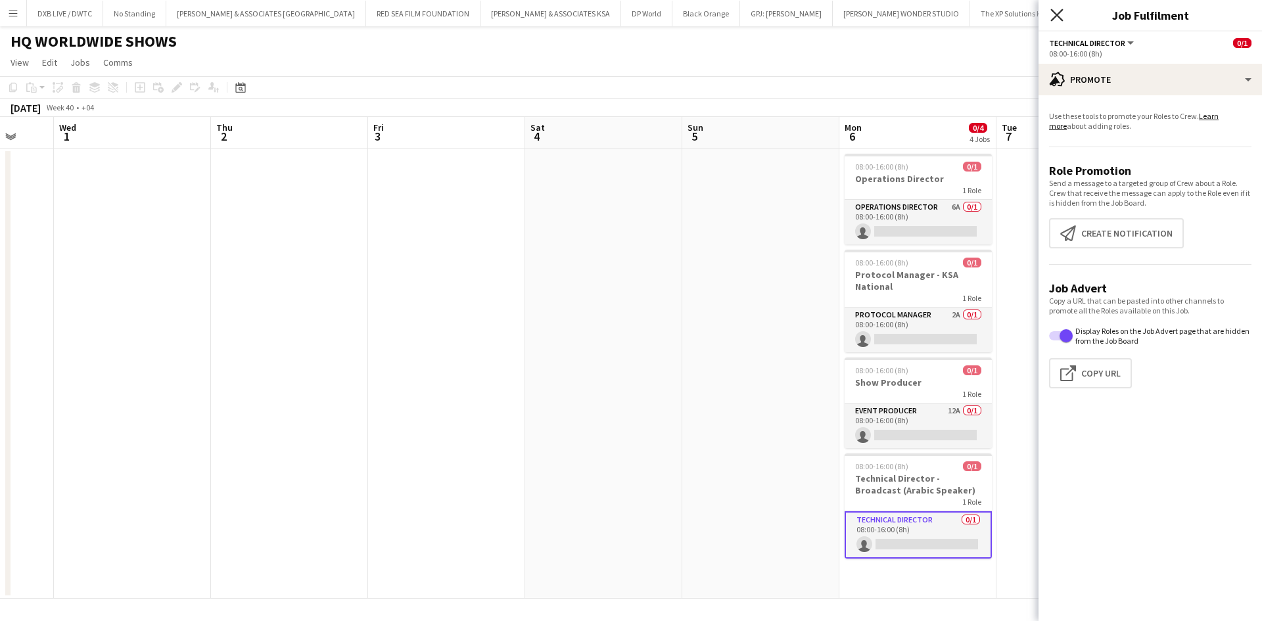
click at [1061, 12] on icon at bounding box center [1057, 15] width 12 height 12
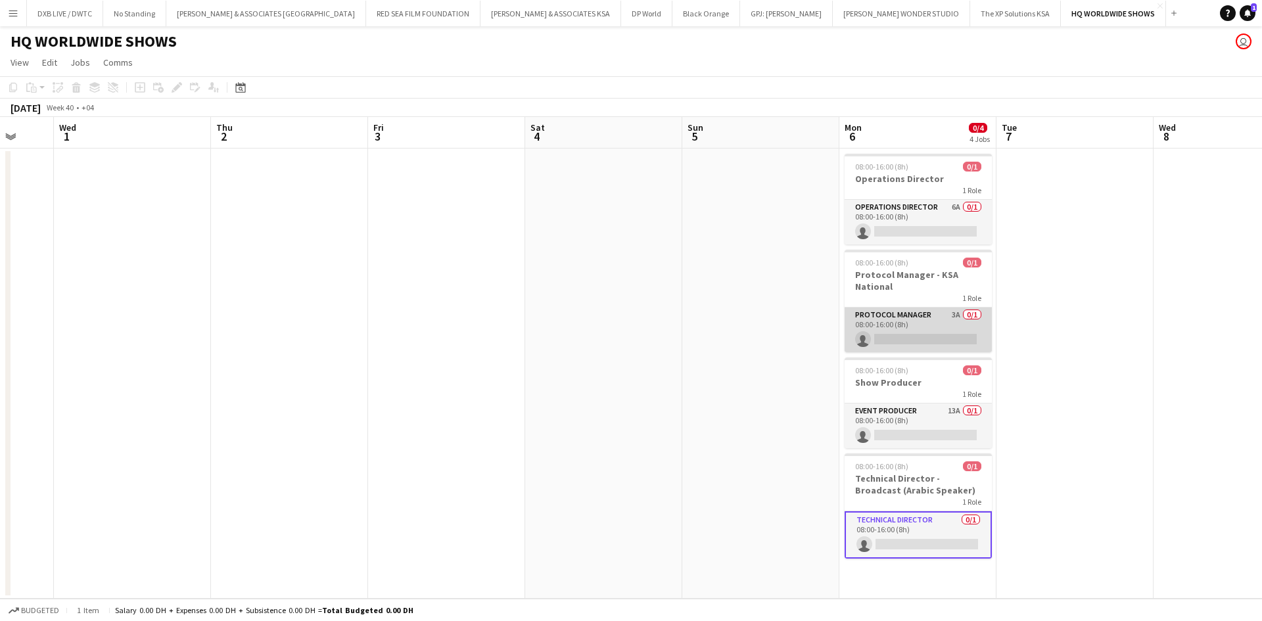
click at [903, 314] on app-card-role "Protocol Manager 3A 0/1 08:00-16:00 (8h) single-neutral-actions" at bounding box center [918, 330] width 147 height 45
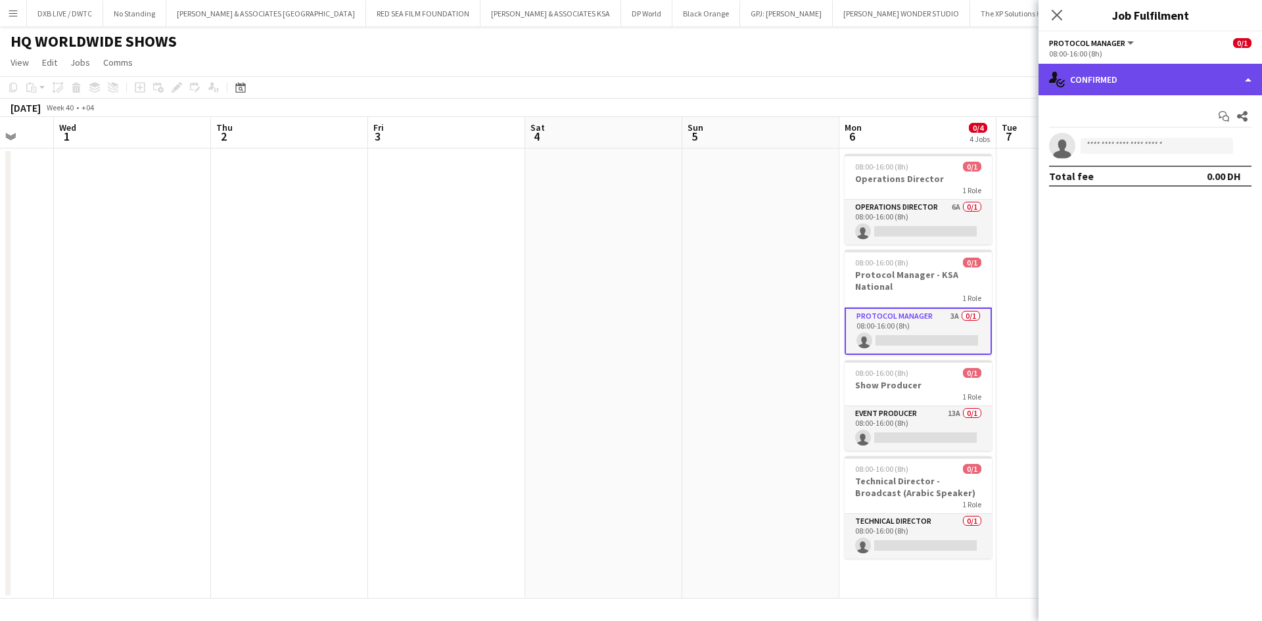
click at [1113, 84] on div "single-neutral-actions-check-2 Confirmed" at bounding box center [1151, 80] width 224 height 32
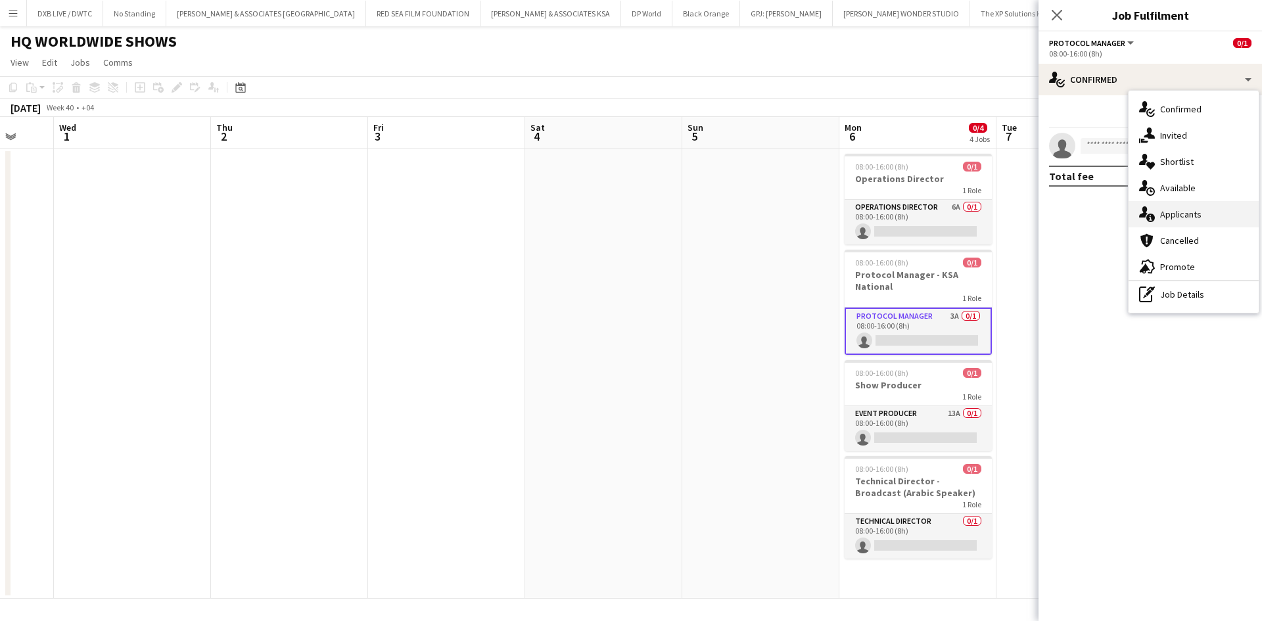
click at [1174, 204] on div "single-neutral-actions-information Applicants" at bounding box center [1194, 214] width 130 height 26
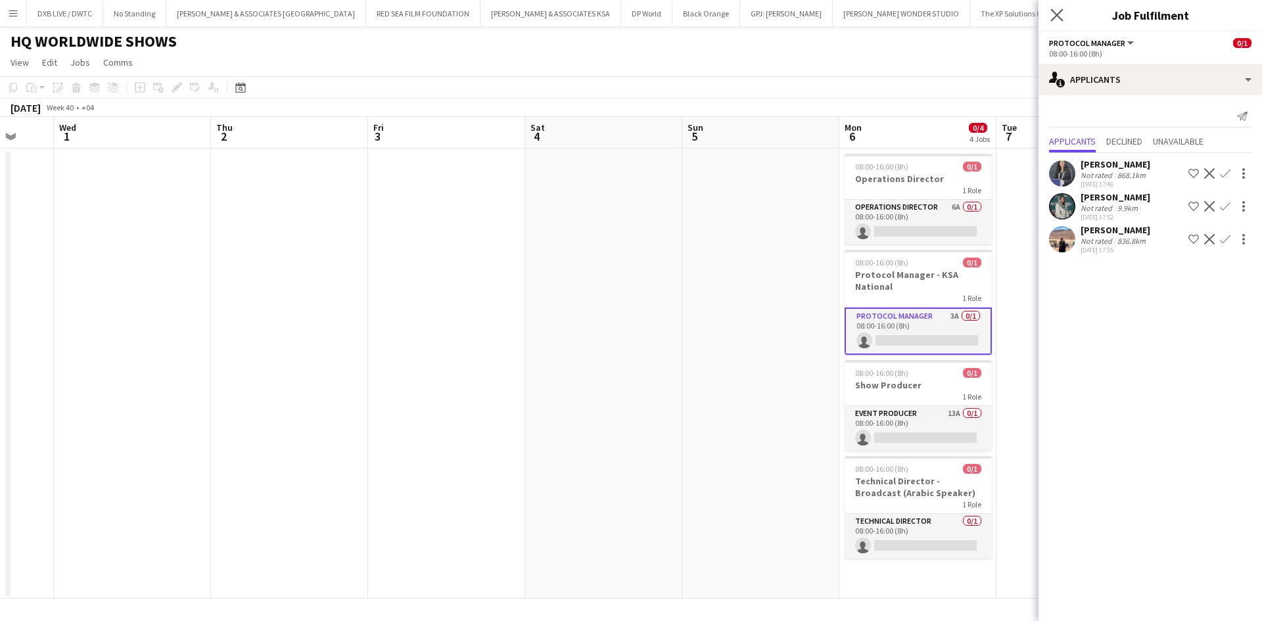
click at [1051, 20] on icon "Close pop-in" at bounding box center [1057, 15] width 12 height 12
